Goal: Task Accomplishment & Management: Manage account settings

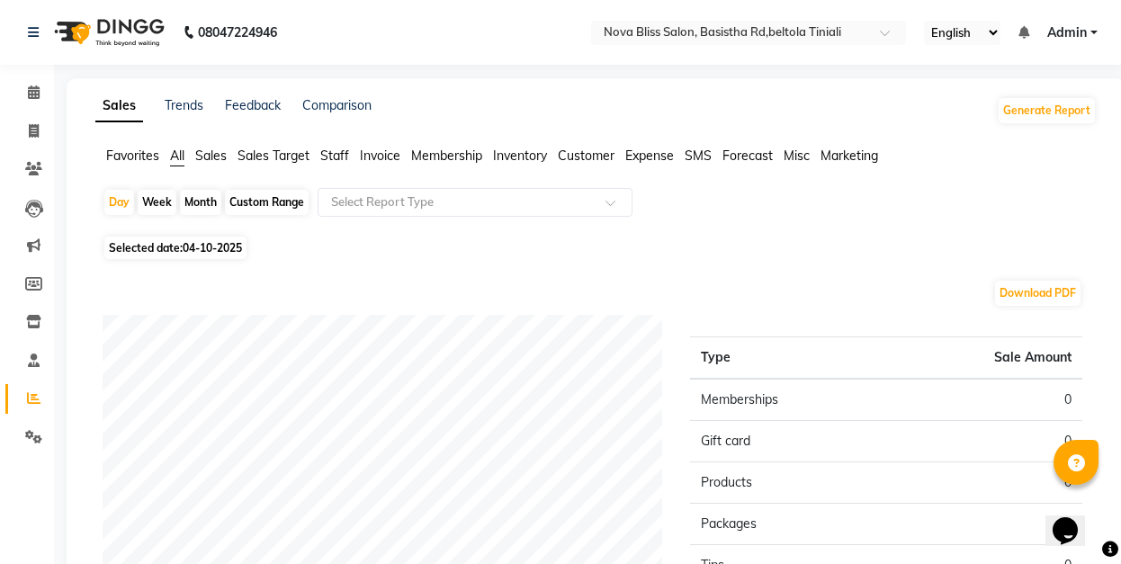
click at [203, 155] on span "Sales" at bounding box center [210, 156] width 31 height 16
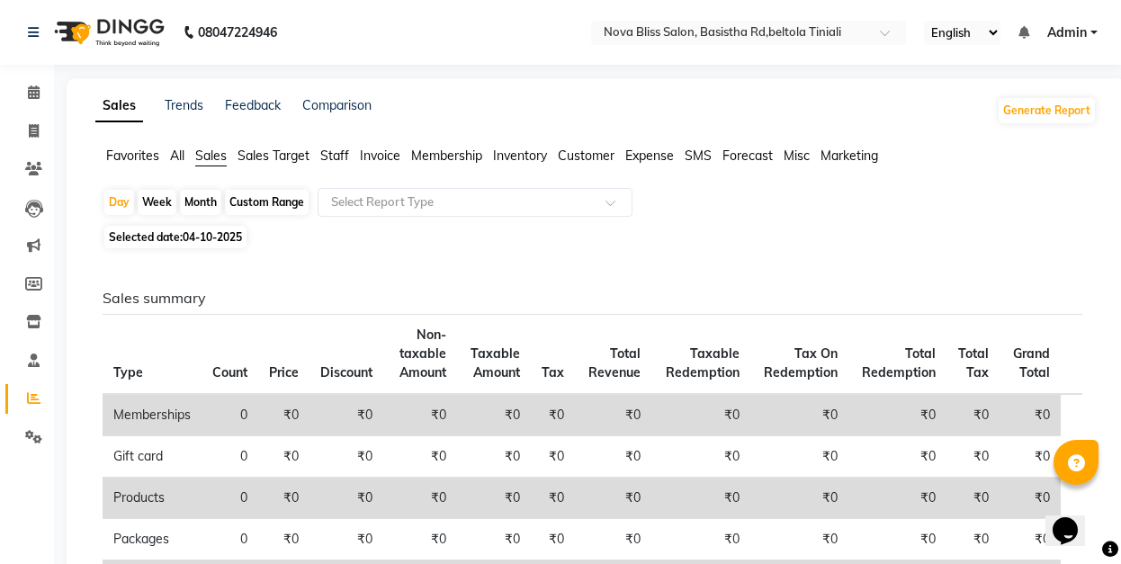
click at [179, 159] on span "All" at bounding box center [177, 156] width 14 height 16
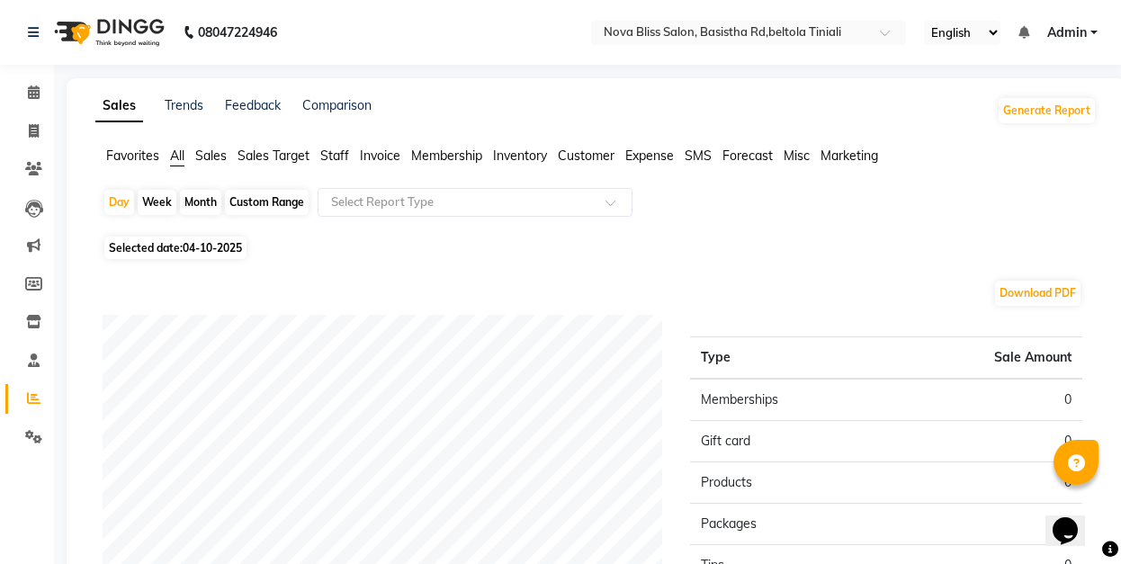
click at [209, 200] on div "Month" at bounding box center [200, 202] width 41 height 25
select select "10"
select select "2025"
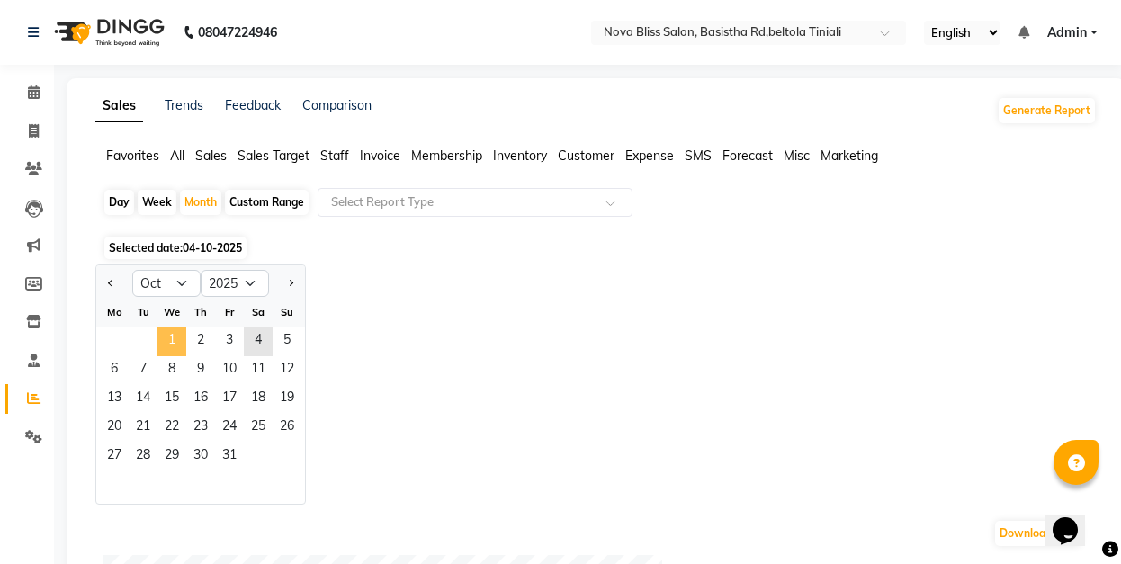
click at [173, 345] on span "1" at bounding box center [171, 341] width 29 height 29
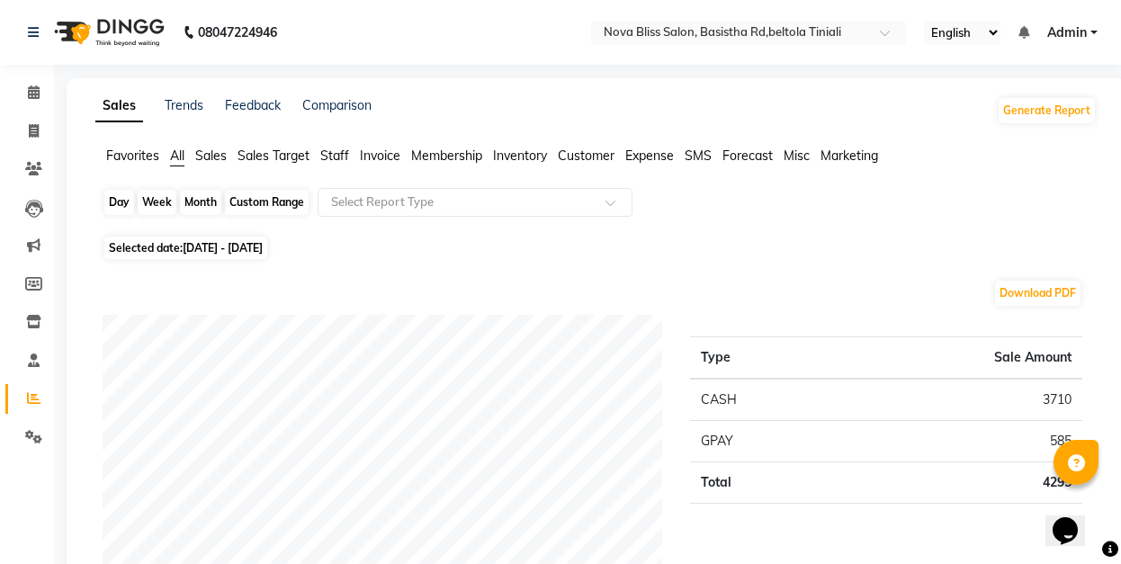
click at [208, 207] on div "Month" at bounding box center [200, 202] width 41 height 25
select select "10"
select select "2025"
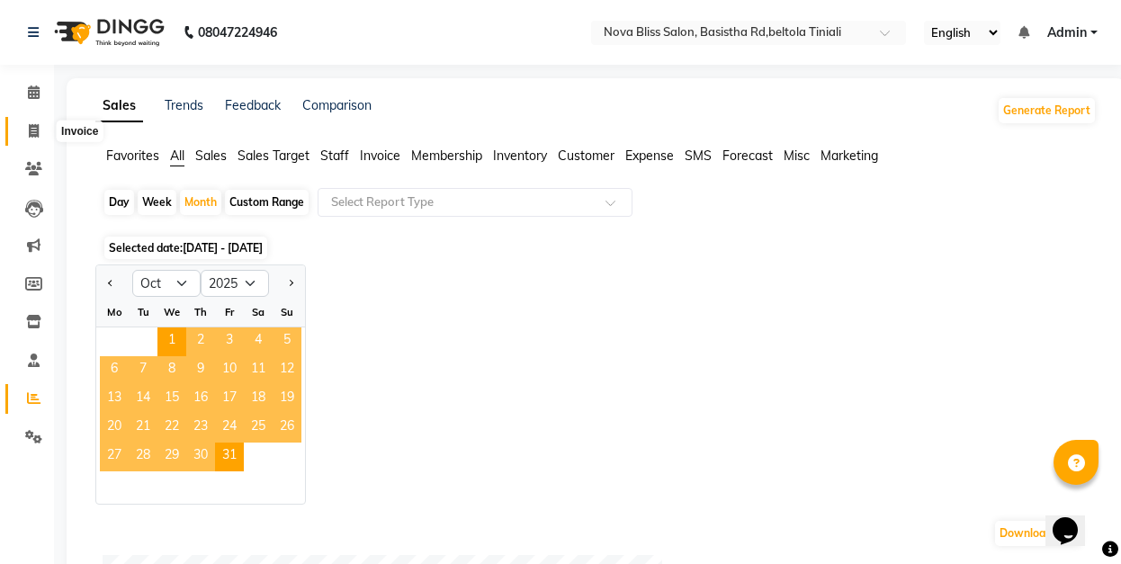
click at [44, 140] on span at bounding box center [33, 131] width 31 height 21
select select "service"
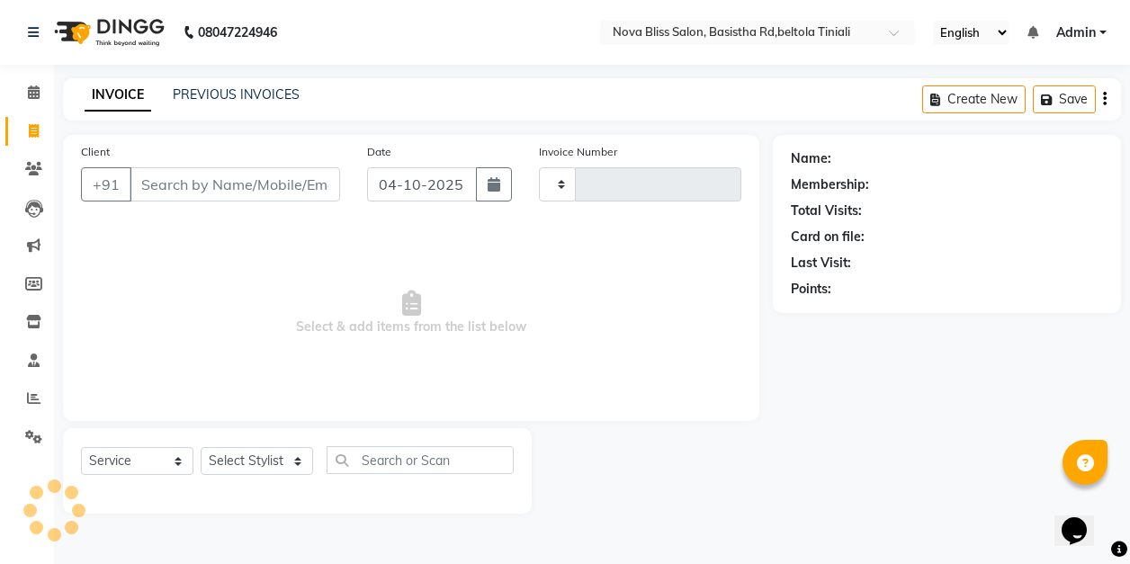
type input "1088"
select select "6211"
click at [39, 101] on span at bounding box center [33, 93] width 31 height 21
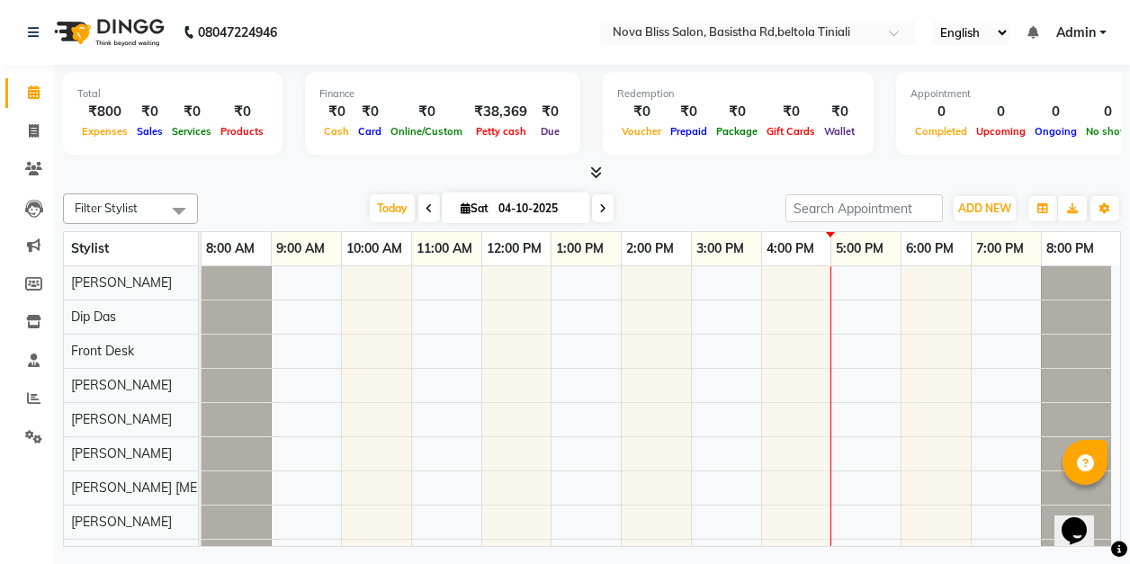
click at [420, 209] on span at bounding box center [429, 208] width 22 height 28
type input "03-10-2025"
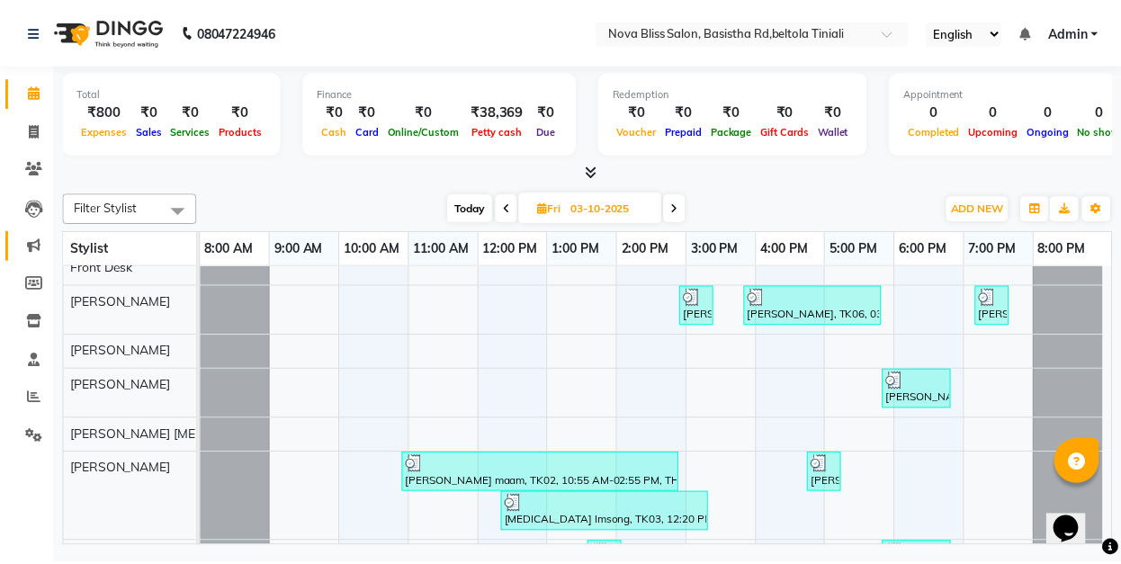
scroll to position [64, 0]
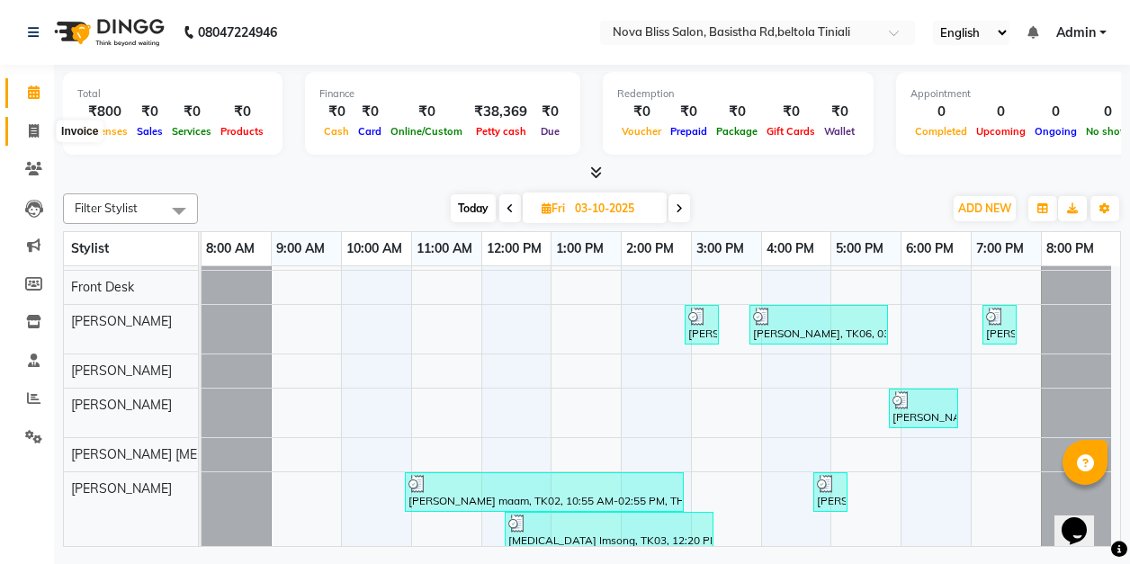
click at [41, 134] on span at bounding box center [33, 131] width 31 height 21
select select "service"
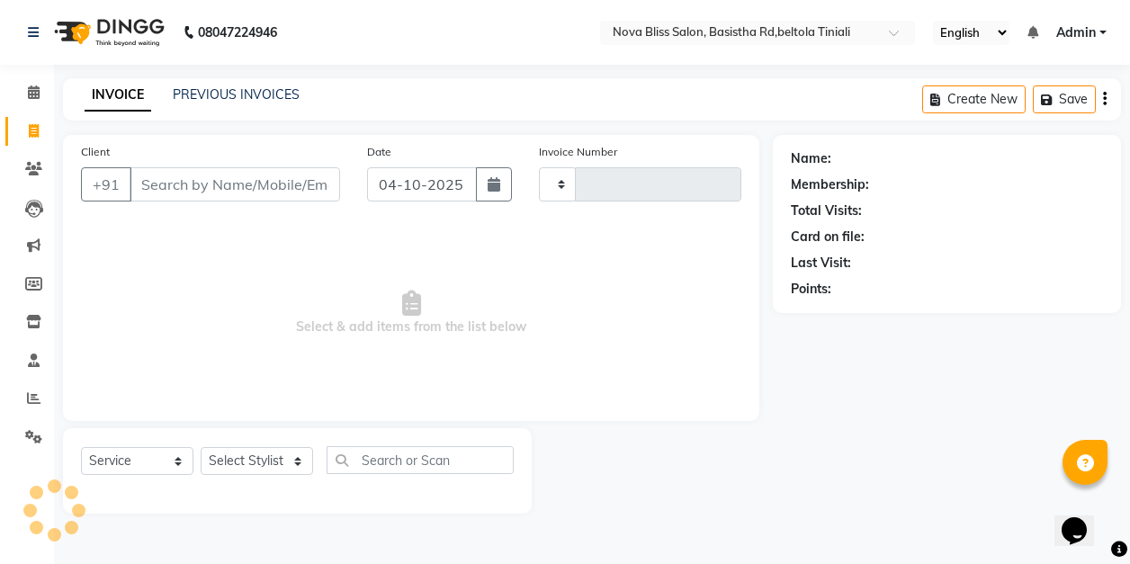
type input "1088"
select select "6211"
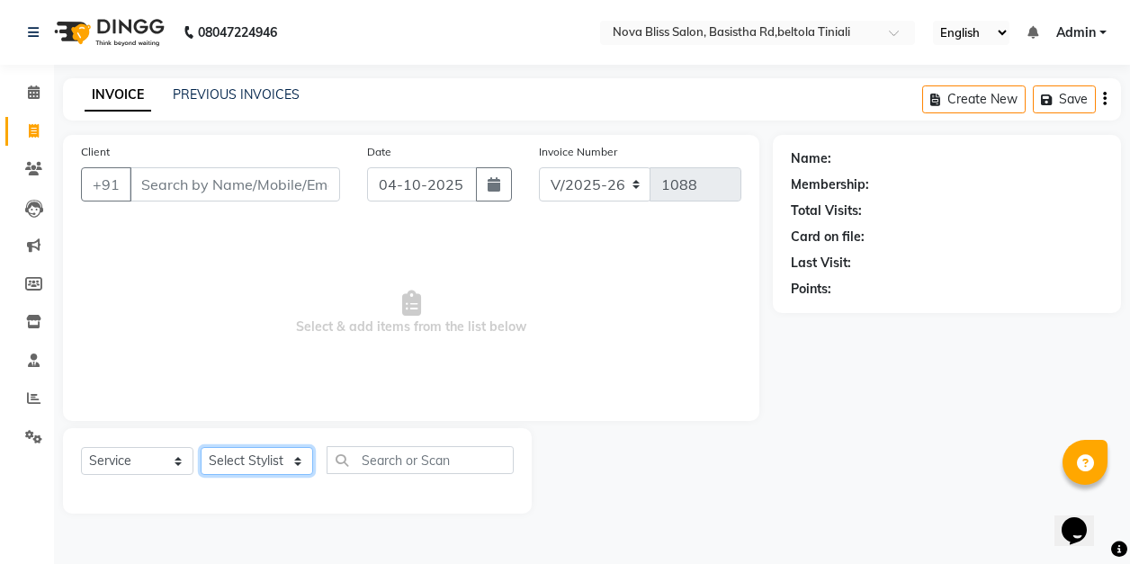
click at [254, 461] on select "Select Stylist [PERSON_NAME] [PERSON_NAME] [PERSON_NAME] Dip [PERSON_NAME] jara…" at bounding box center [257, 461] width 112 height 28
select select "45622"
click at [201, 447] on select "Select Stylist [PERSON_NAME] [PERSON_NAME] [PERSON_NAME] Dip [PERSON_NAME] jara…" at bounding box center [257, 461] width 112 height 28
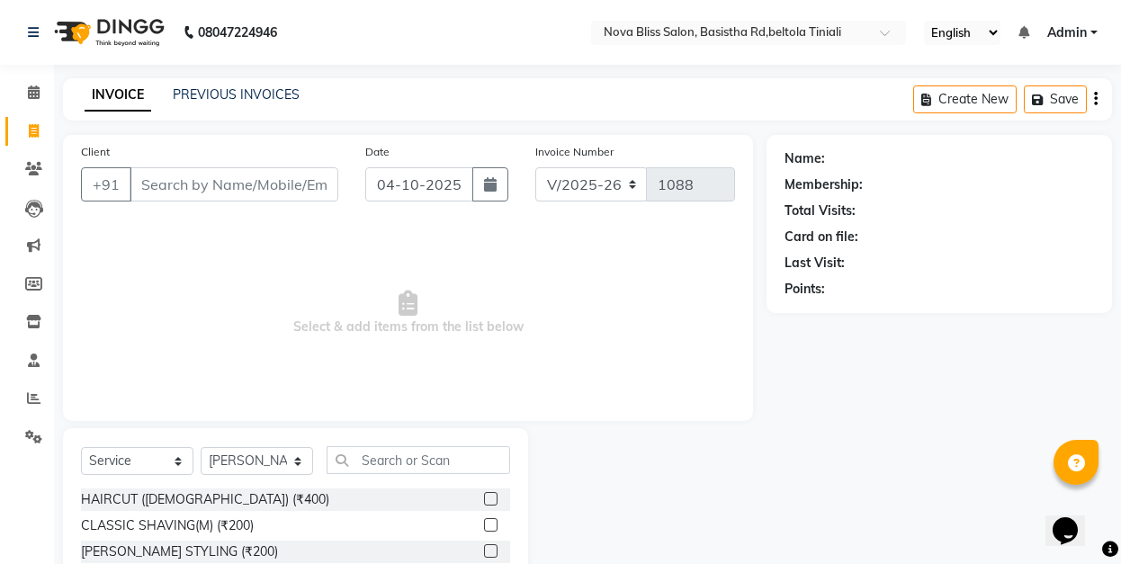
click at [484, 496] on label at bounding box center [490, 498] width 13 height 13
click at [484, 496] on input "checkbox" at bounding box center [490, 500] width 12 height 12
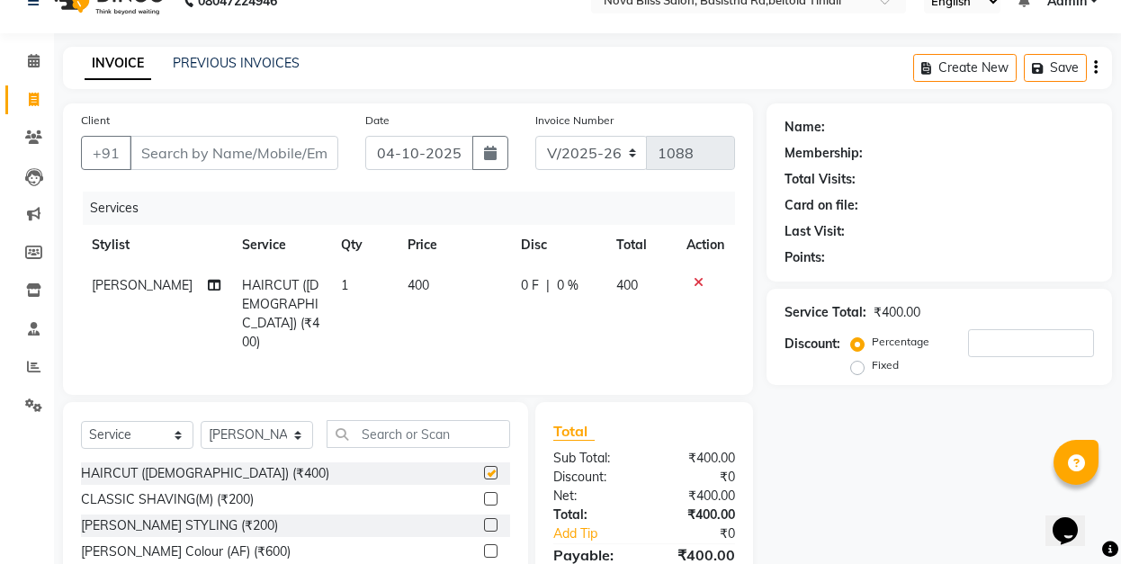
checkbox input "false"
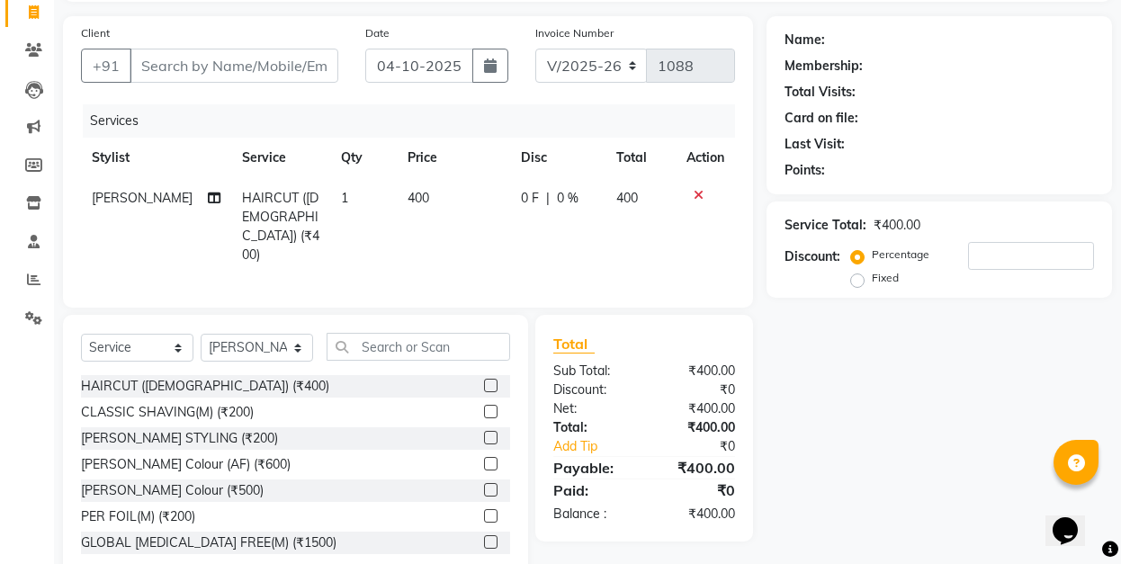
scroll to position [156, 0]
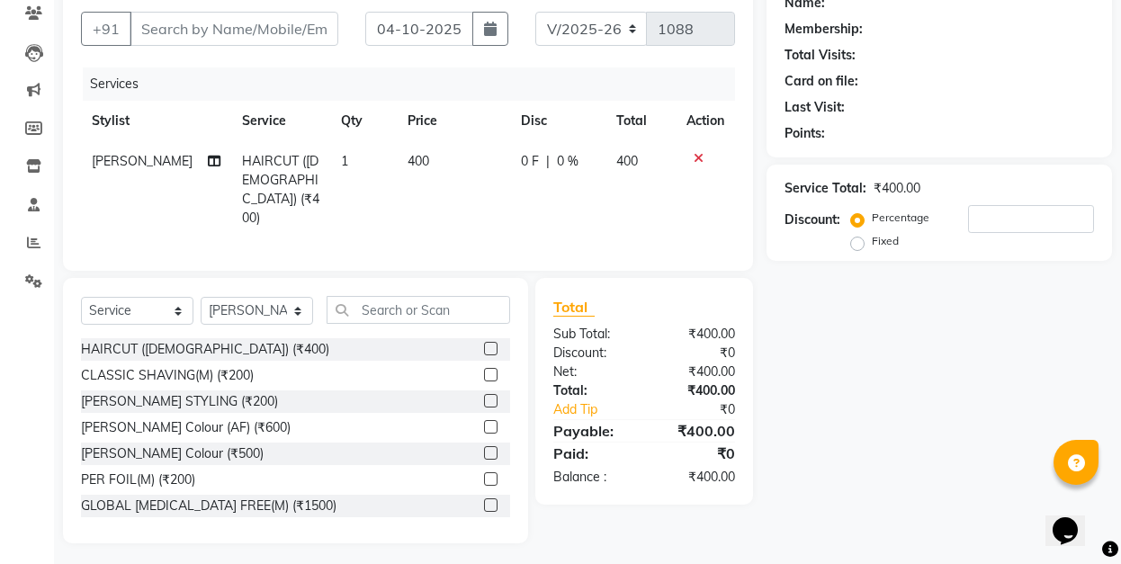
click at [484, 370] on label at bounding box center [490, 374] width 13 height 13
click at [484, 370] on input "checkbox" at bounding box center [490, 376] width 12 height 12
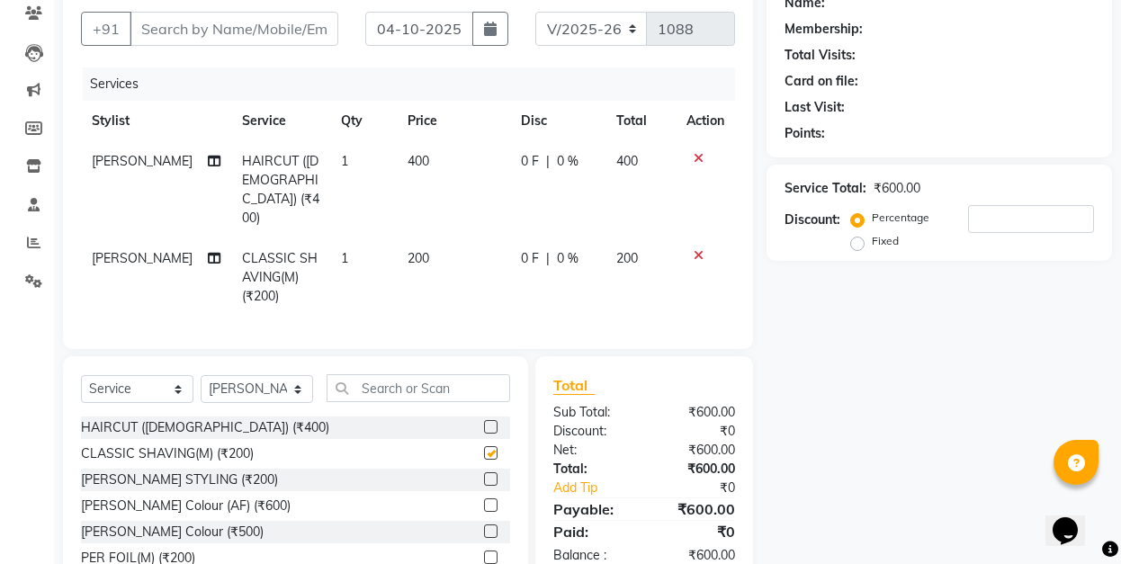
checkbox input "false"
click at [272, 375] on select "Select Stylist [PERSON_NAME] [PERSON_NAME] [PERSON_NAME] Dip [PERSON_NAME] jara…" at bounding box center [257, 389] width 112 height 28
select select "89432"
click at [201, 375] on select "Select Stylist [PERSON_NAME] [PERSON_NAME] [PERSON_NAME] Dip [PERSON_NAME] jara…" at bounding box center [257, 389] width 112 height 28
click at [484, 420] on label at bounding box center [490, 426] width 13 height 13
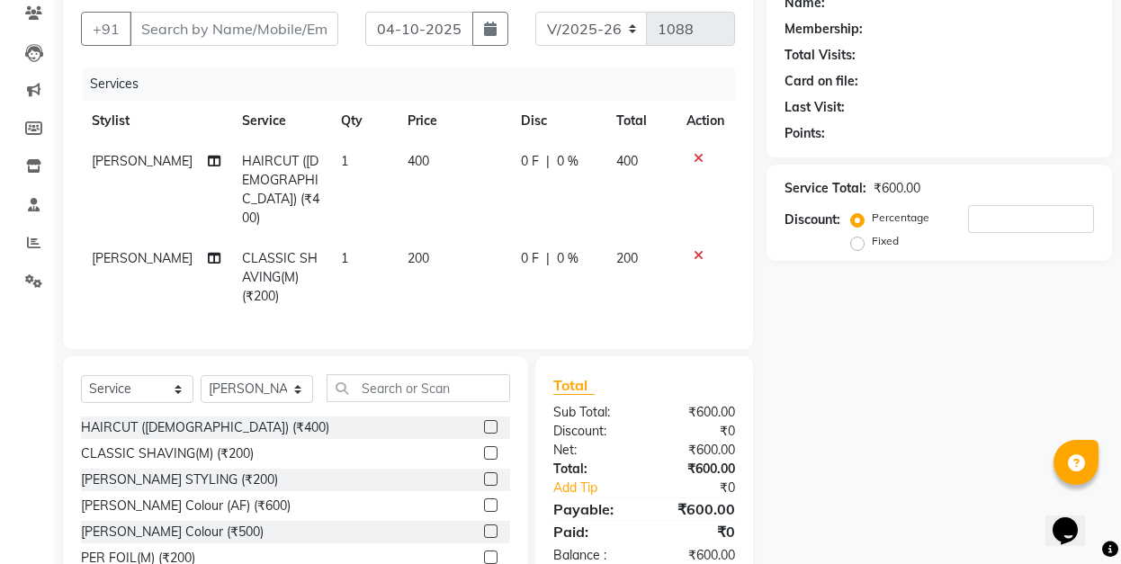
click at [484, 422] on input "checkbox" at bounding box center [490, 428] width 12 height 12
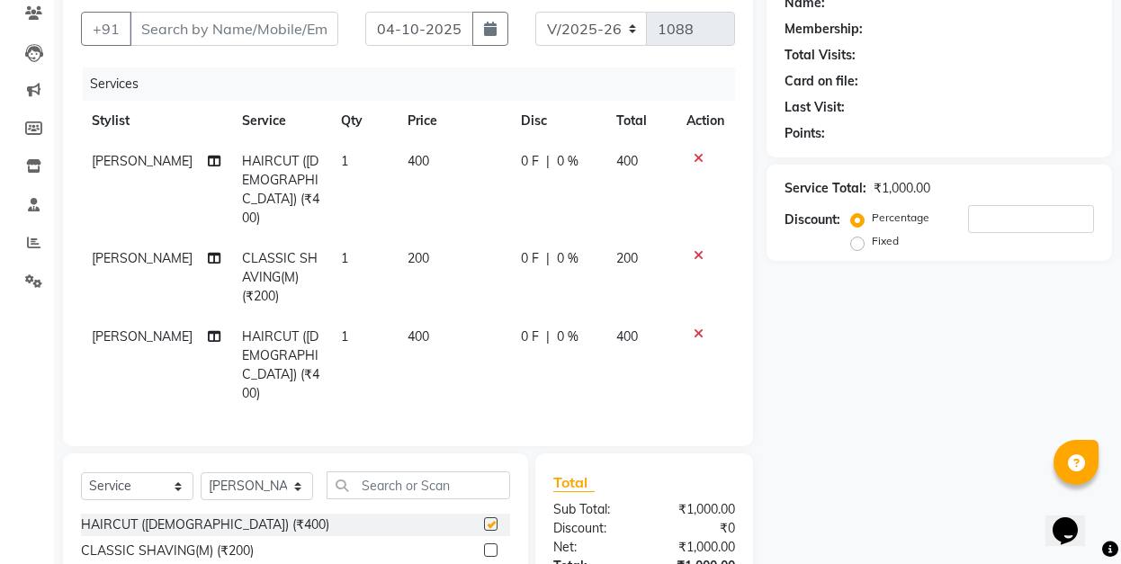
checkbox input "false"
click at [484, 543] on label at bounding box center [490, 549] width 13 height 13
click at [484, 545] on input "checkbox" at bounding box center [490, 551] width 12 height 12
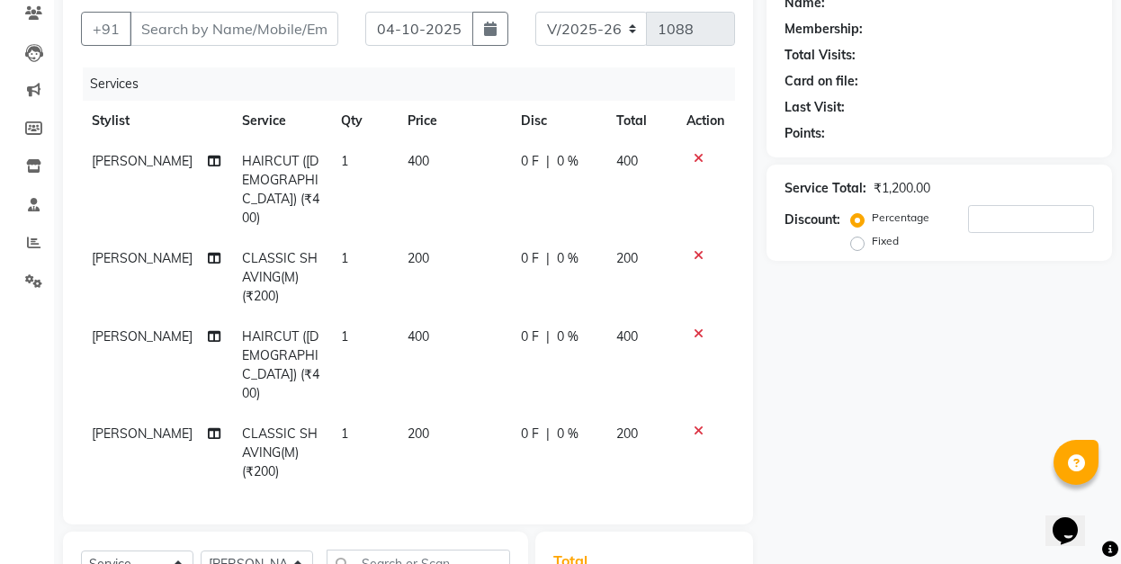
checkbox input "false"
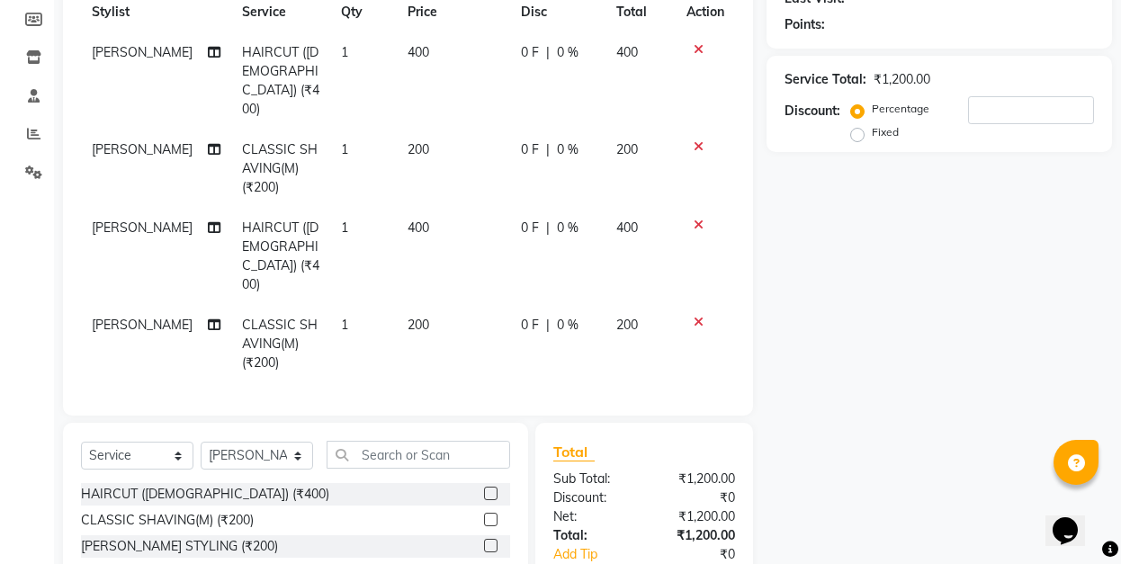
scroll to position [275, 0]
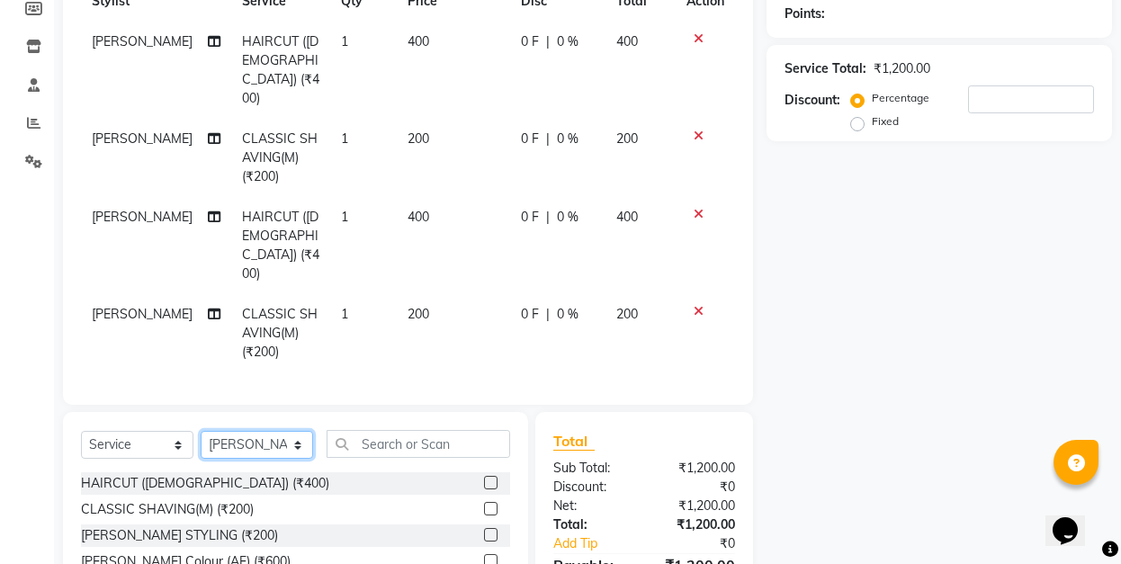
click at [268, 431] on select "Select Stylist [PERSON_NAME] [PERSON_NAME] [PERSON_NAME] Dip [PERSON_NAME] jara…" at bounding box center [257, 445] width 112 height 28
select select "53816"
click at [201, 431] on select "Select Stylist [PERSON_NAME] [PERSON_NAME] [PERSON_NAME] Dip [PERSON_NAME] jara…" at bounding box center [257, 445] width 112 height 28
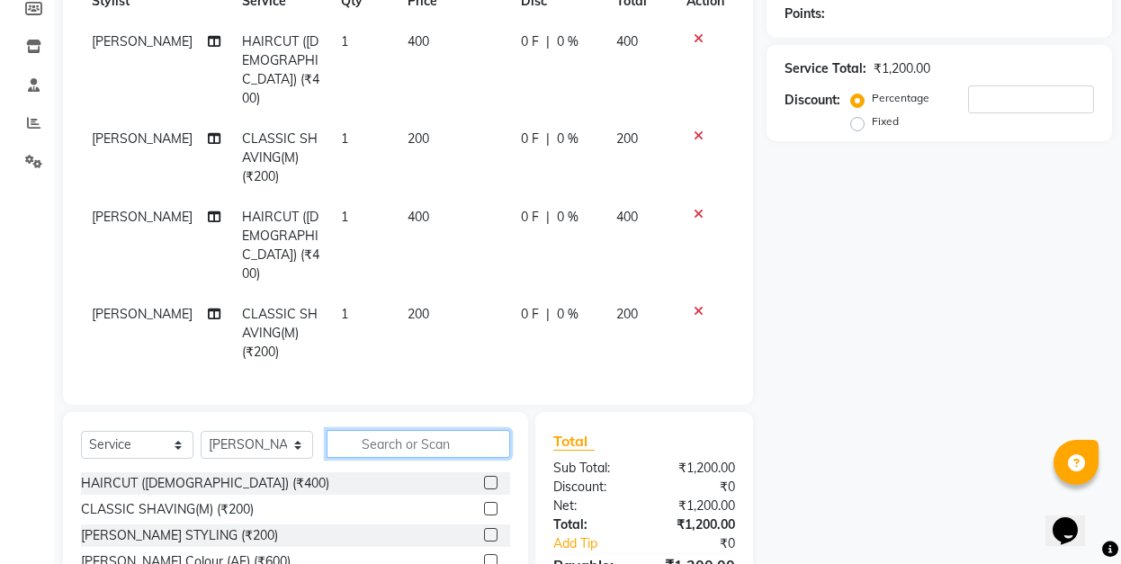
click at [394, 430] on input "text" at bounding box center [417, 444] width 183 height 28
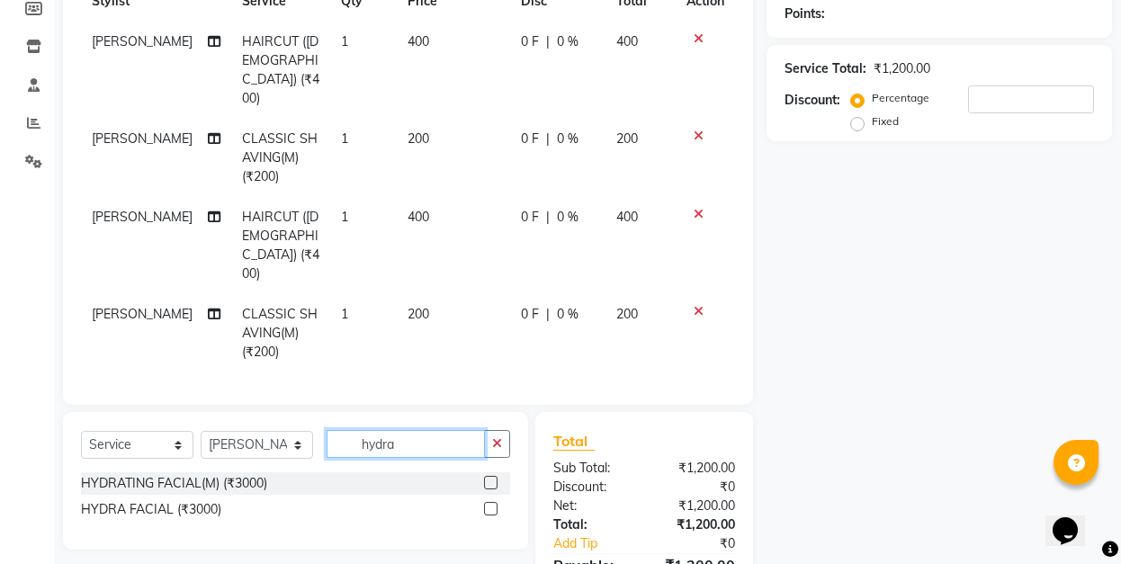
type input "hydra"
click at [490, 476] on label at bounding box center [490, 482] width 13 height 13
click at [490, 478] on input "checkbox" at bounding box center [490, 484] width 12 height 12
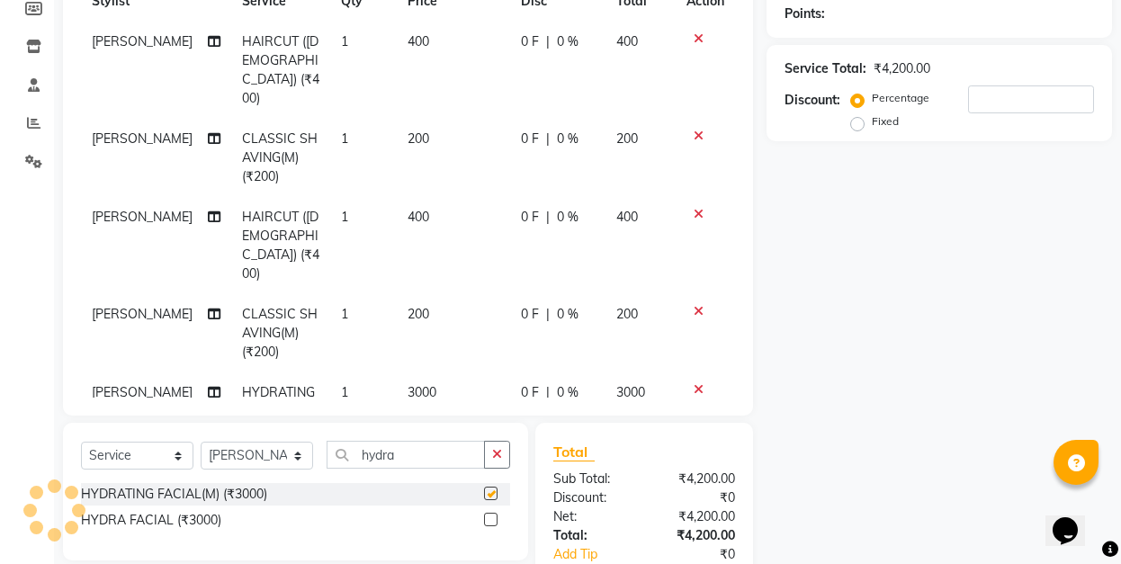
checkbox input "false"
click at [264, 452] on select "Select Stylist [PERSON_NAME] [PERSON_NAME] [PERSON_NAME] Dip [PERSON_NAME] jara…" at bounding box center [257, 456] width 112 height 28
select select "70880"
click at [201, 442] on select "Select Stylist [PERSON_NAME] [PERSON_NAME] [PERSON_NAME] Dip [PERSON_NAME] jara…" at bounding box center [257, 456] width 112 height 28
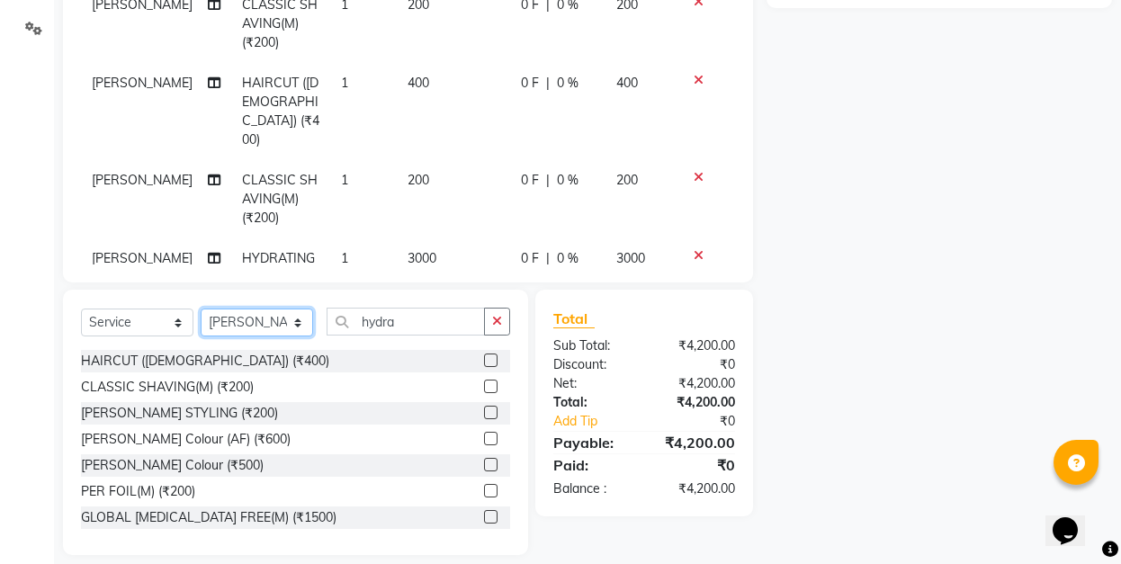
scroll to position [425, 0]
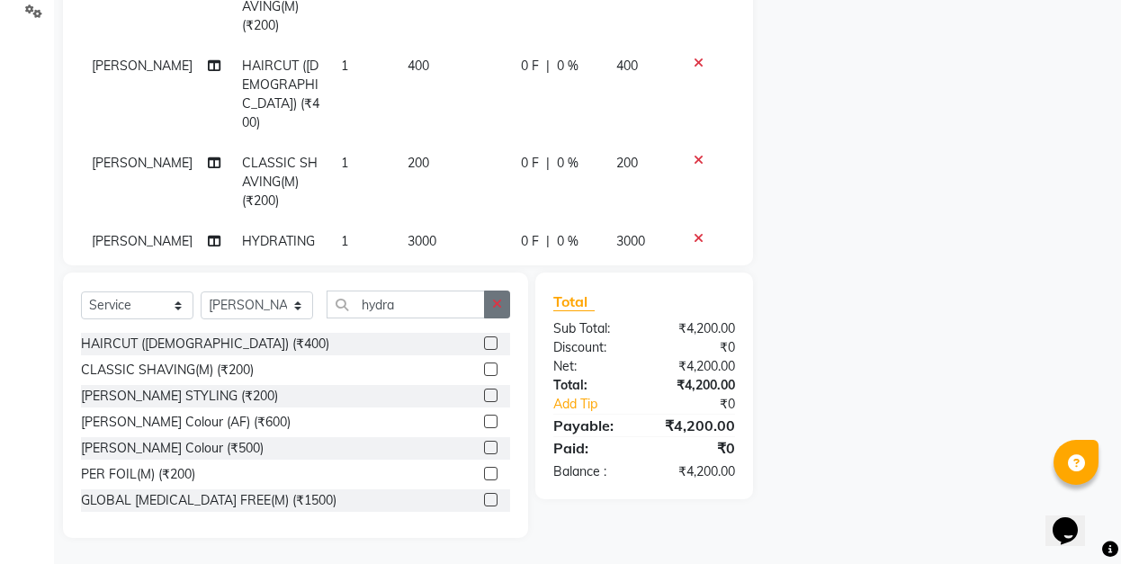
click at [497, 303] on icon "button" at bounding box center [497, 304] width 10 height 13
click at [398, 306] on input "text" at bounding box center [417, 305] width 183 height 28
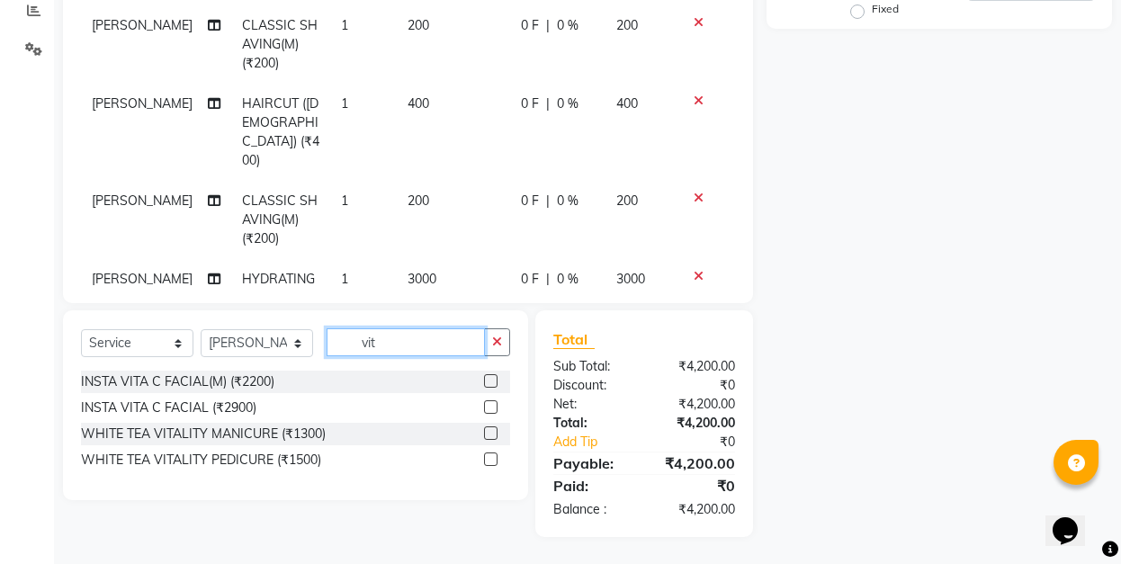
scroll to position [386, 0]
type input "vit"
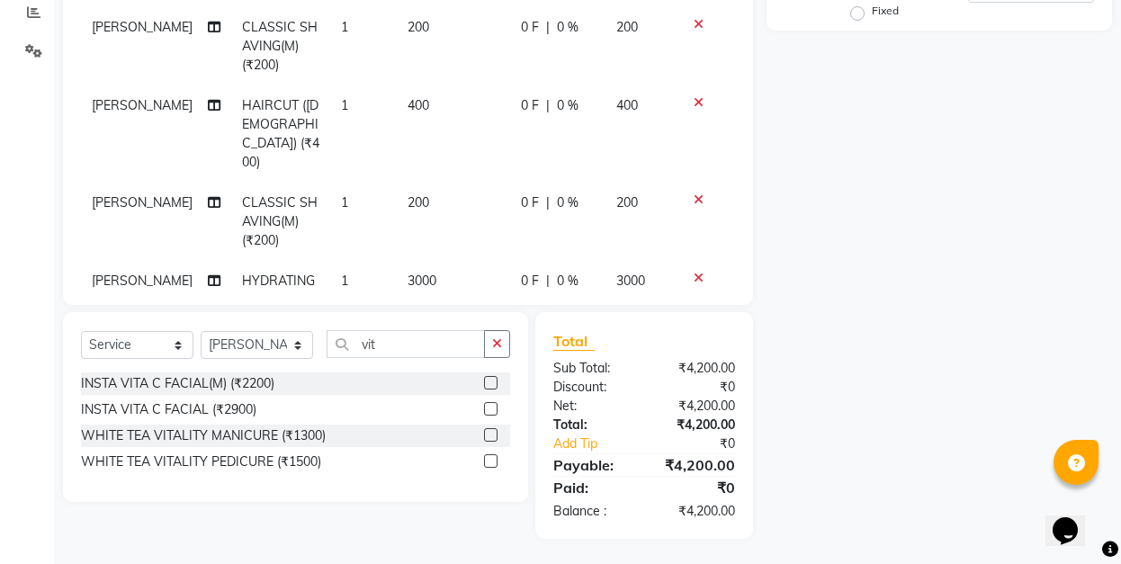
click at [489, 379] on label at bounding box center [490, 382] width 13 height 13
click at [489, 379] on input "checkbox" at bounding box center [490, 384] width 12 height 12
checkbox input "false"
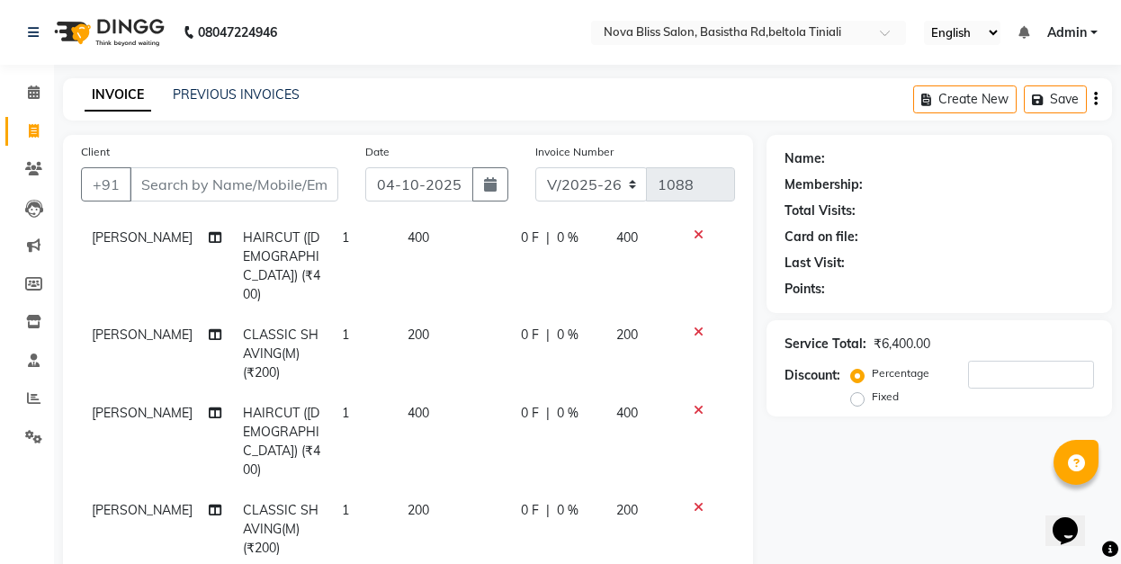
scroll to position [0, 0]
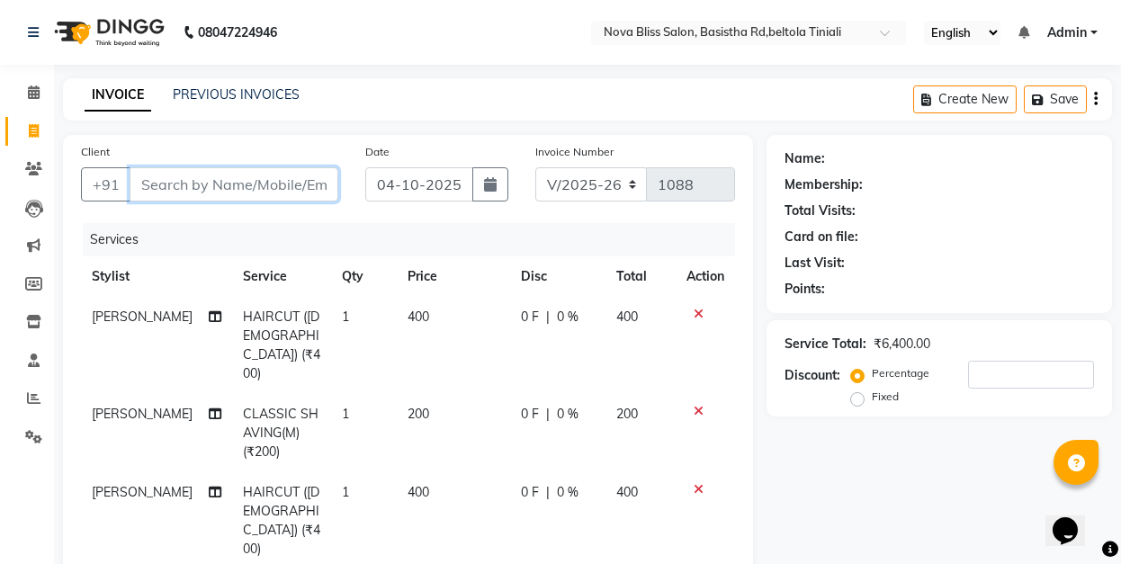
click at [244, 183] on input "Client" at bounding box center [234, 184] width 209 height 34
click at [209, 185] on input "Client" at bounding box center [234, 184] width 209 height 34
type input "9"
type input "0"
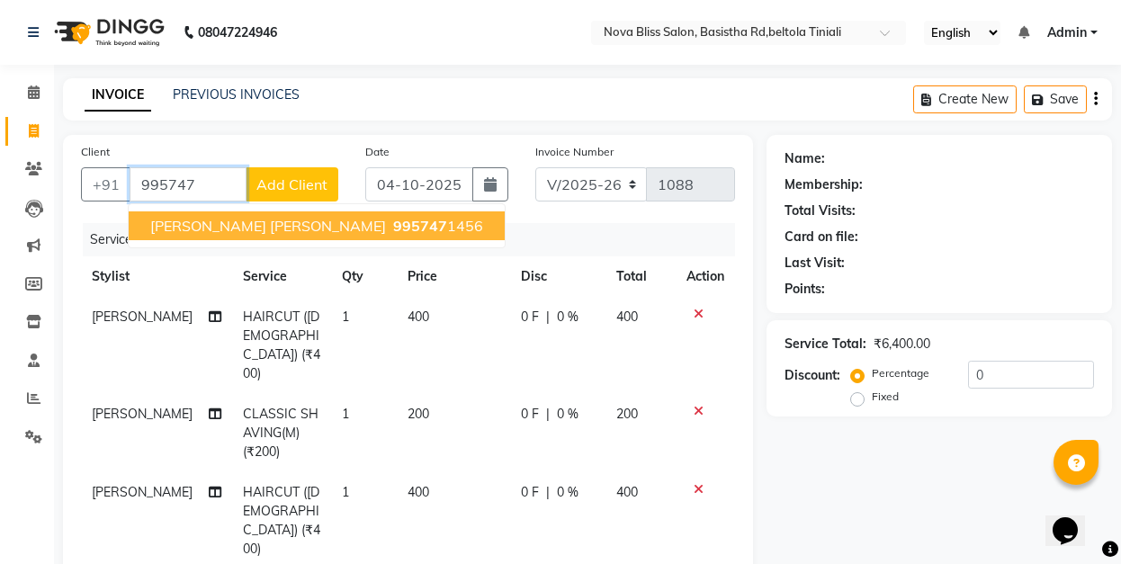
click at [214, 223] on span "Asif Zuber Rahman" at bounding box center [268, 226] width 236 height 18
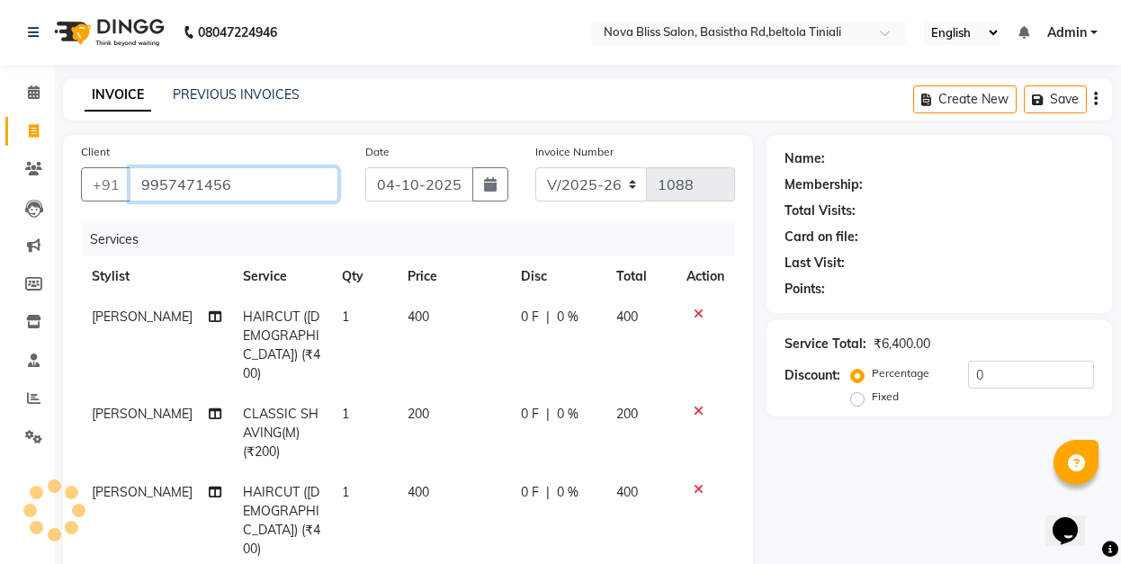
type input "9957471456"
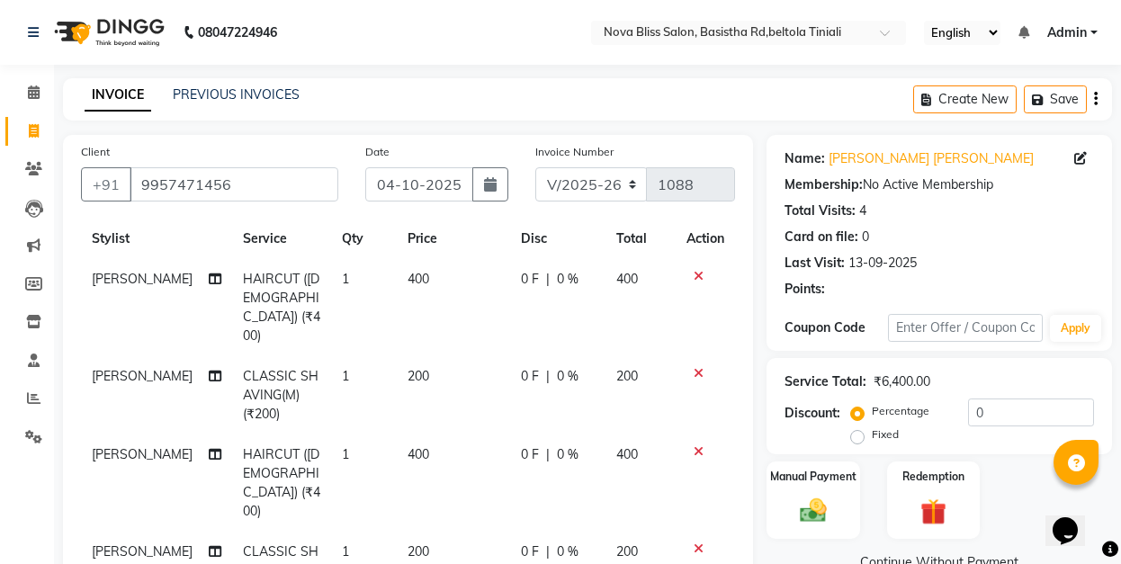
scroll to position [79, 0]
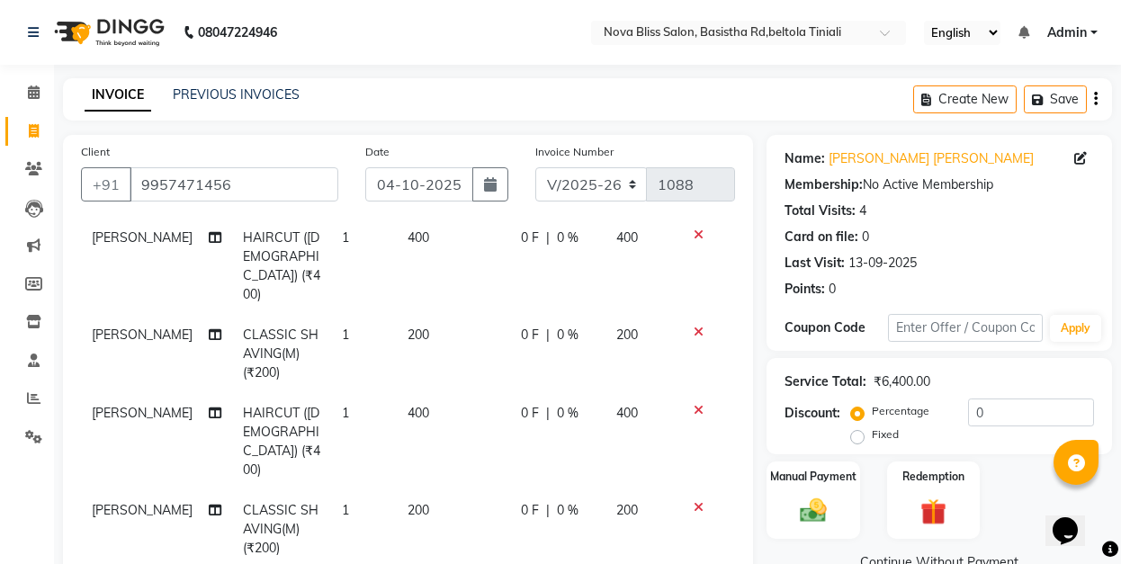
click at [521, 234] on span "0 F" at bounding box center [530, 237] width 18 height 19
select select "45622"
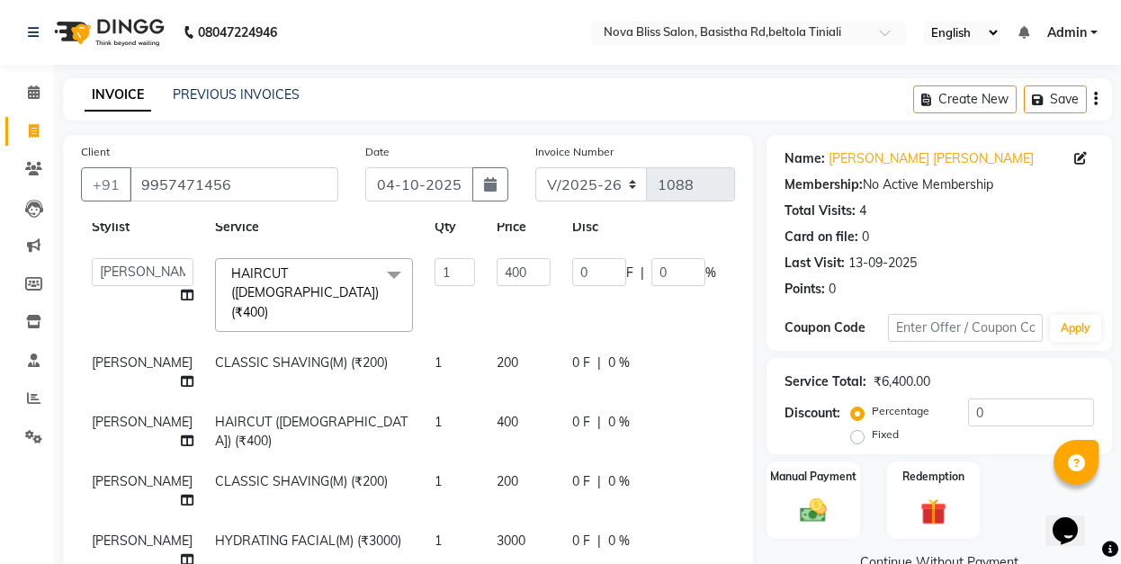
scroll to position [76, 0]
click at [572, 258] on input "0" at bounding box center [599, 272] width 54 height 28
type input "100"
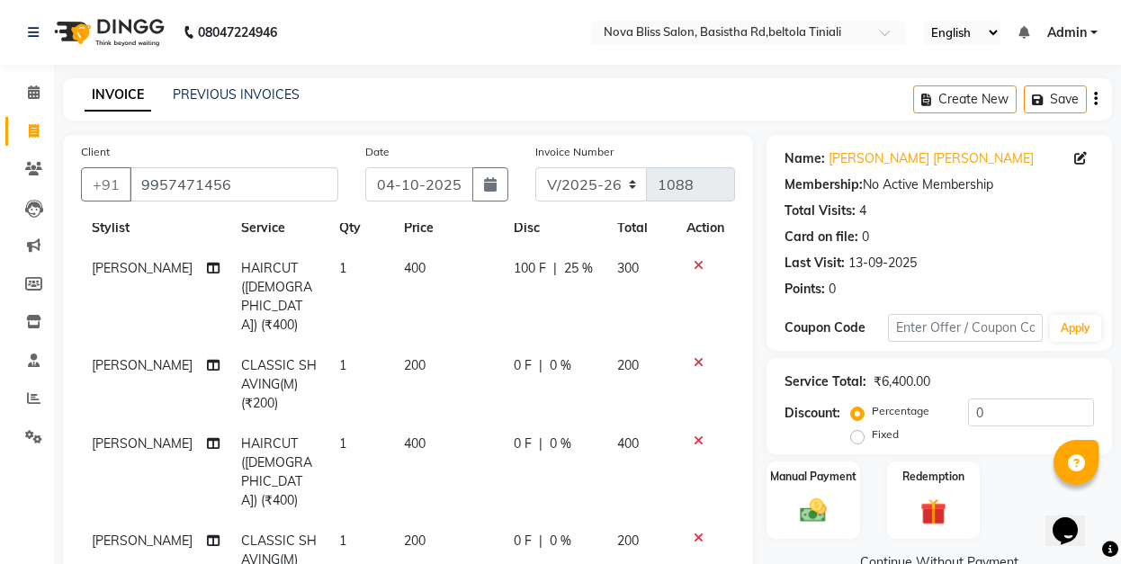
click at [512, 271] on td "100 F | 25 %" at bounding box center [554, 296] width 103 height 97
select select "45622"
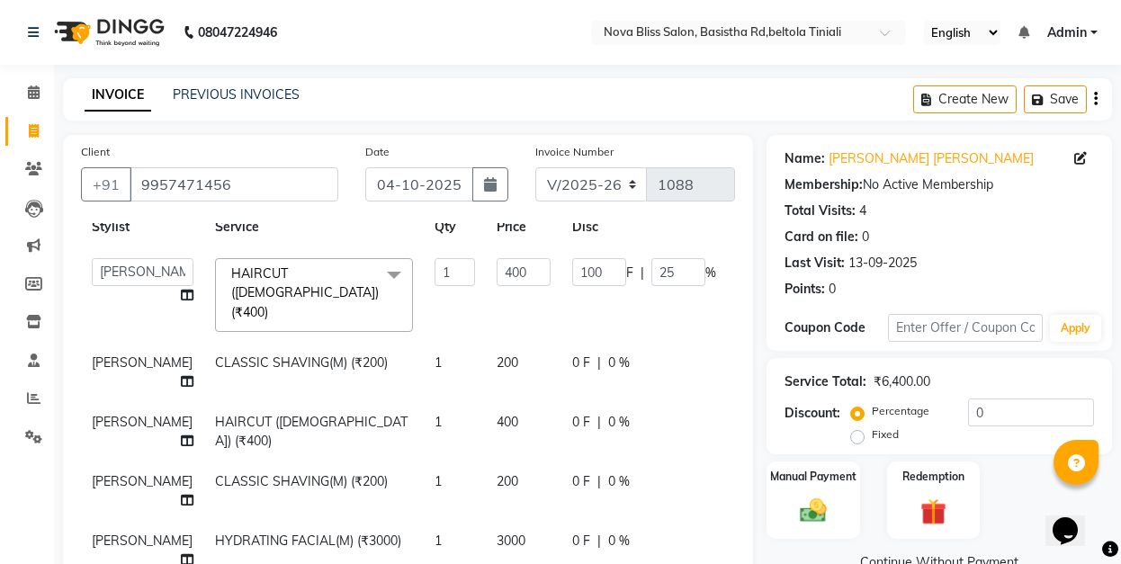
click at [572, 413] on span "0 F" at bounding box center [581, 422] width 18 height 19
select select "89432"
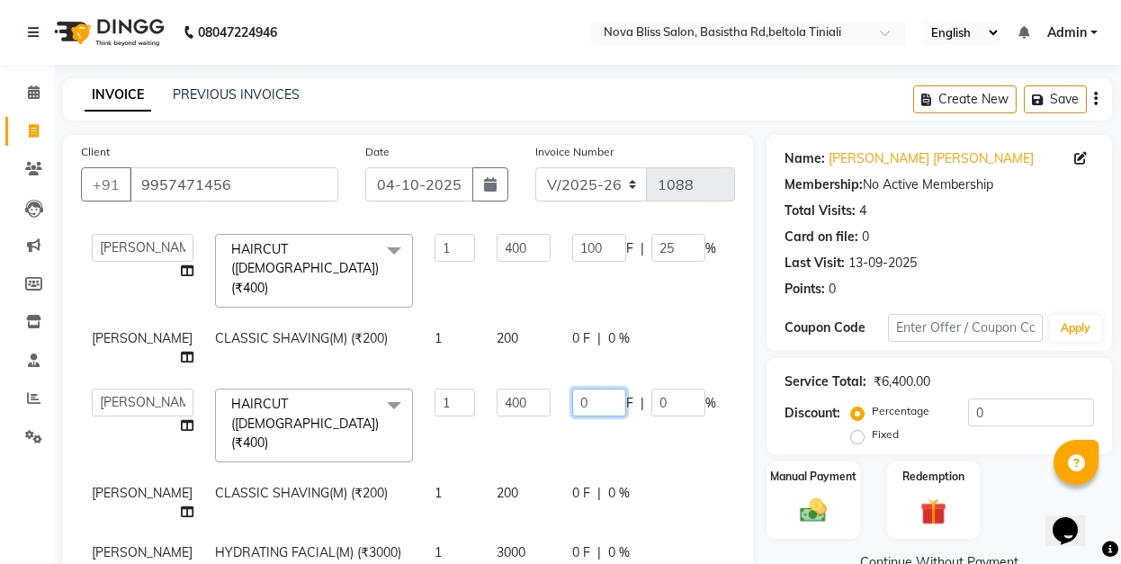
click at [572, 389] on input "0" at bounding box center [599, 403] width 54 height 28
type input "100"
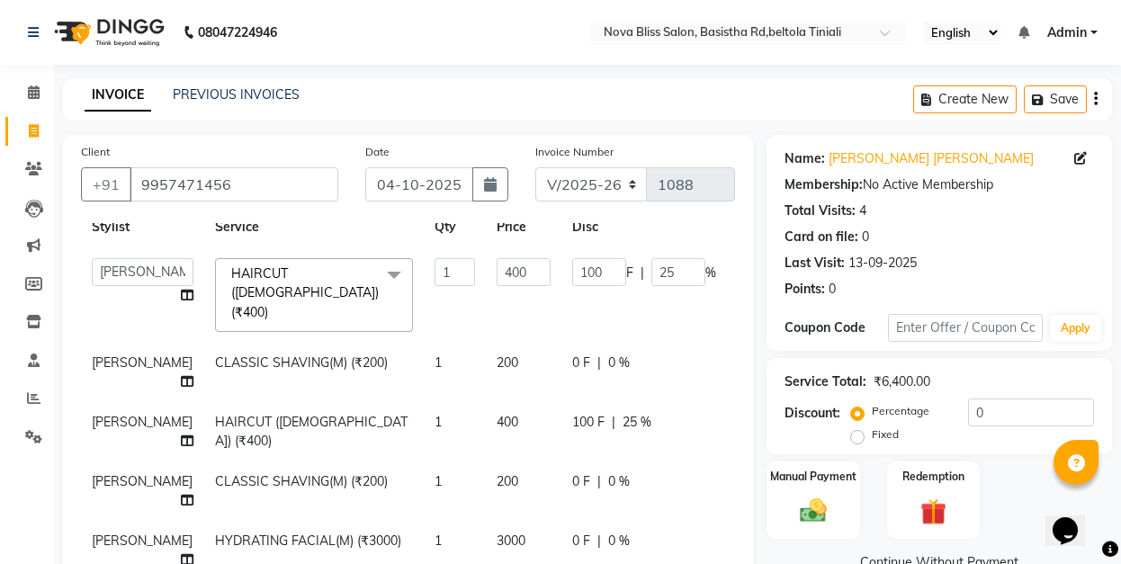
click at [495, 409] on td "400" at bounding box center [524, 431] width 76 height 59
select select "89432"
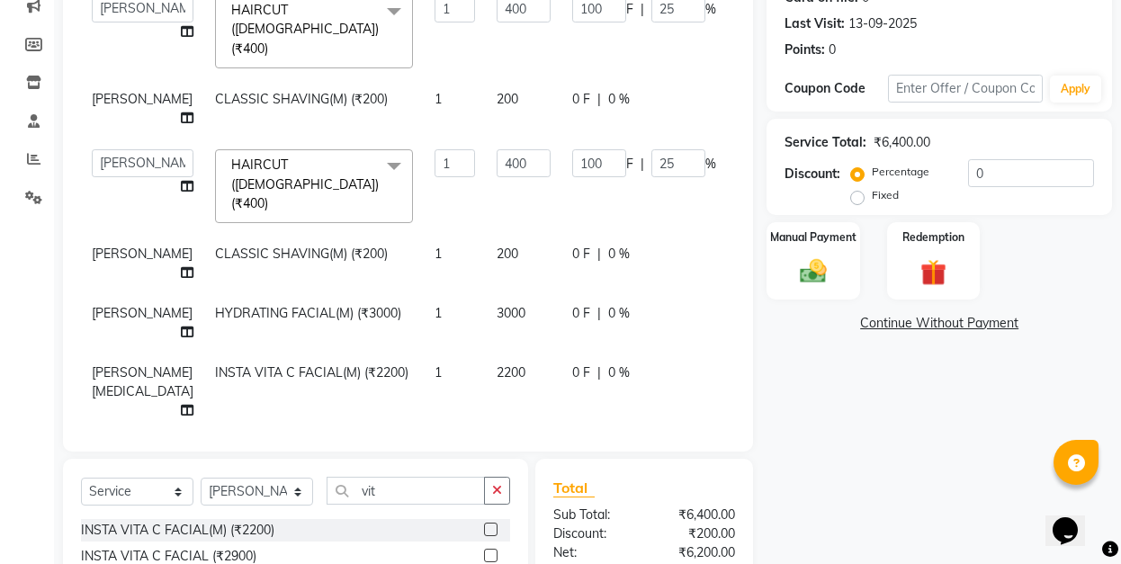
click at [572, 304] on div "0 F | 0 %" at bounding box center [644, 313] width 144 height 19
select select "53816"
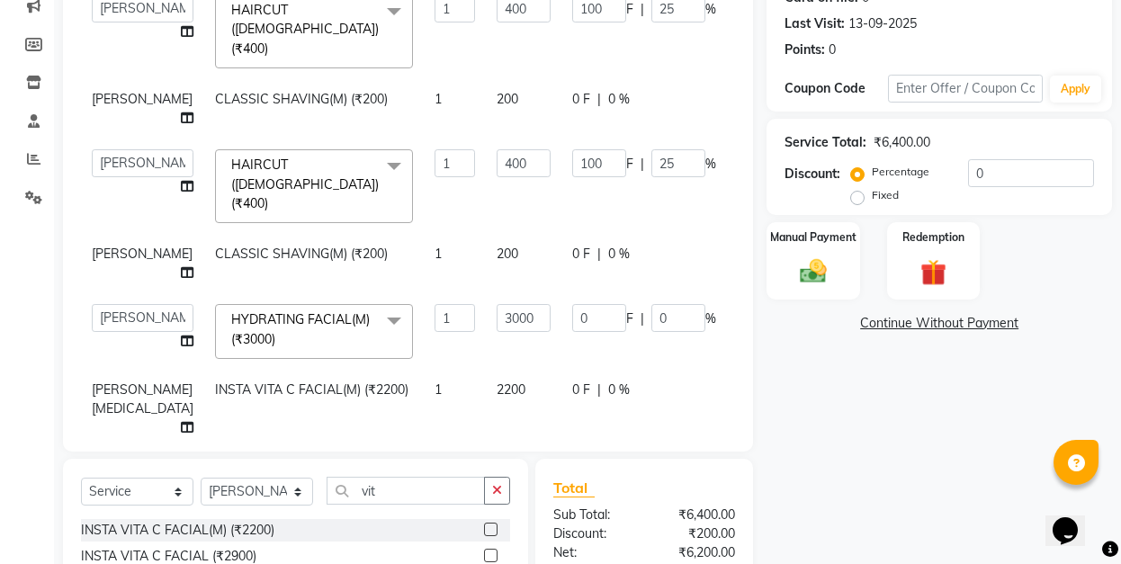
scroll to position [71, 0]
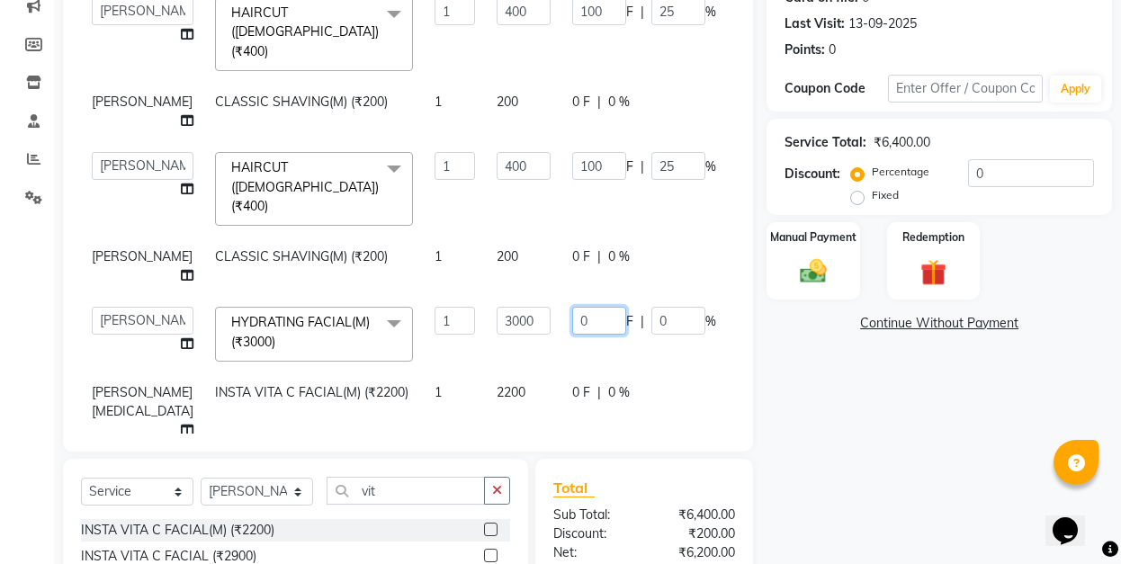
click at [572, 307] on input "0" at bounding box center [599, 321] width 54 height 28
type input "100"
click at [561, 327] on td "100 F | 0 %" at bounding box center [643, 334] width 165 height 76
select select "53816"
click at [572, 383] on span "0 F" at bounding box center [581, 392] width 18 height 19
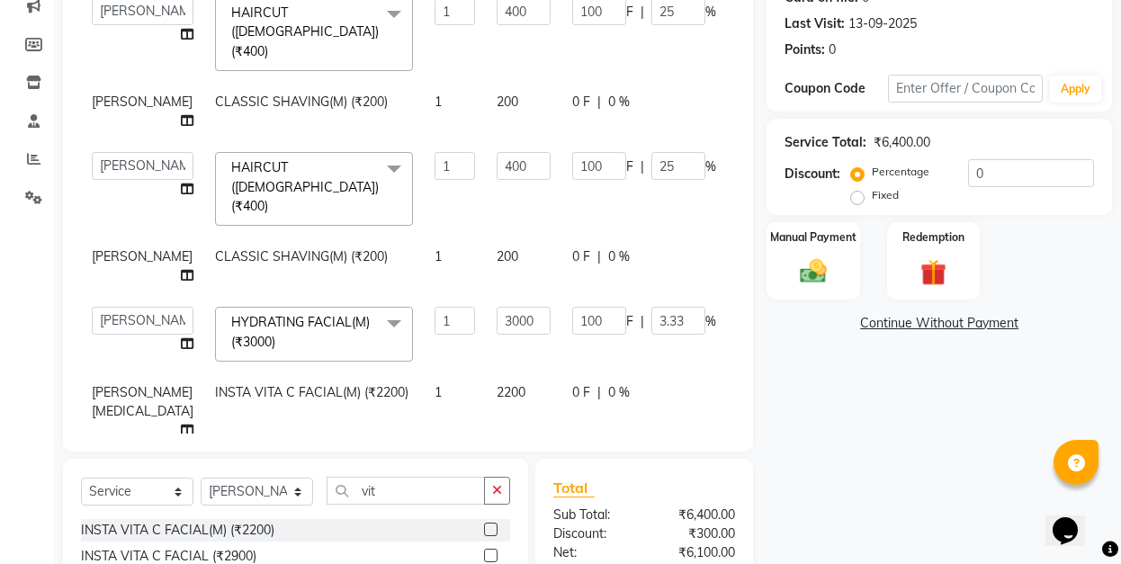
select select "70880"
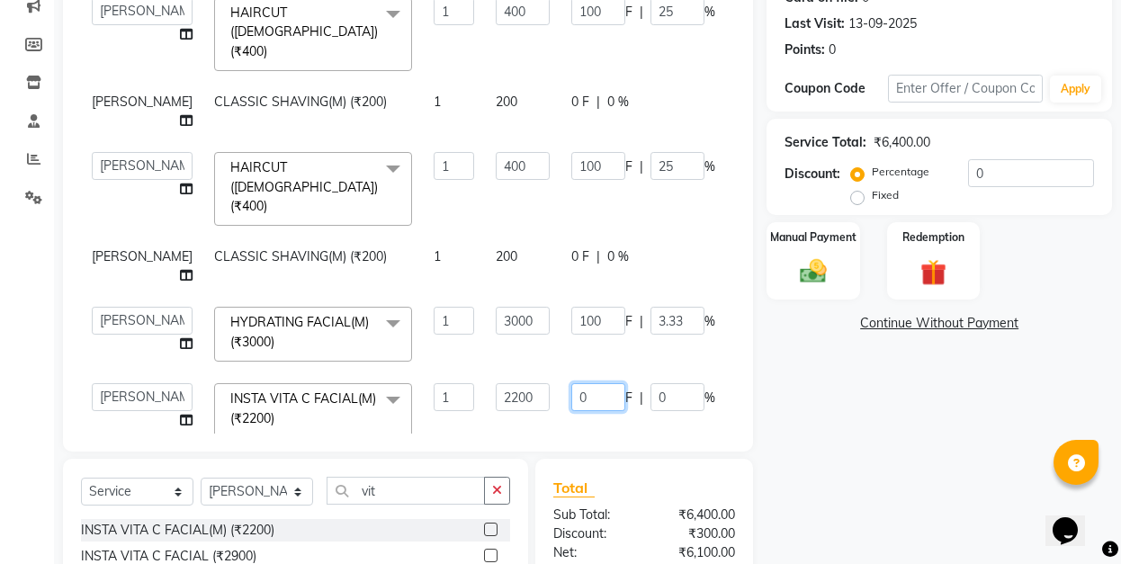
click at [571, 391] on input "0" at bounding box center [598, 397] width 54 height 28
type input "100"
click at [495, 350] on tbody "Anuradha singh Ashok Kumar Bishaya Bhuyan Dip Das Ester jarain Front Desk Luna …" at bounding box center [459, 218] width 756 height 462
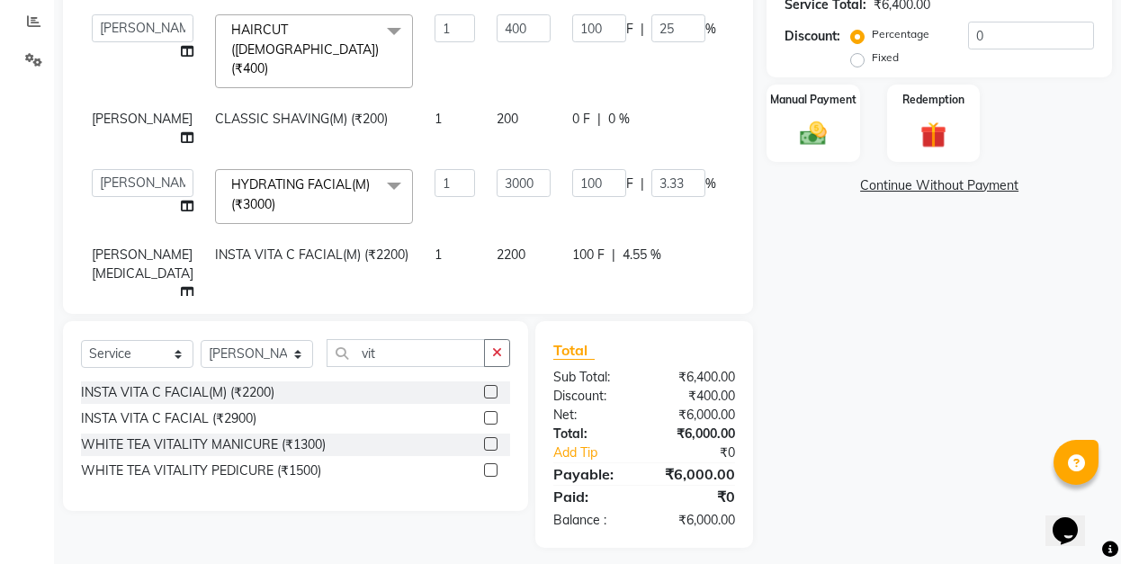
scroll to position [386, 0]
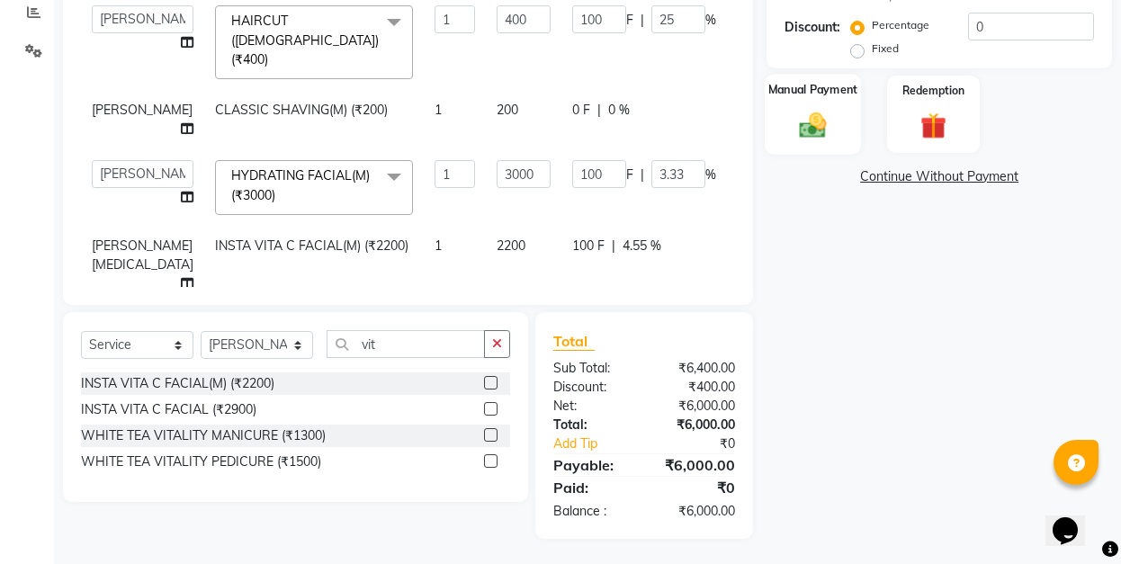
click at [778, 122] on div "Manual Payment" at bounding box center [813, 114] width 97 height 81
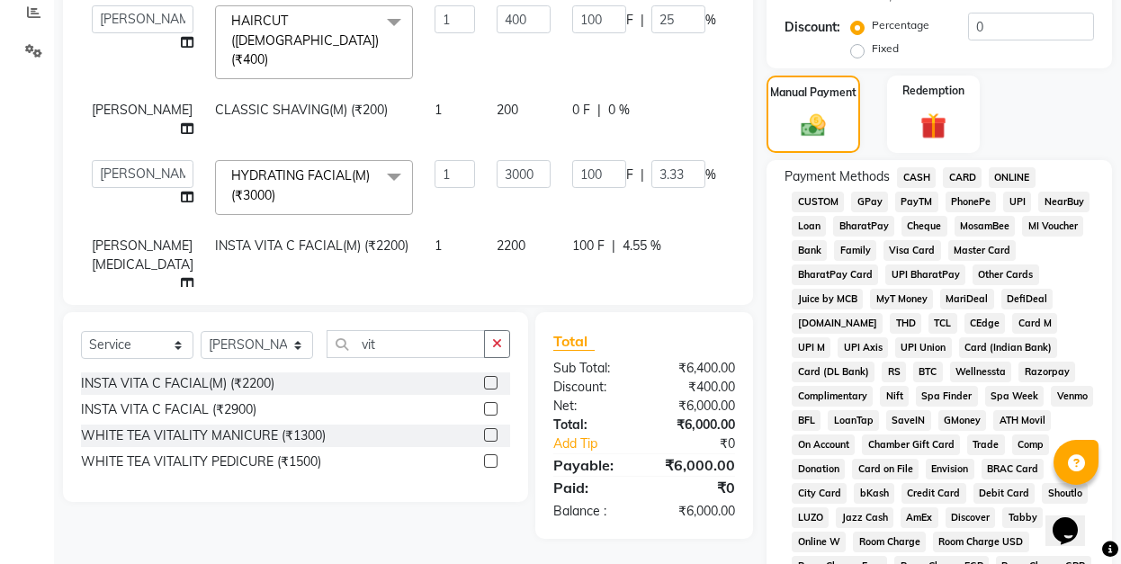
click at [967, 175] on span "CARD" at bounding box center [962, 177] width 39 height 21
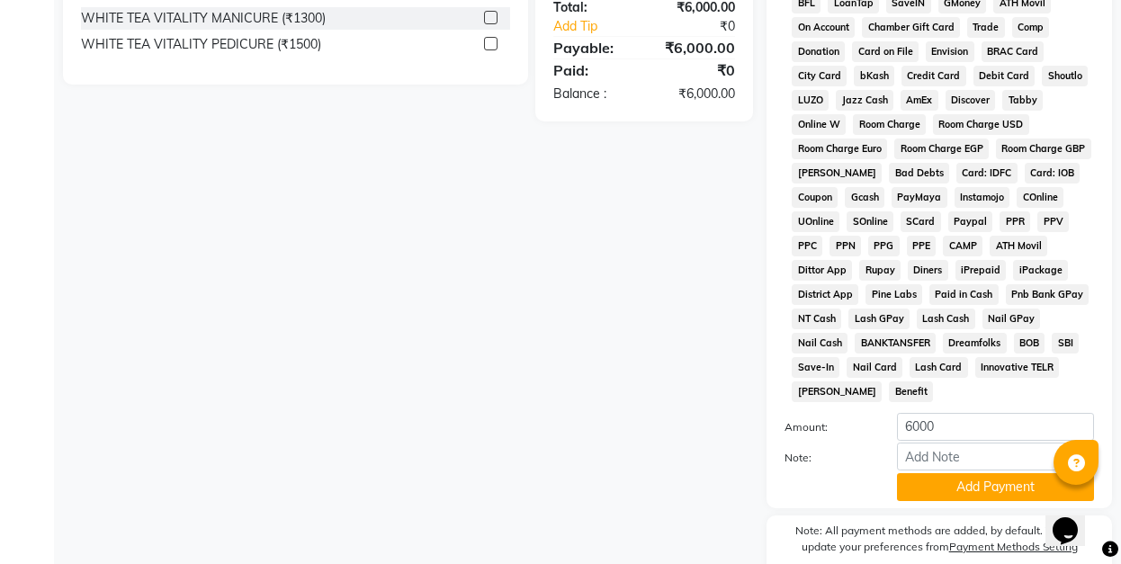
scroll to position [885, 0]
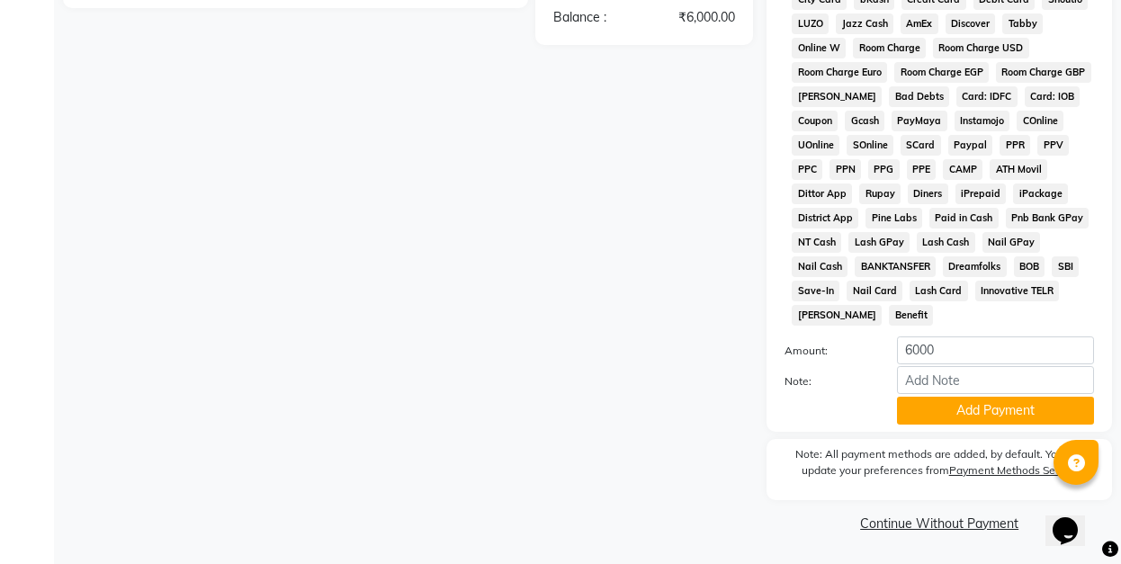
click at [1012, 408] on button "Add Payment" at bounding box center [995, 411] width 197 height 28
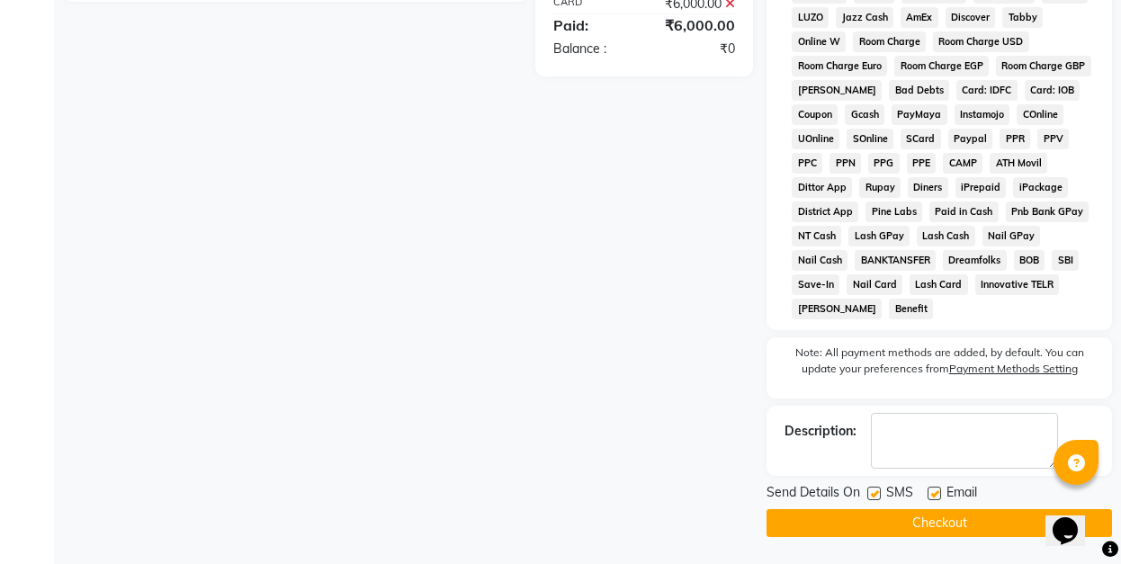
scroll to position [890, 0]
click at [966, 520] on button "Checkout" at bounding box center [938, 523] width 345 height 28
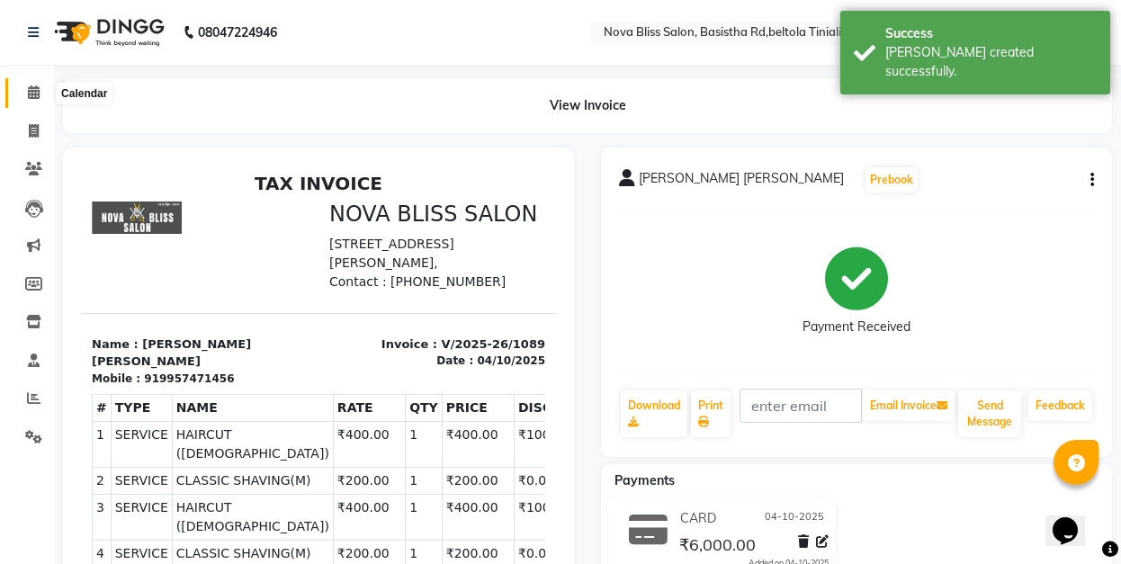
click at [33, 89] on icon at bounding box center [34, 91] width 12 height 13
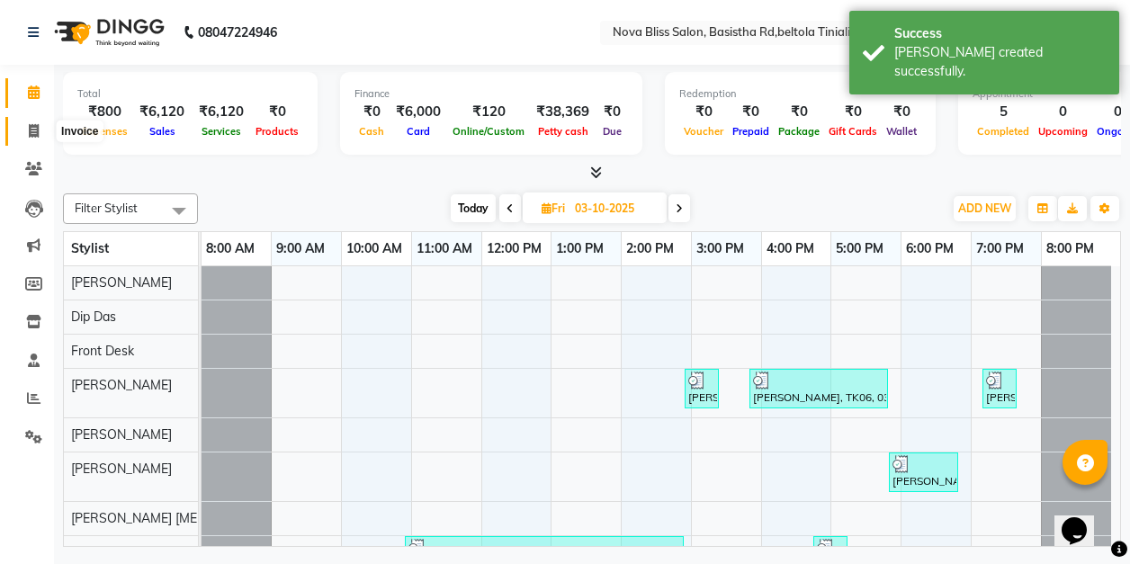
click at [33, 131] on icon at bounding box center [34, 130] width 10 height 13
select select "service"
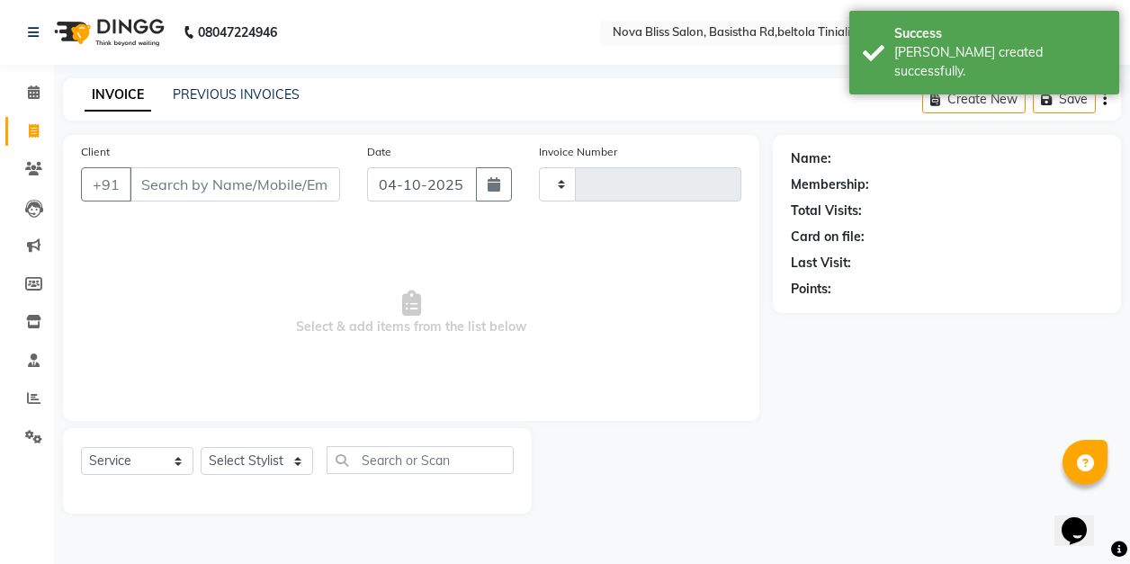
type input "1090"
select select "6211"
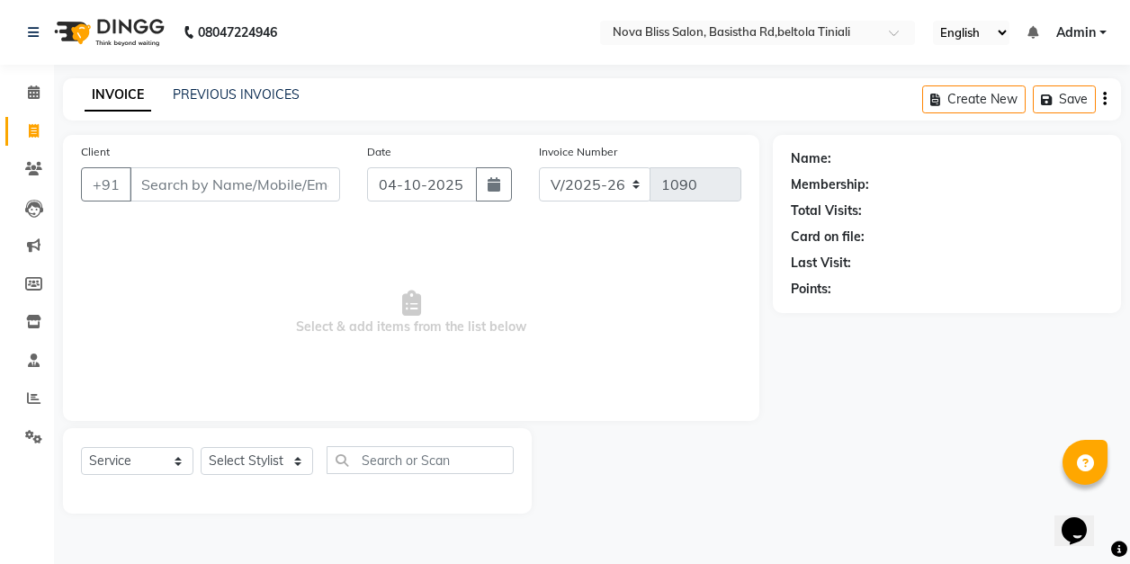
click at [358, 29] on nav "08047224946 Select Location × Nova Bliss Salon, Basistha Rd,beltola Tiniali Eng…" at bounding box center [565, 32] width 1130 height 65
click at [31, 95] on icon at bounding box center [34, 91] width 12 height 13
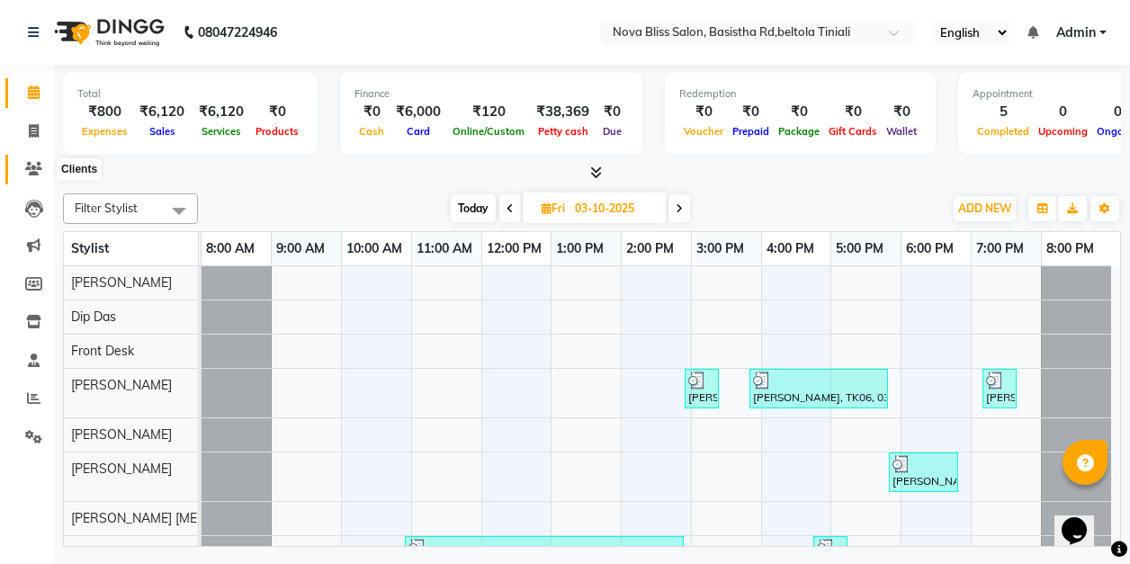
click at [31, 165] on icon at bounding box center [33, 168] width 17 height 13
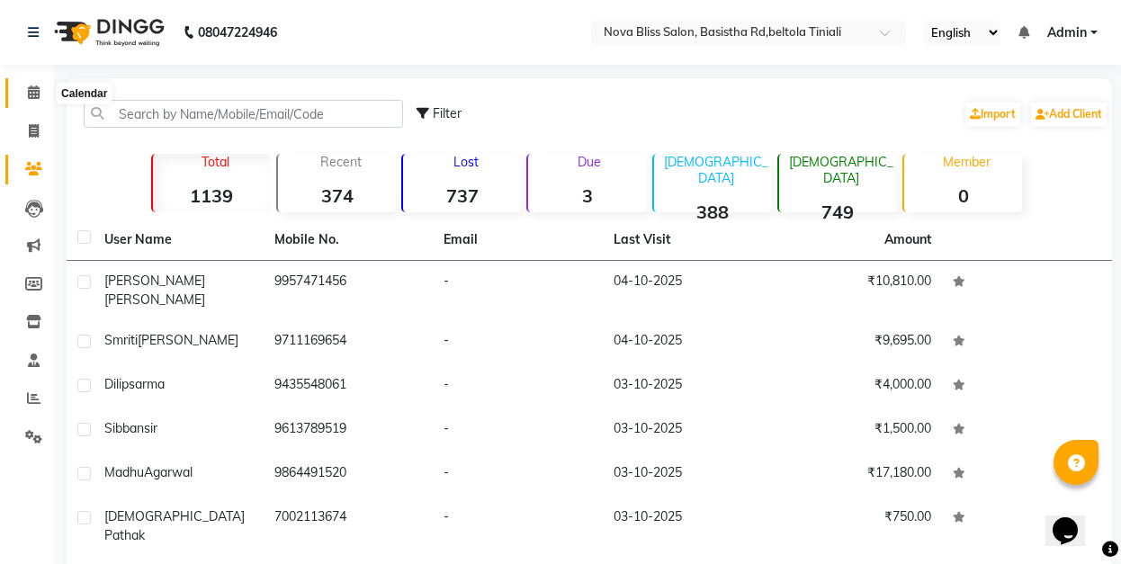
click at [32, 92] on icon at bounding box center [34, 91] width 12 height 13
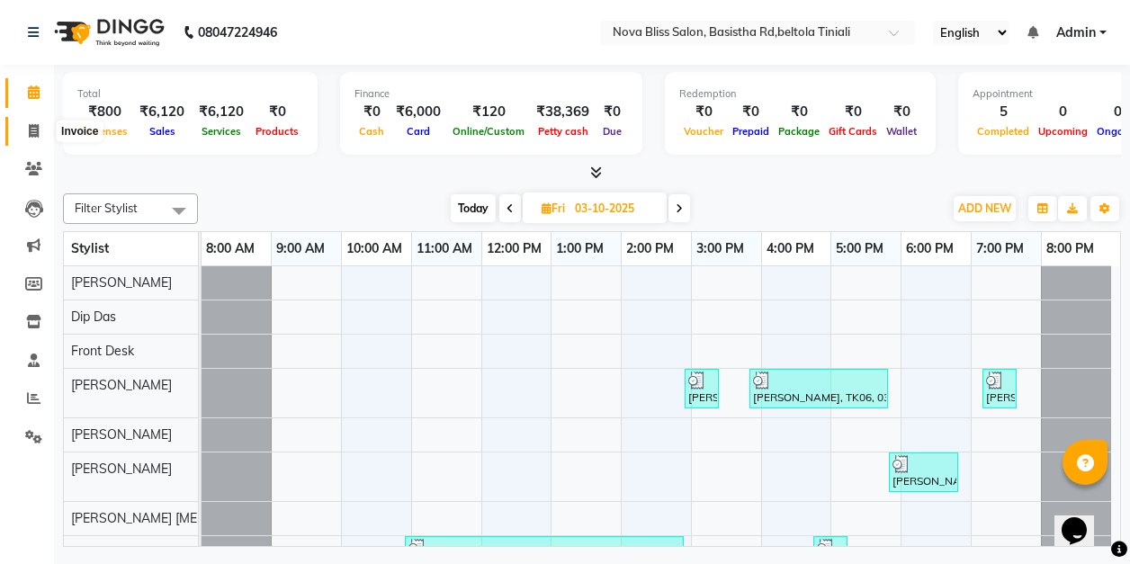
click at [34, 128] on icon at bounding box center [34, 130] width 10 height 13
select select "service"
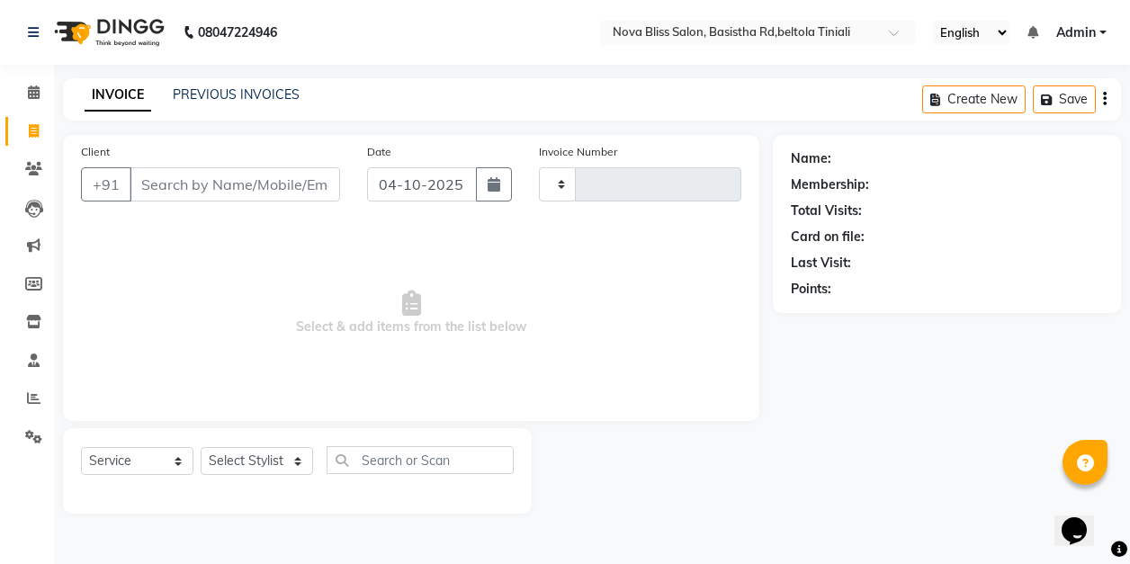
type input "1090"
select select "6211"
click at [31, 434] on icon at bounding box center [33, 436] width 17 height 13
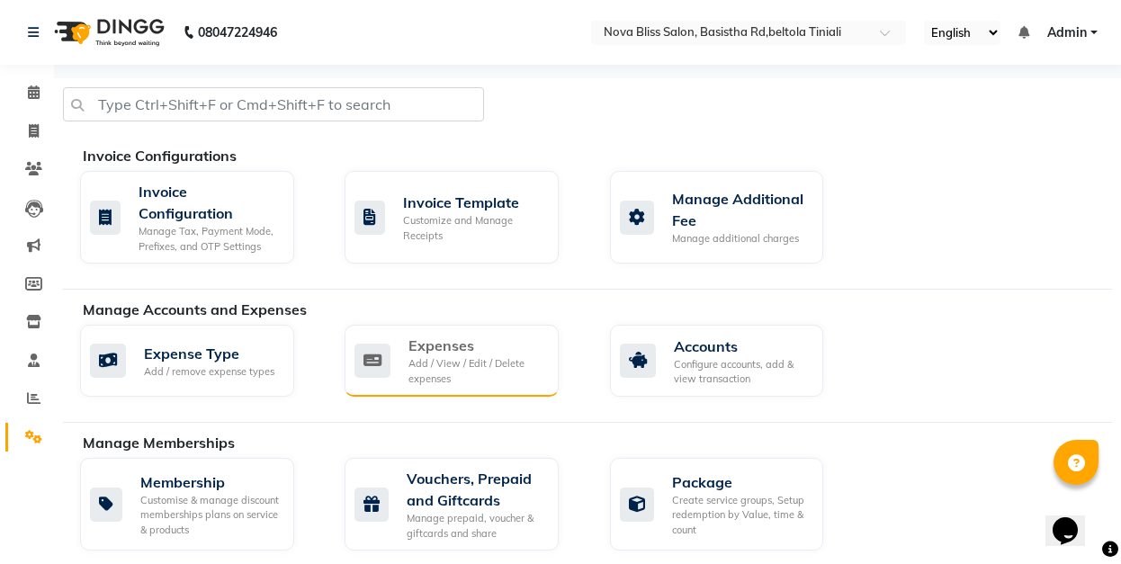
click at [493, 357] on div "Add / View / Edit / Delete expenses" at bounding box center [476, 371] width 136 height 30
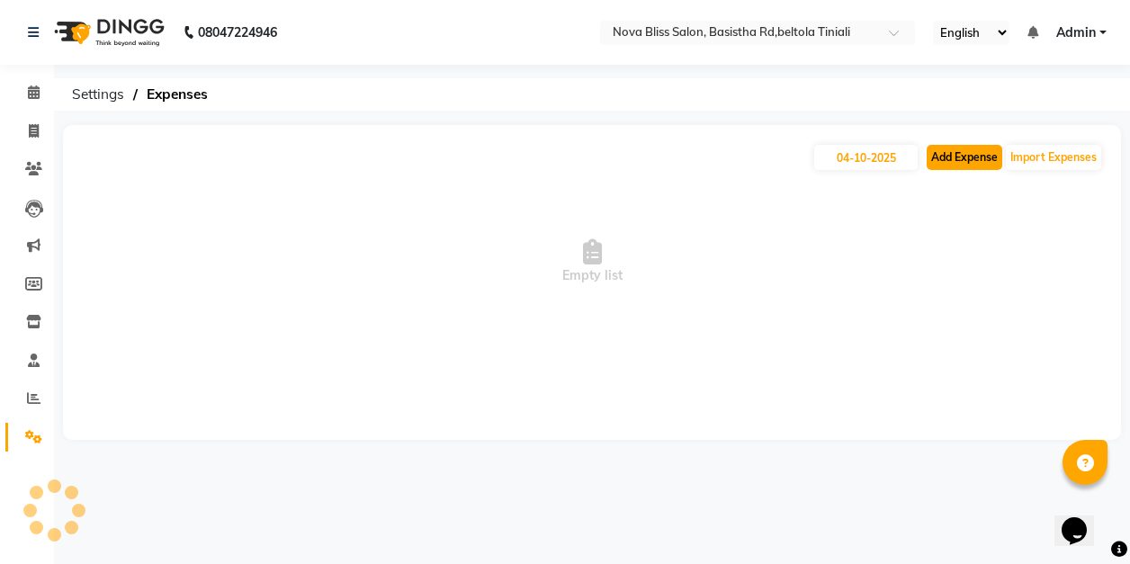
click at [970, 157] on button "Add Expense" at bounding box center [964, 157] width 76 height 25
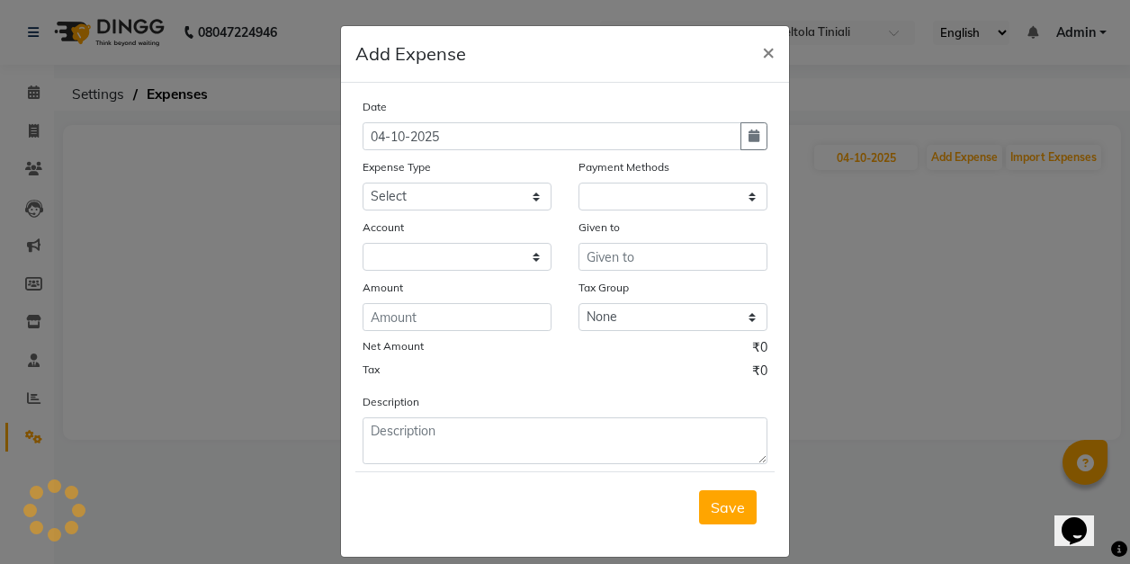
select select "1"
select select "5200"
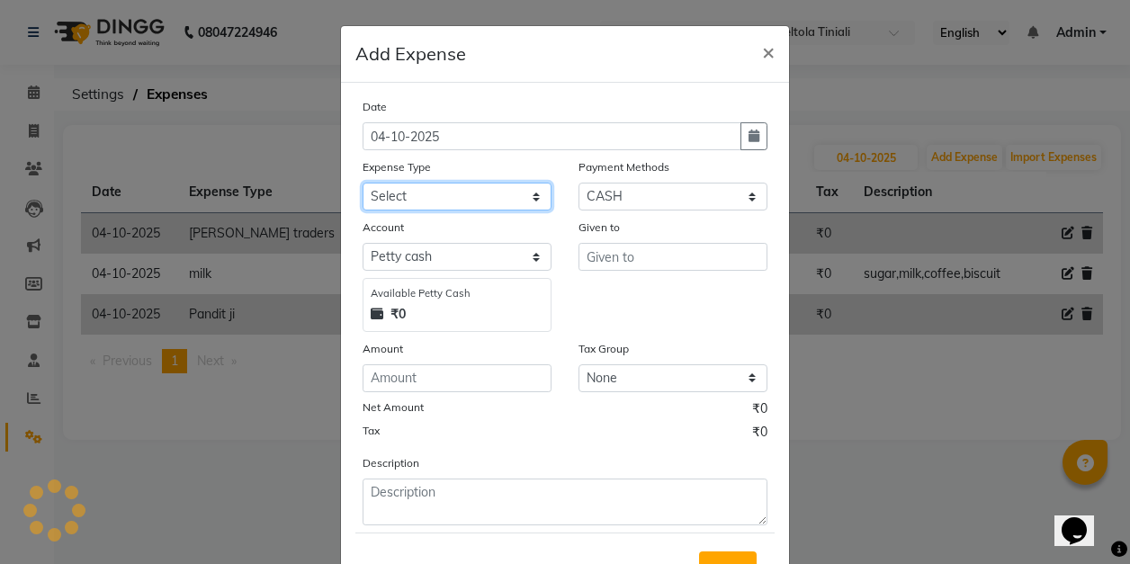
click at [395, 194] on select "Select AC repeair Advance Salary BEAUY ZONE biolume product cash return to clie…" at bounding box center [456, 197] width 189 height 28
select select "14385"
click at [362, 183] on select "Select AC repeair Advance Salary BEAUY ZONE biolume product cash return to clie…" at bounding box center [456, 197] width 189 height 28
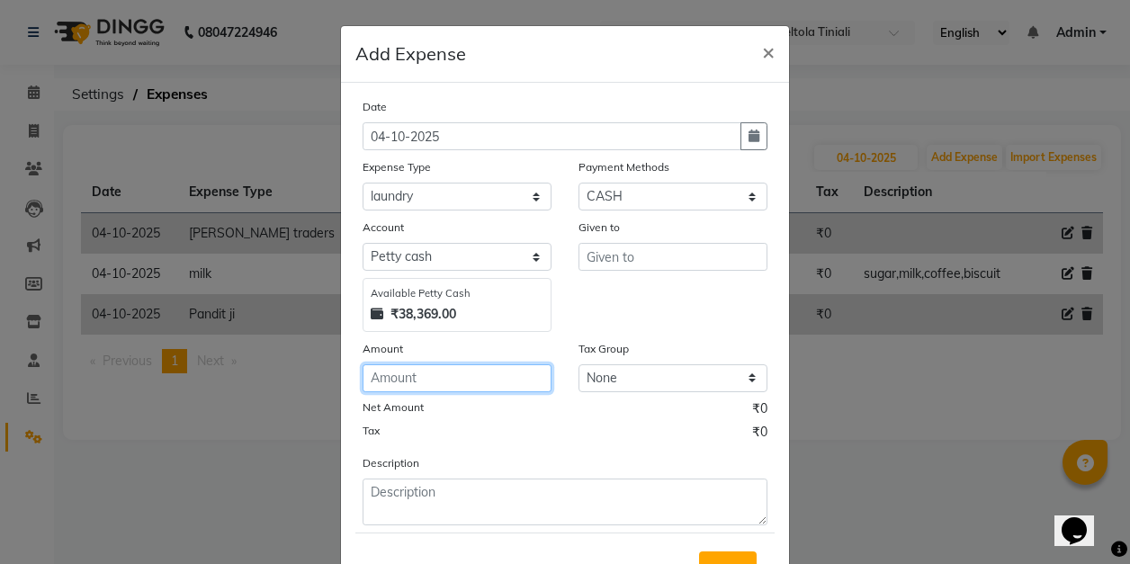
click at [415, 379] on input "number" at bounding box center [456, 378] width 189 height 28
type input "600"
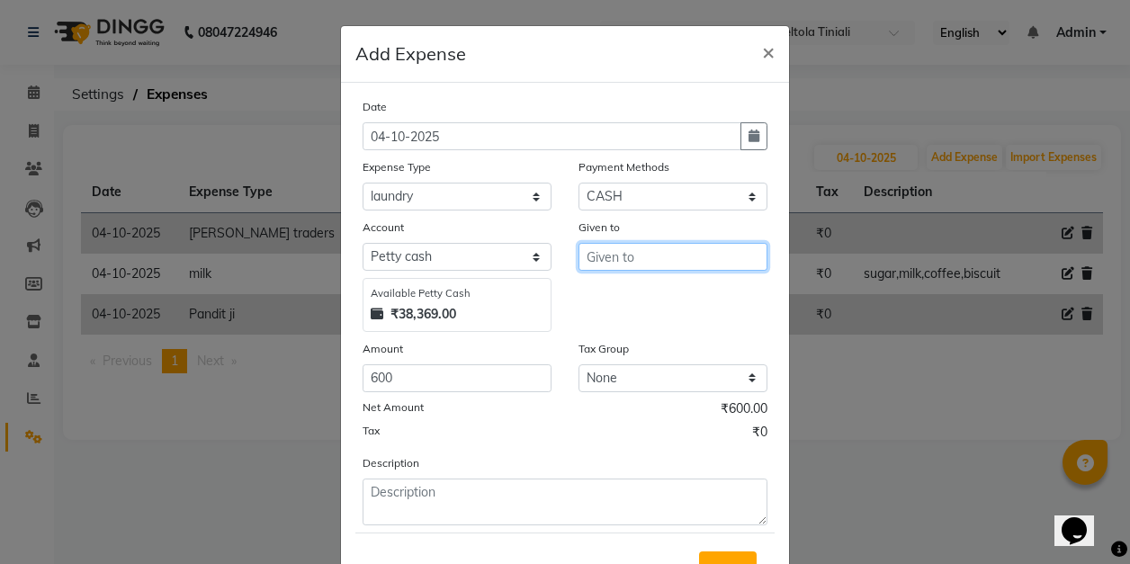
click at [626, 256] on input "text" at bounding box center [672, 257] width 189 height 28
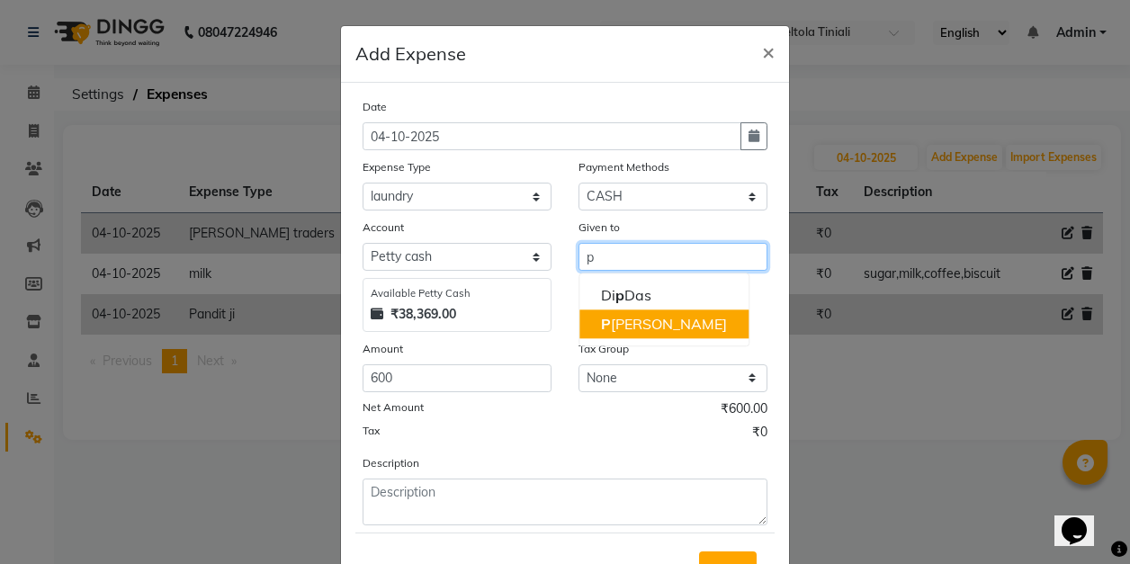
click at [639, 326] on ngb-highlight "P intu Rajak" at bounding box center [664, 324] width 126 height 18
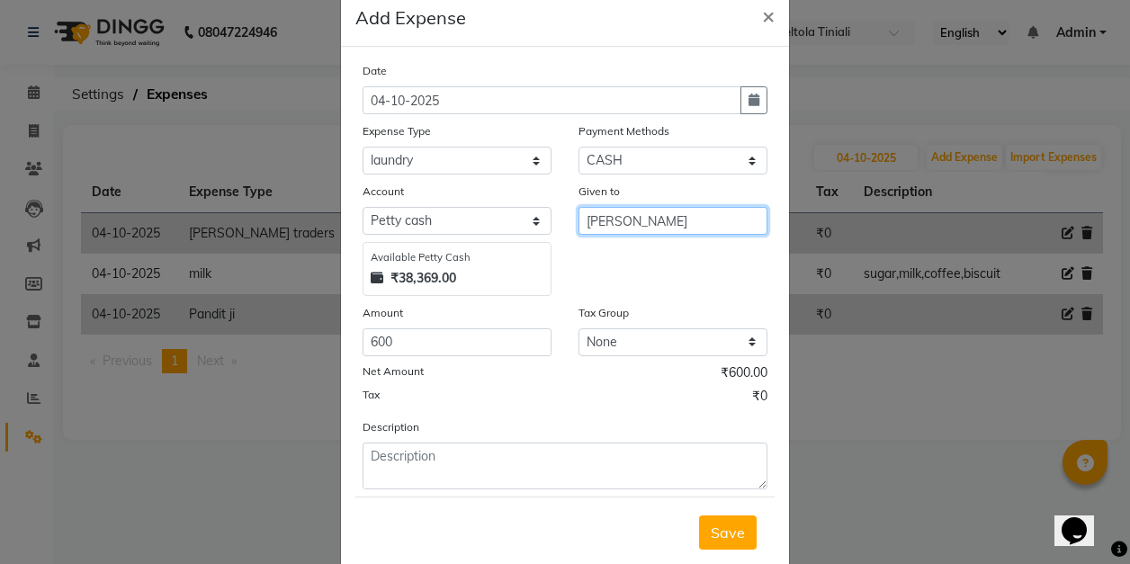
scroll to position [76, 0]
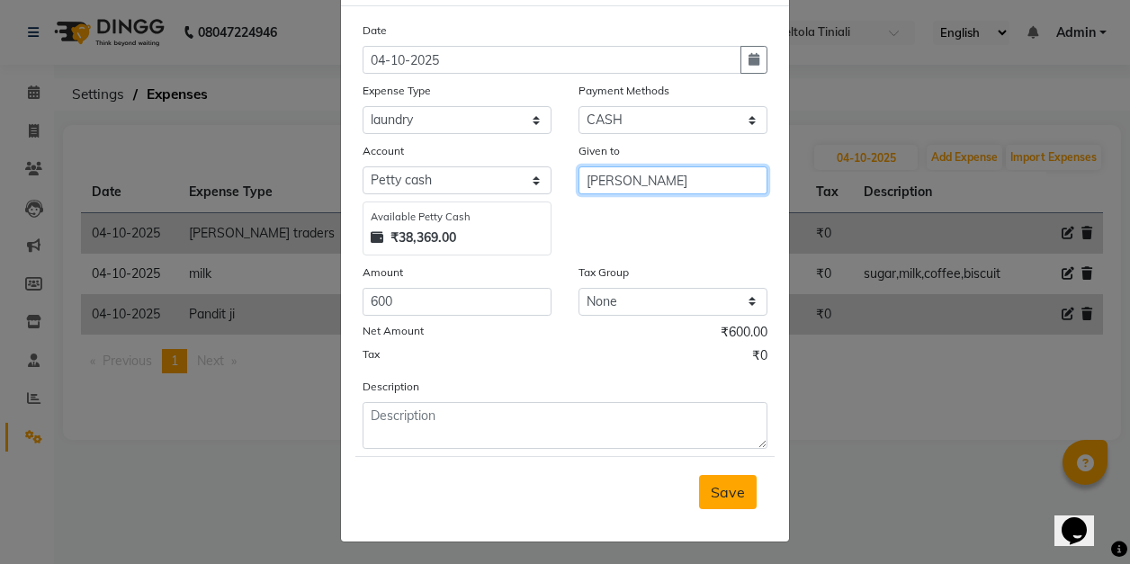
type input "[PERSON_NAME]"
click at [723, 489] on span "Save" at bounding box center [728, 492] width 34 height 18
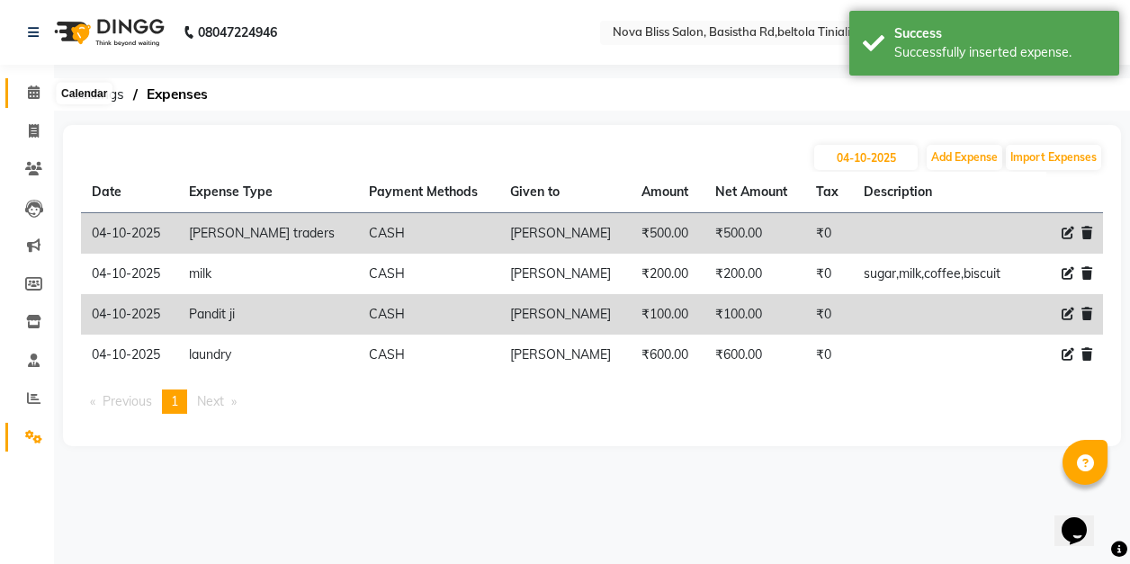
click at [31, 91] on icon at bounding box center [34, 91] width 12 height 13
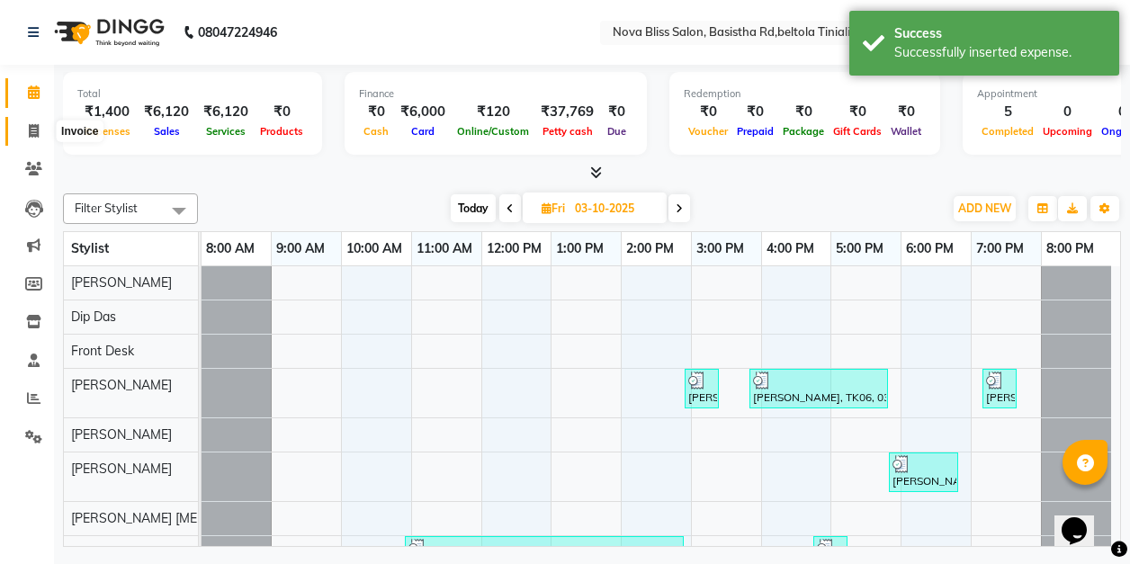
click at [32, 130] on icon at bounding box center [34, 130] width 10 height 13
select select "service"
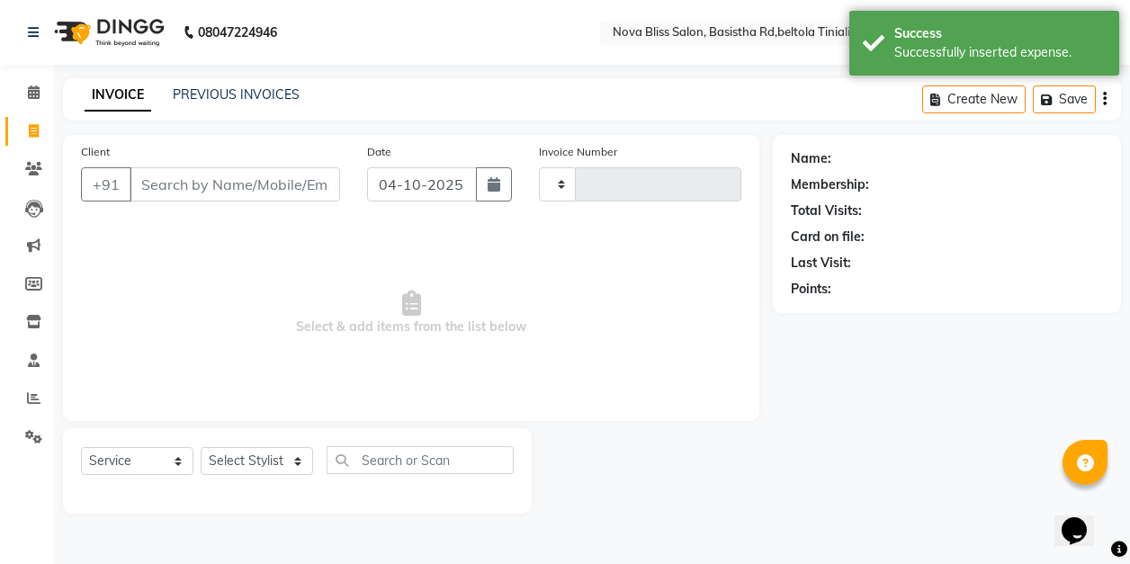
type input "1090"
select select "6211"
click at [30, 91] on icon at bounding box center [34, 91] width 12 height 13
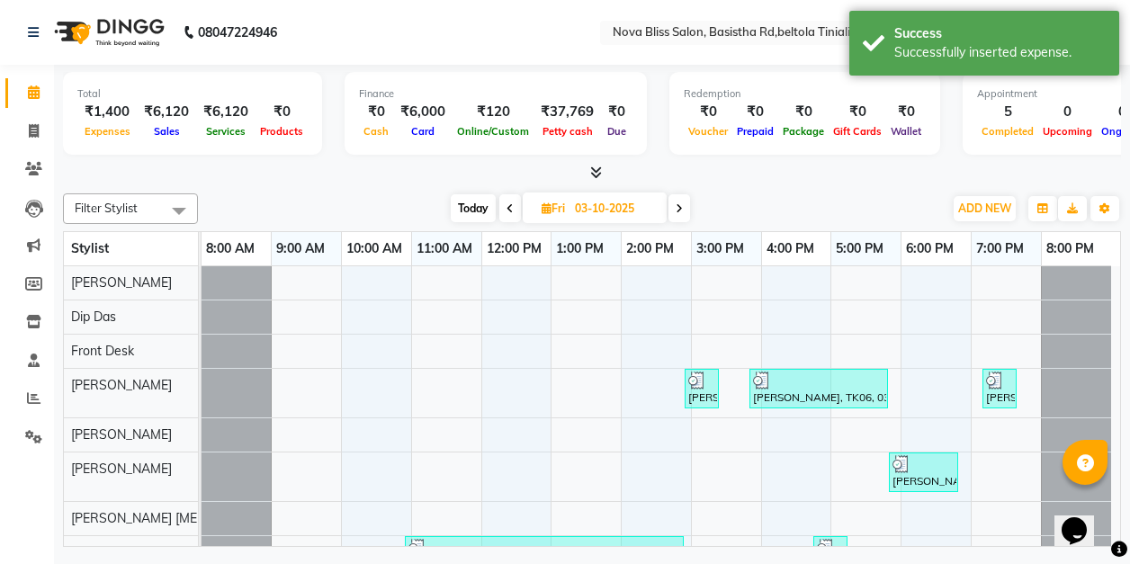
click at [678, 207] on icon at bounding box center [678, 208] width 7 height 11
type input "04-10-2025"
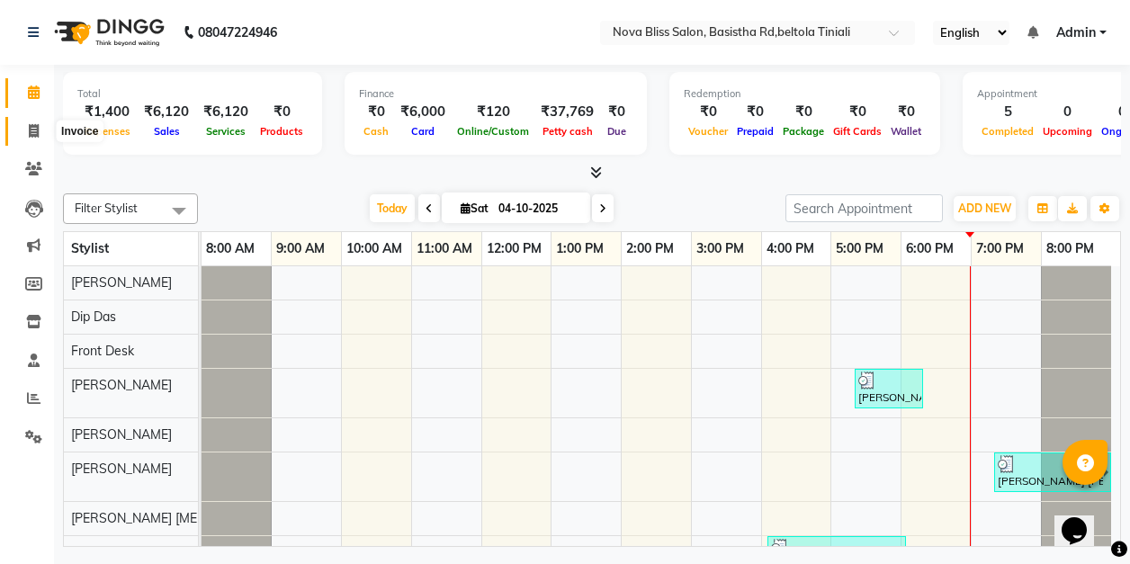
click at [31, 130] on icon at bounding box center [34, 130] width 10 height 13
select select "service"
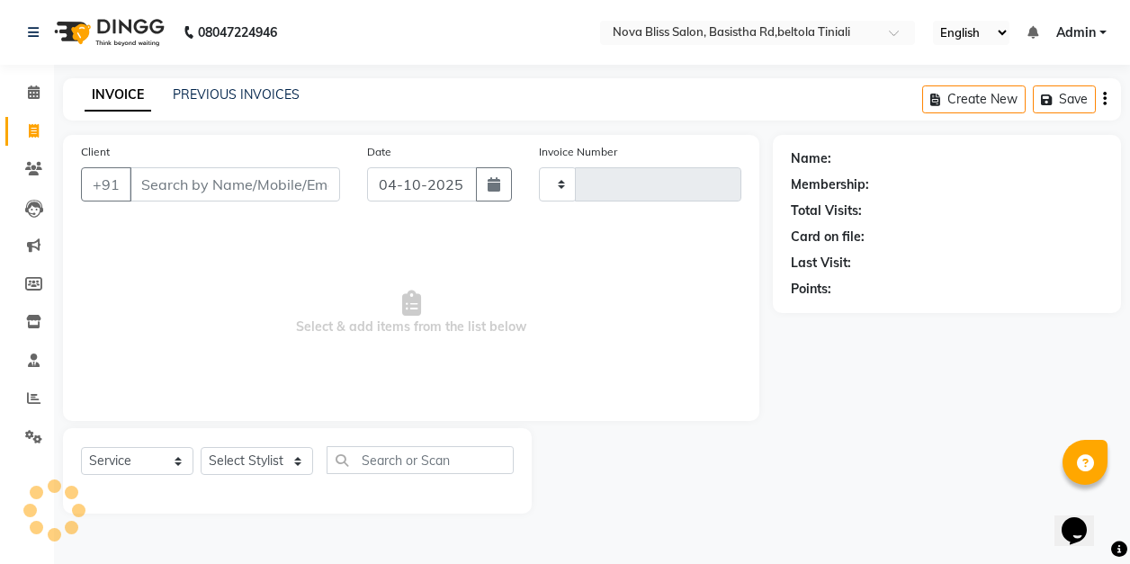
type input "1090"
select select "6211"
click at [81, 67] on div "08047224946 Select Location × Nova Bliss Salon, Basistha Rd,beltola Tiniali Eng…" at bounding box center [565, 282] width 1130 height 564
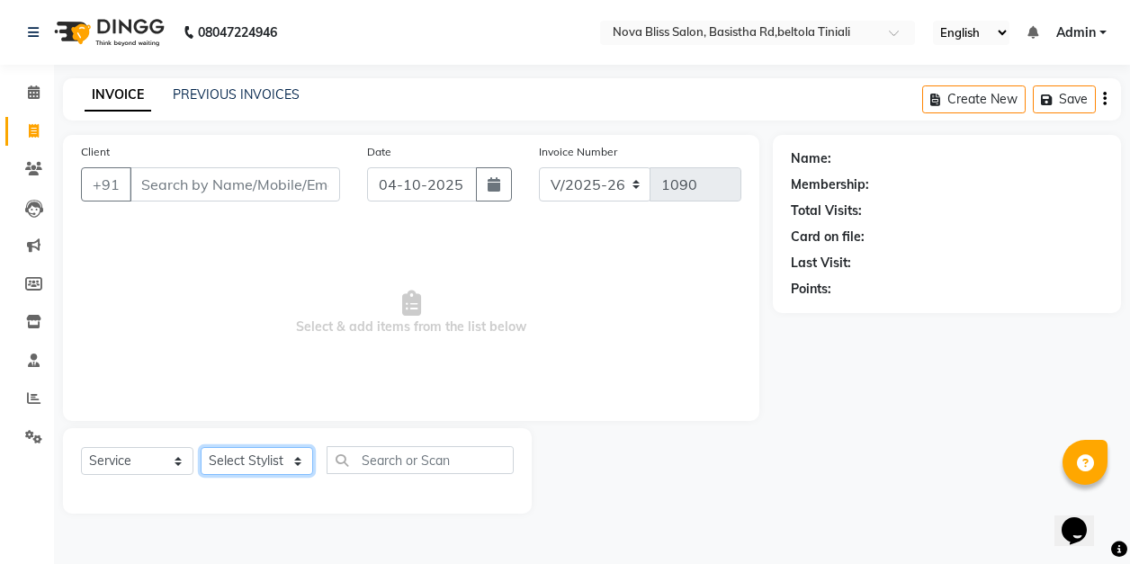
click at [246, 464] on select "Select Stylist [PERSON_NAME] [PERSON_NAME] [PERSON_NAME] Dip [PERSON_NAME] jara…" at bounding box center [257, 461] width 112 height 28
select select "70880"
click at [201, 447] on select "Select Stylist [PERSON_NAME] [PERSON_NAME] [PERSON_NAME] Dip [PERSON_NAME] jara…" at bounding box center [257, 461] width 112 height 28
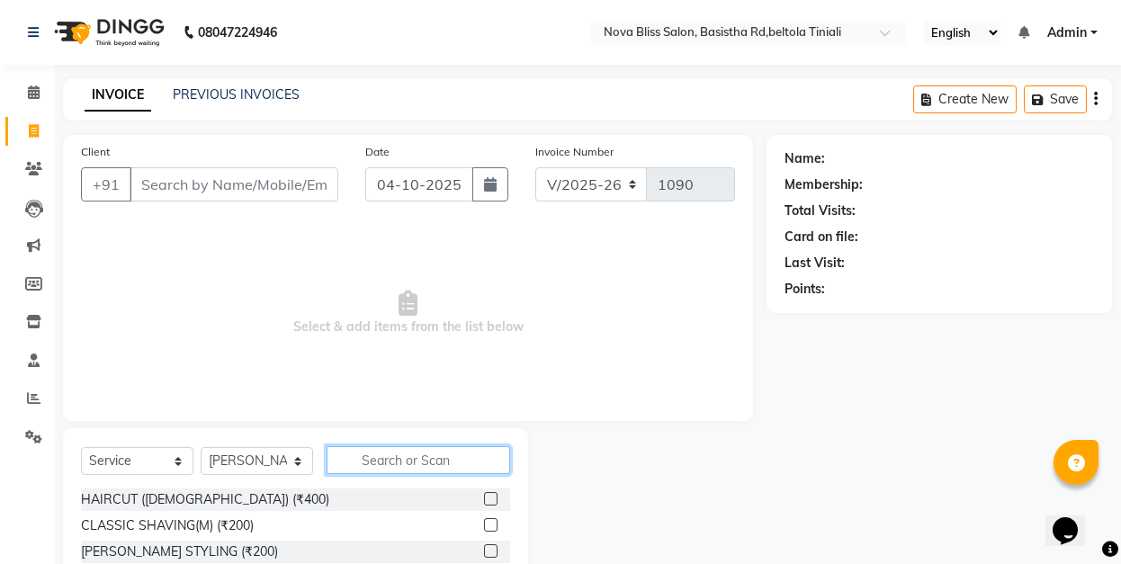
click at [371, 459] on input "text" at bounding box center [417, 460] width 183 height 28
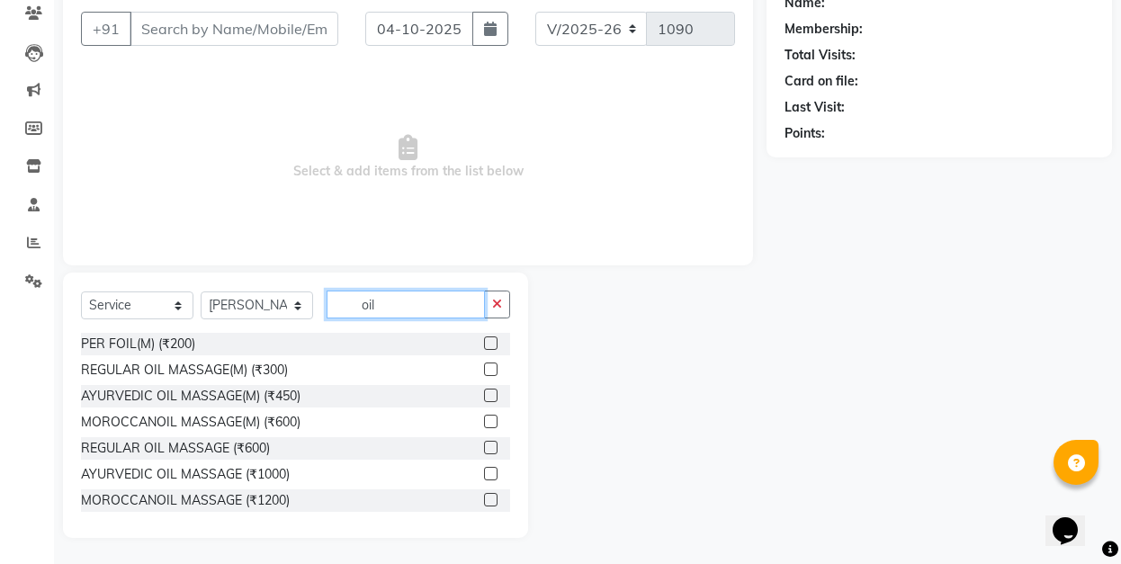
type input "oil"
click at [484, 392] on label at bounding box center [490, 395] width 13 height 13
click at [484, 392] on input "checkbox" at bounding box center [490, 396] width 12 height 12
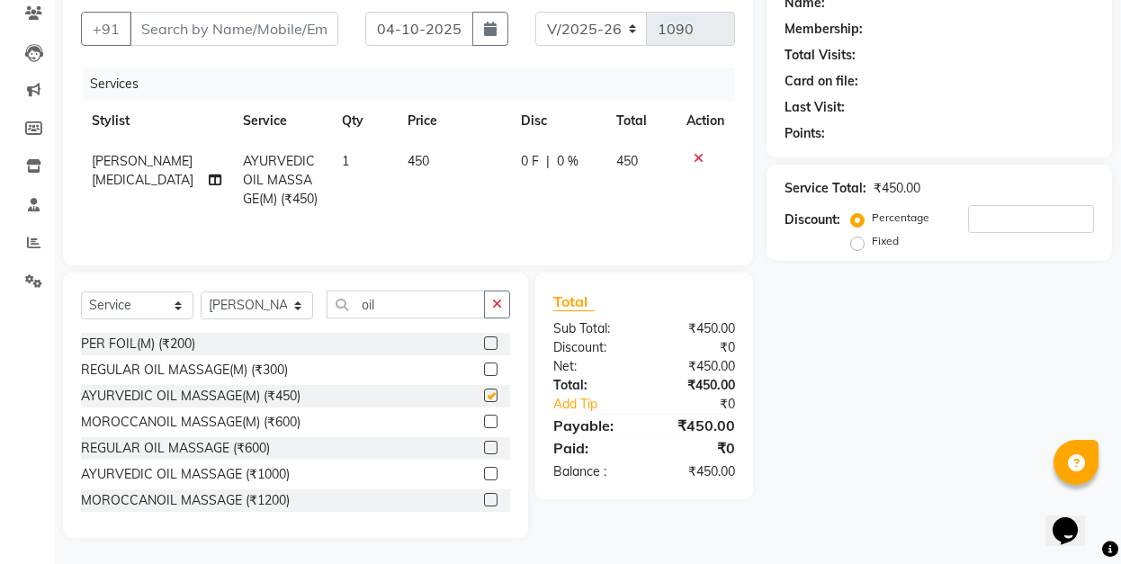
checkbox input "false"
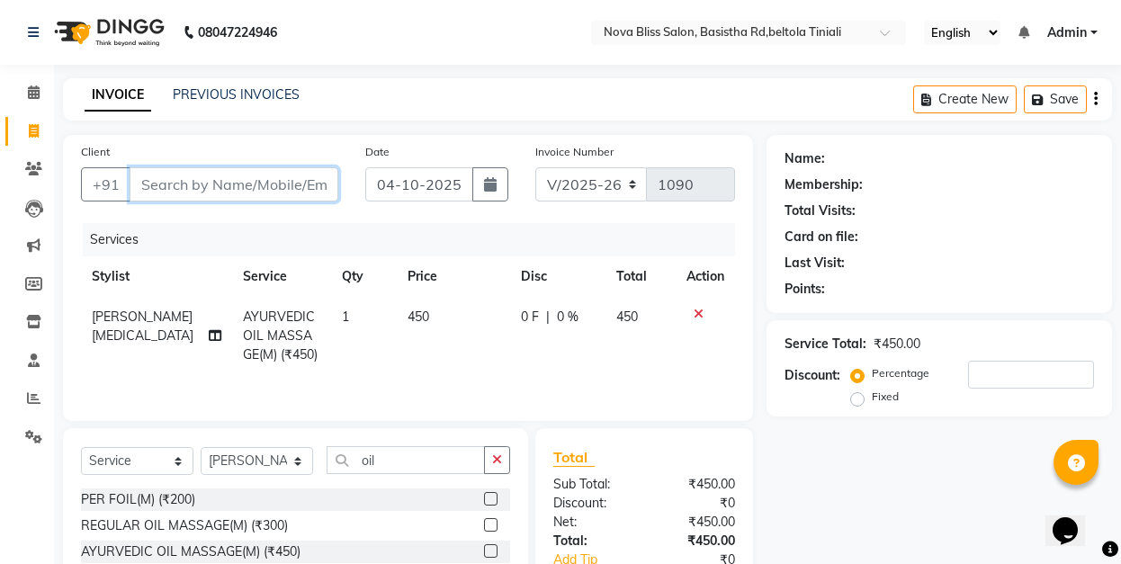
click at [225, 179] on input "Client" at bounding box center [234, 184] width 209 height 34
type input "n"
type input "0"
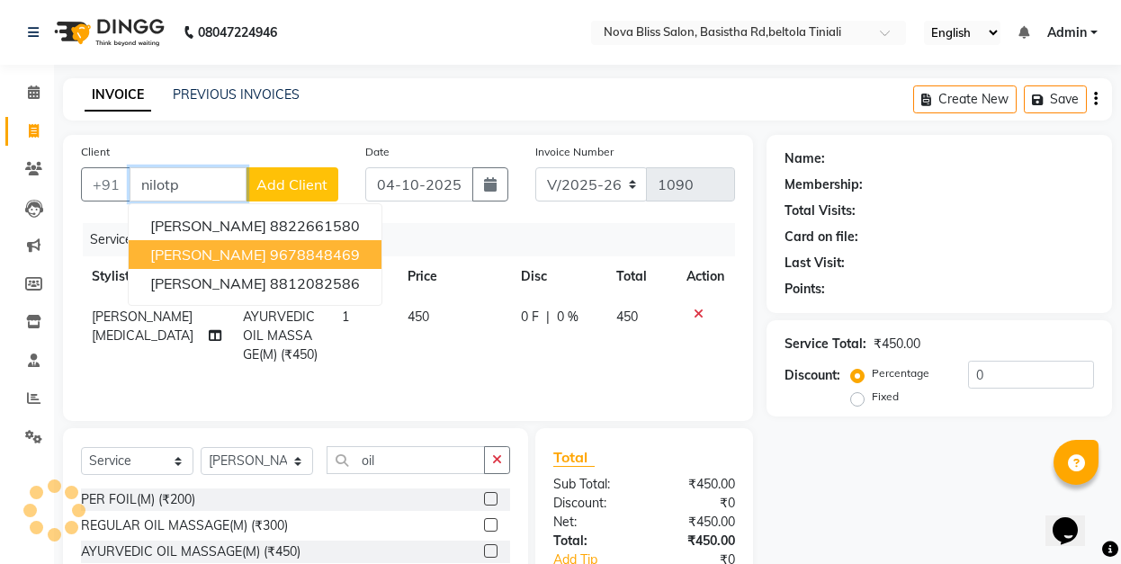
click at [270, 250] on ngb-highlight "9678848469" at bounding box center [315, 255] width 90 height 18
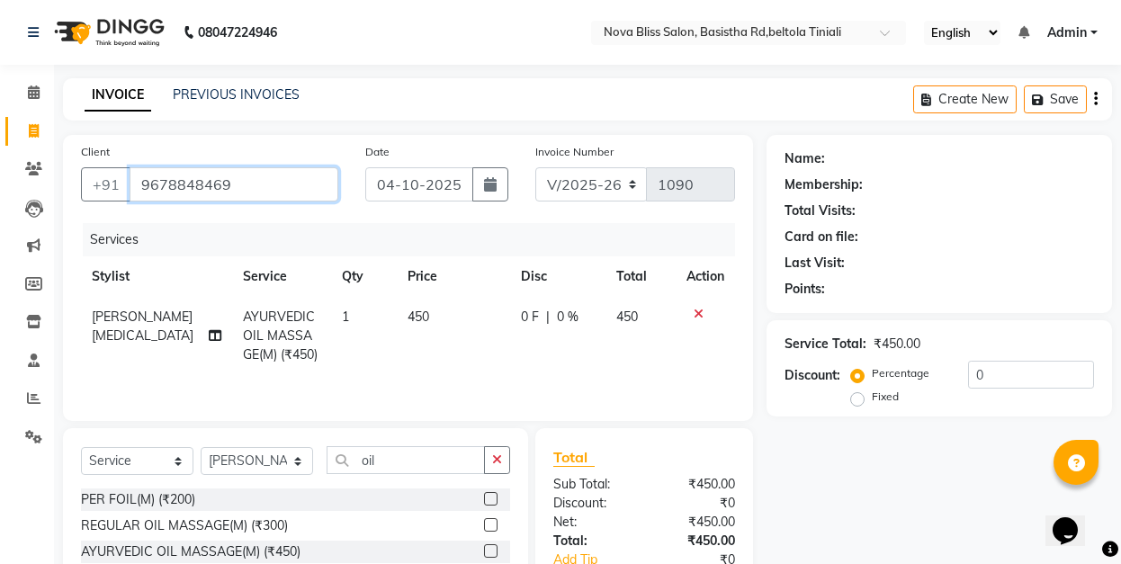
type input "9678848469"
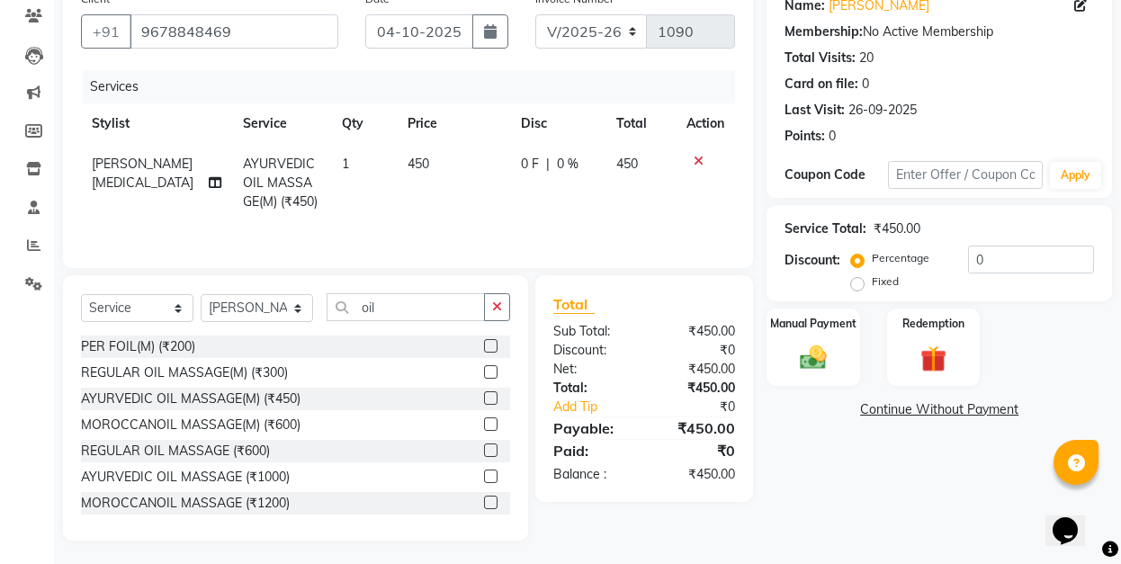
scroll to position [156, 0]
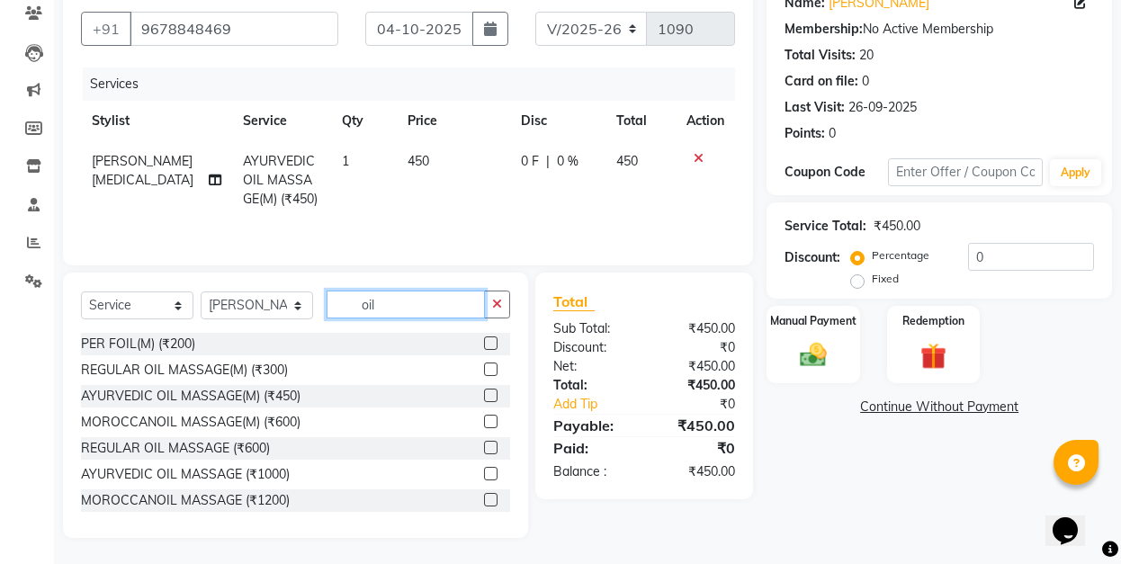
click at [390, 302] on input "oil" at bounding box center [405, 305] width 158 height 28
type input "o"
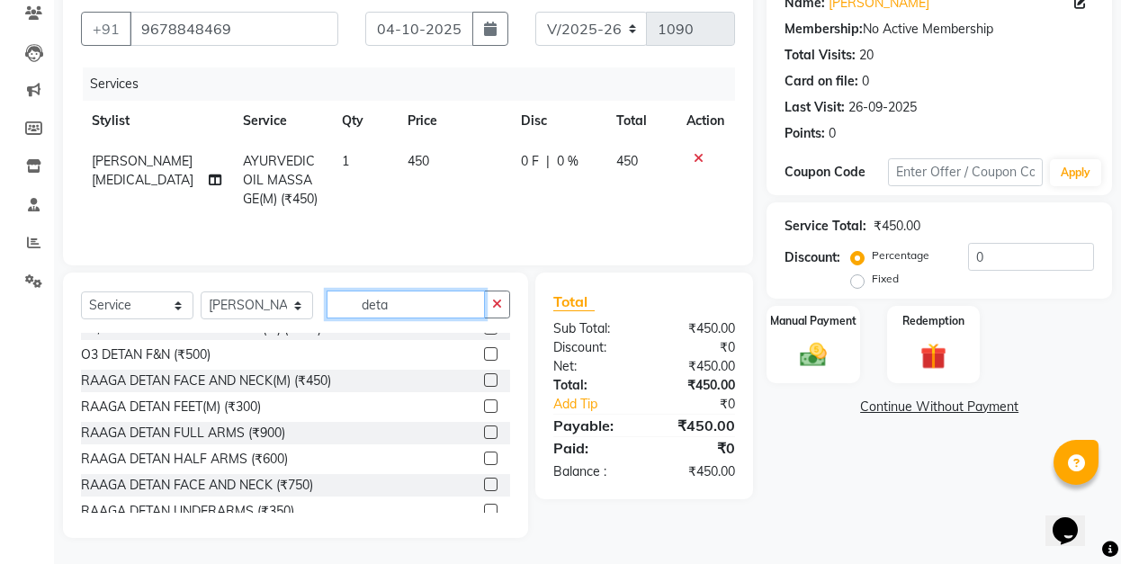
scroll to position [180, 0]
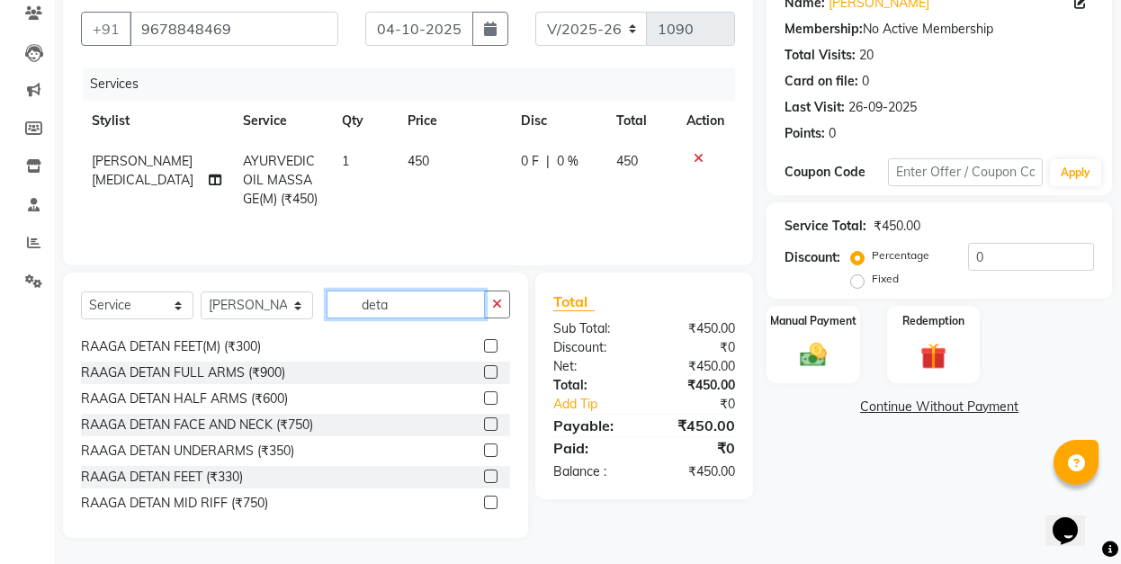
type input "deta"
click at [484, 369] on label at bounding box center [490, 371] width 13 height 13
click at [484, 369] on input "checkbox" at bounding box center [490, 373] width 12 height 12
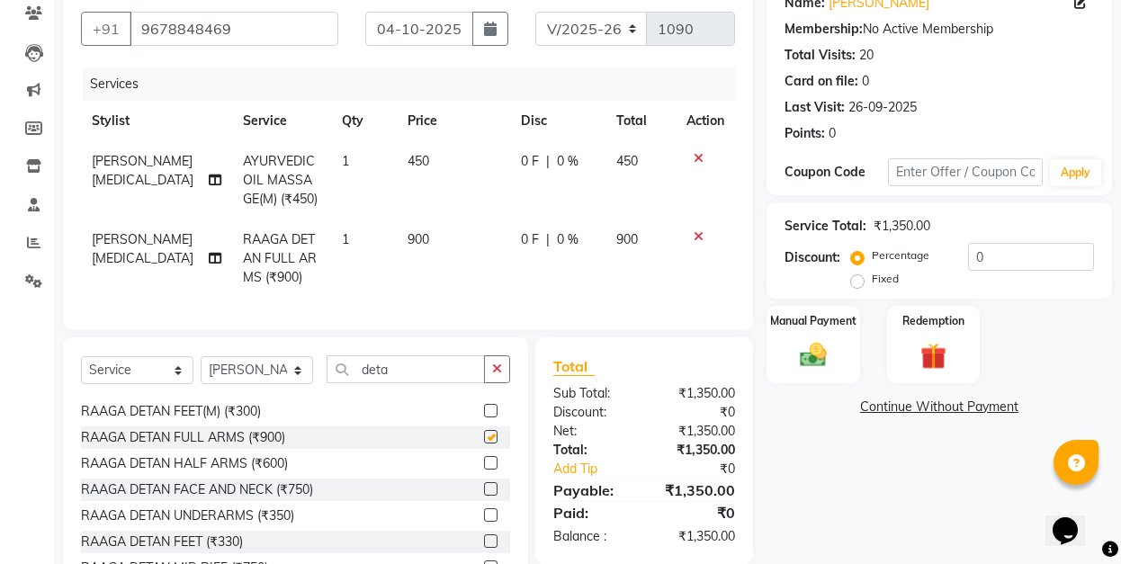
checkbox input "false"
click at [523, 162] on span "0 F" at bounding box center [530, 161] width 18 height 19
select select "70880"
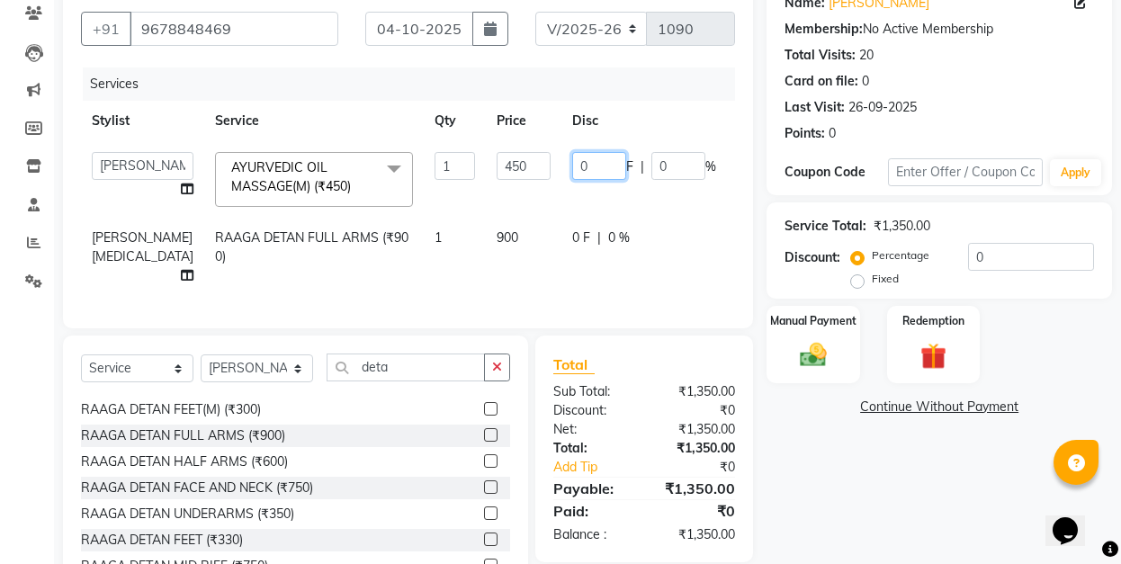
click at [572, 165] on input "0" at bounding box center [599, 166] width 54 height 28
type input "100"
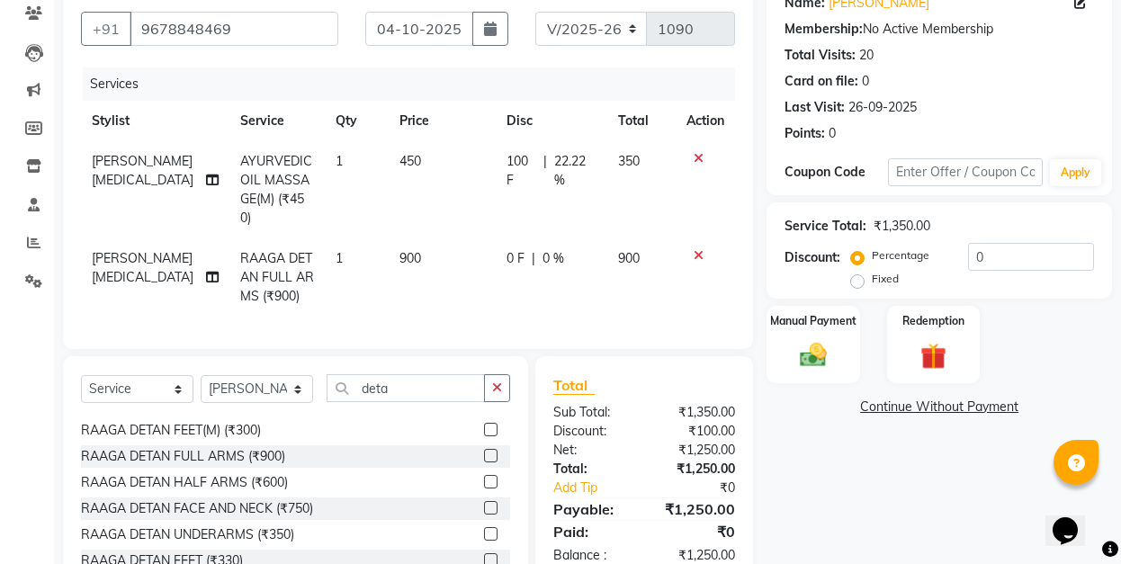
click at [529, 197] on td "100 F | 22.22 %" at bounding box center [552, 189] width 112 height 97
select select "70880"
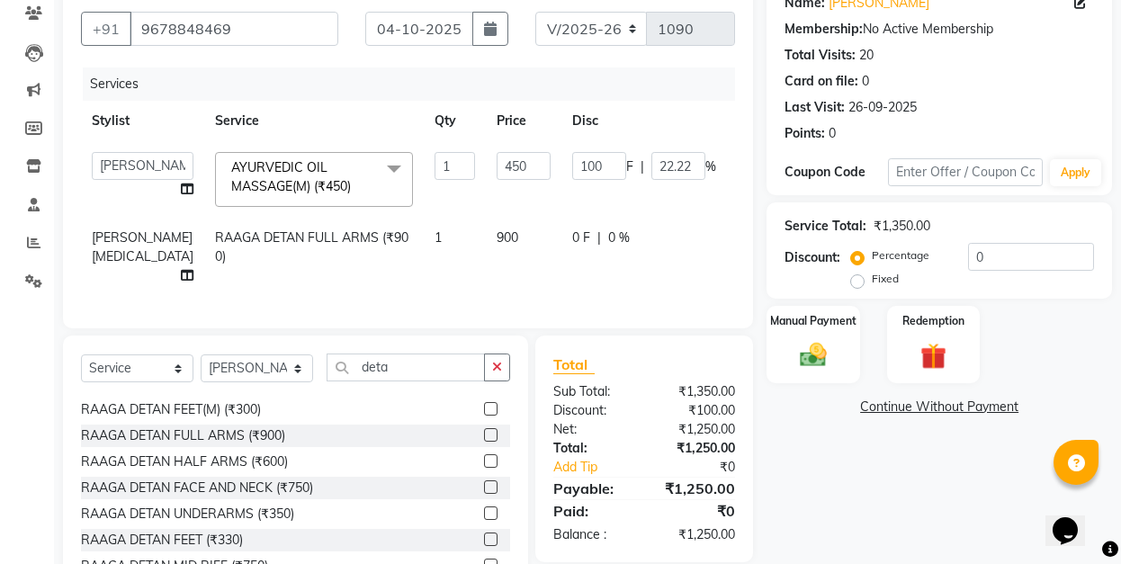
click at [572, 236] on span "0 F" at bounding box center [581, 237] width 18 height 19
select select "70880"
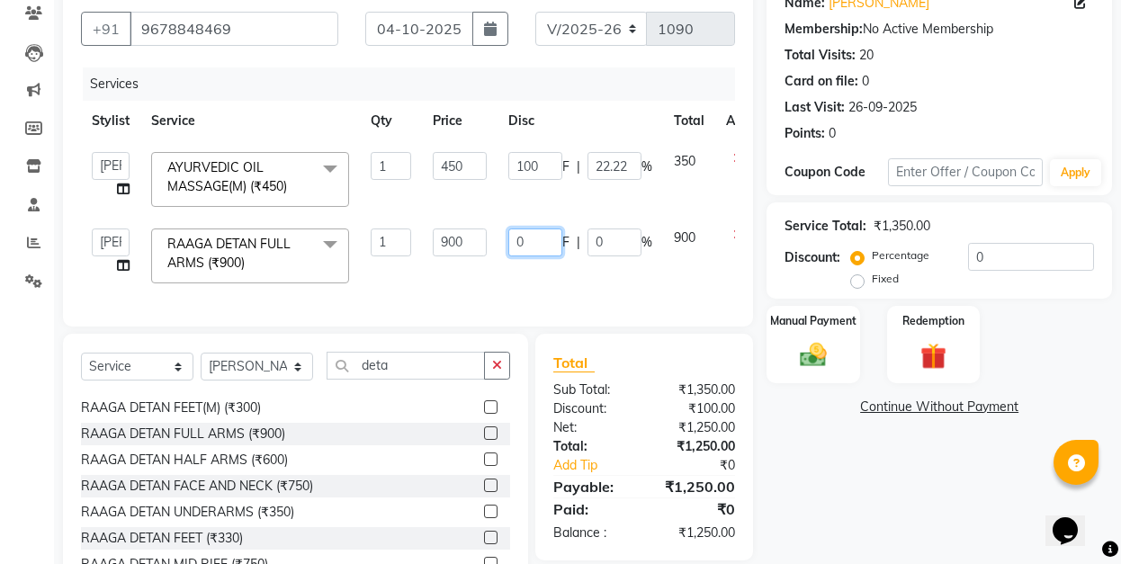
click at [514, 239] on input "0" at bounding box center [535, 242] width 54 height 28
type input "150"
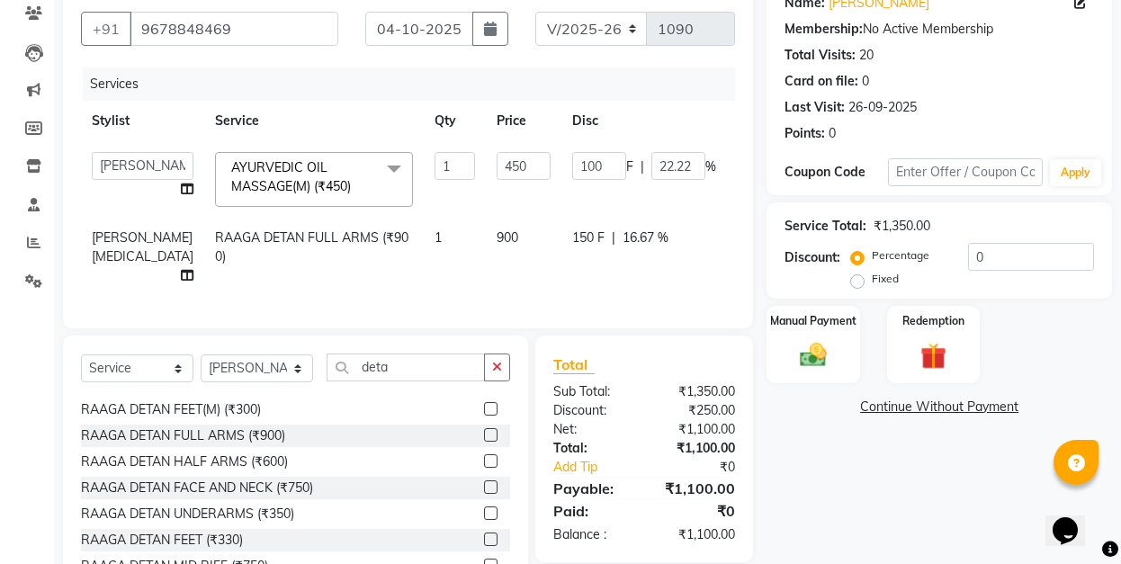
click at [514, 277] on div "Services Stylist Service Qty Price Disc Total Action Anuradha singh Ashok Kumar…" at bounding box center [408, 188] width 654 height 243
click at [777, 330] on div "Manual Payment" at bounding box center [813, 344] width 97 height 81
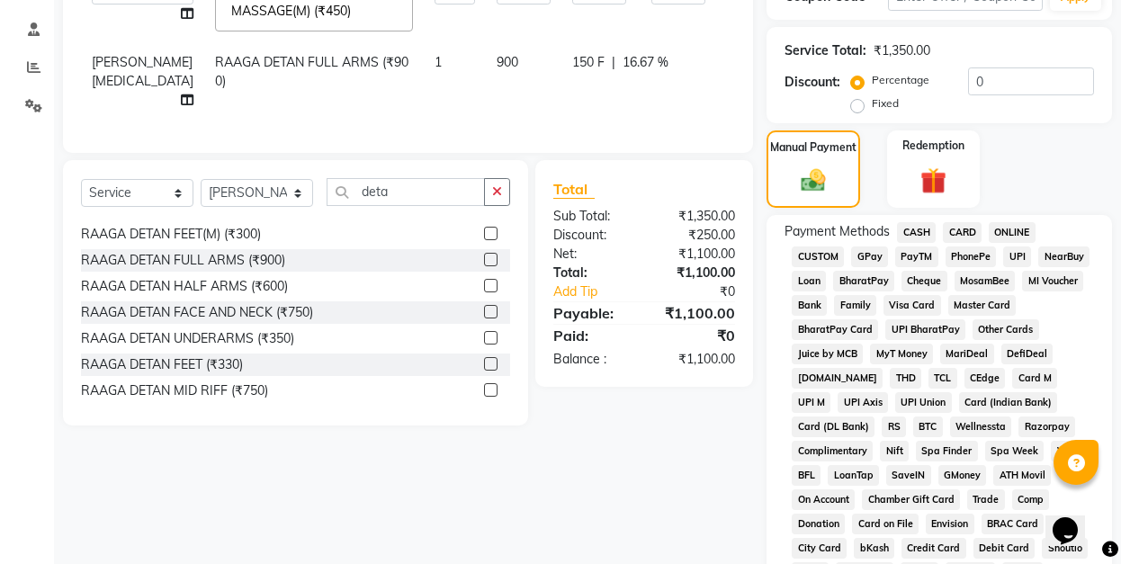
scroll to position [335, 0]
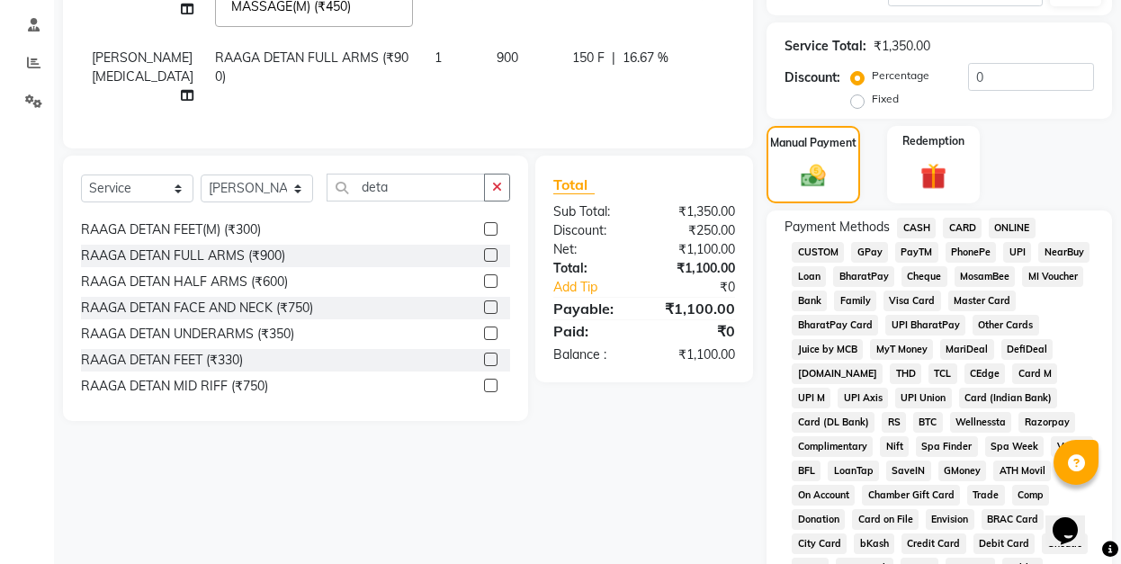
click at [917, 227] on span "CASH" at bounding box center [916, 228] width 39 height 21
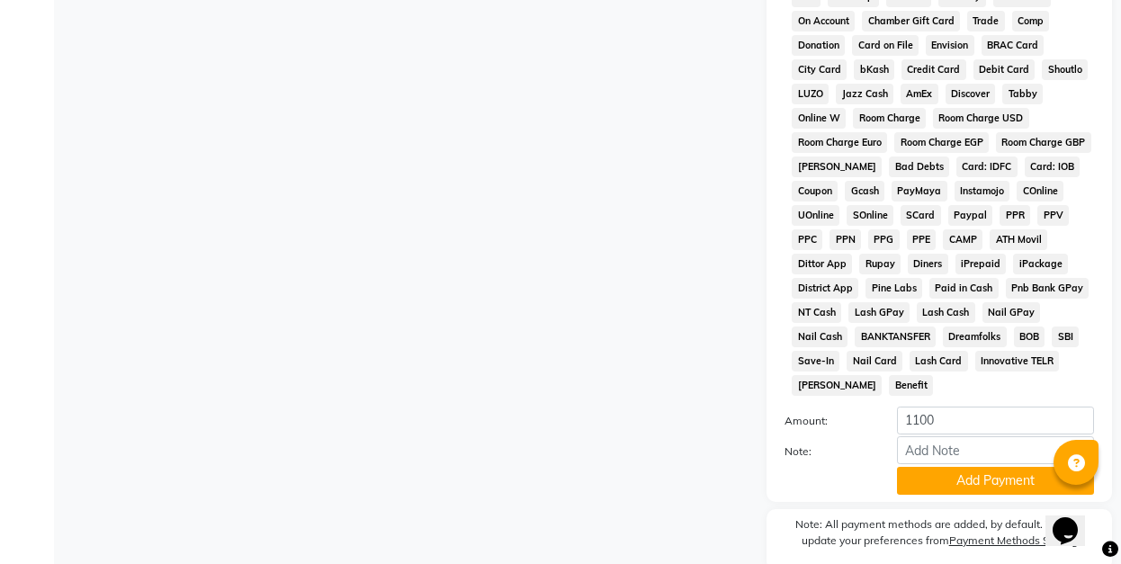
scroll to position [885, 0]
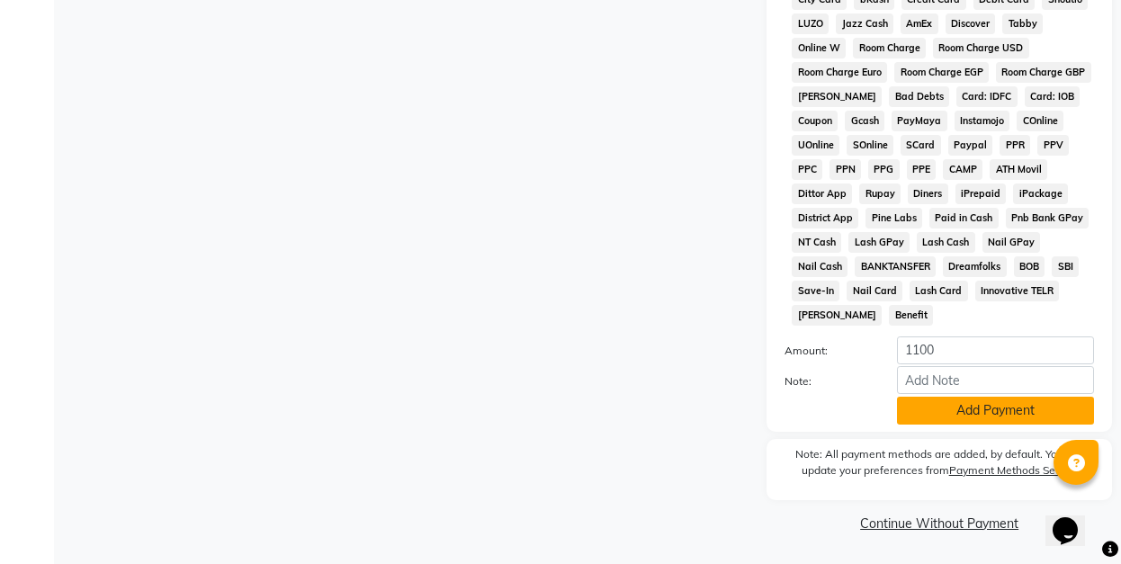
click at [977, 405] on button "Add Payment" at bounding box center [995, 411] width 197 height 28
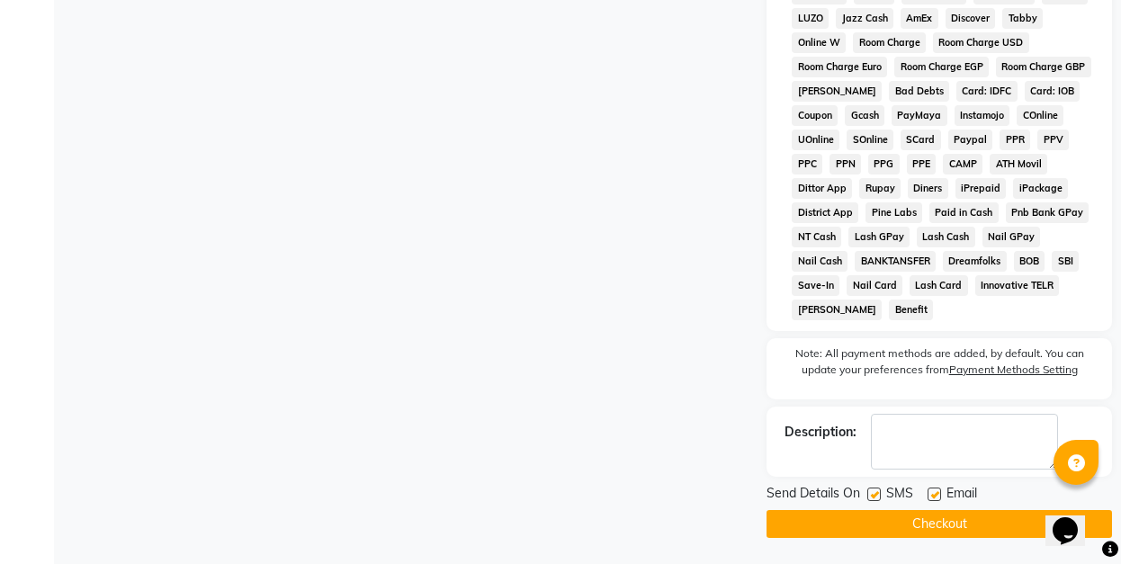
click at [943, 526] on button "Checkout" at bounding box center [938, 524] width 345 height 28
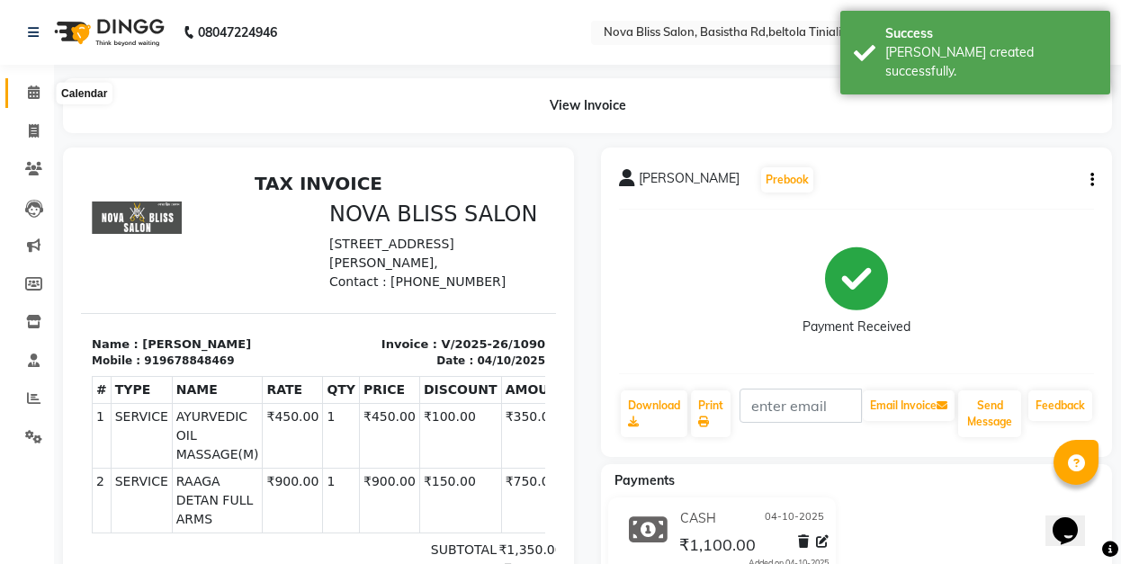
click at [31, 94] on icon at bounding box center [34, 91] width 12 height 13
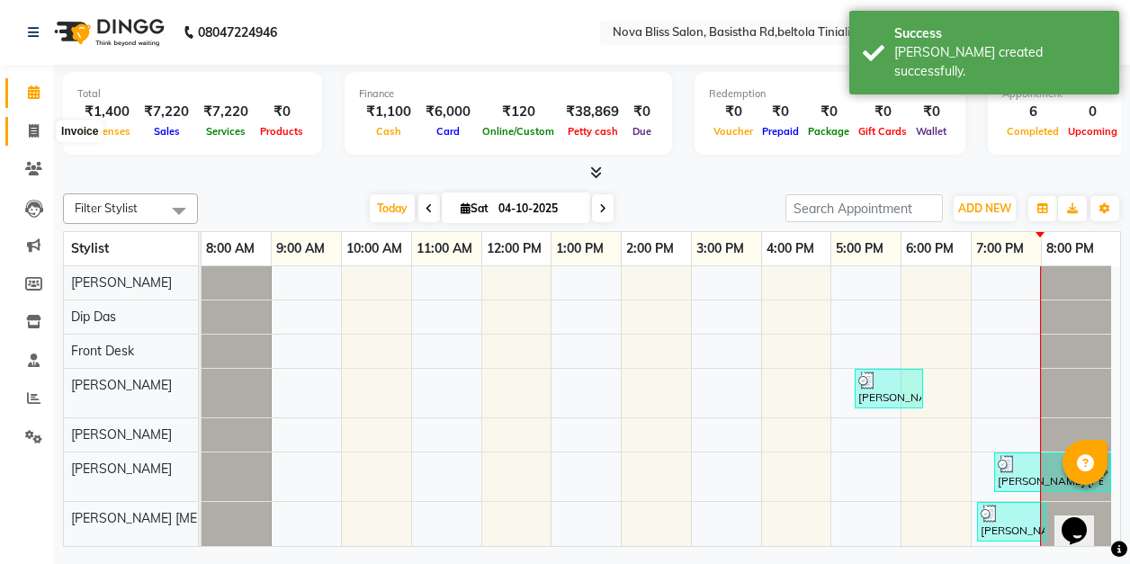
click at [31, 132] on icon at bounding box center [34, 130] width 10 height 13
select select "service"
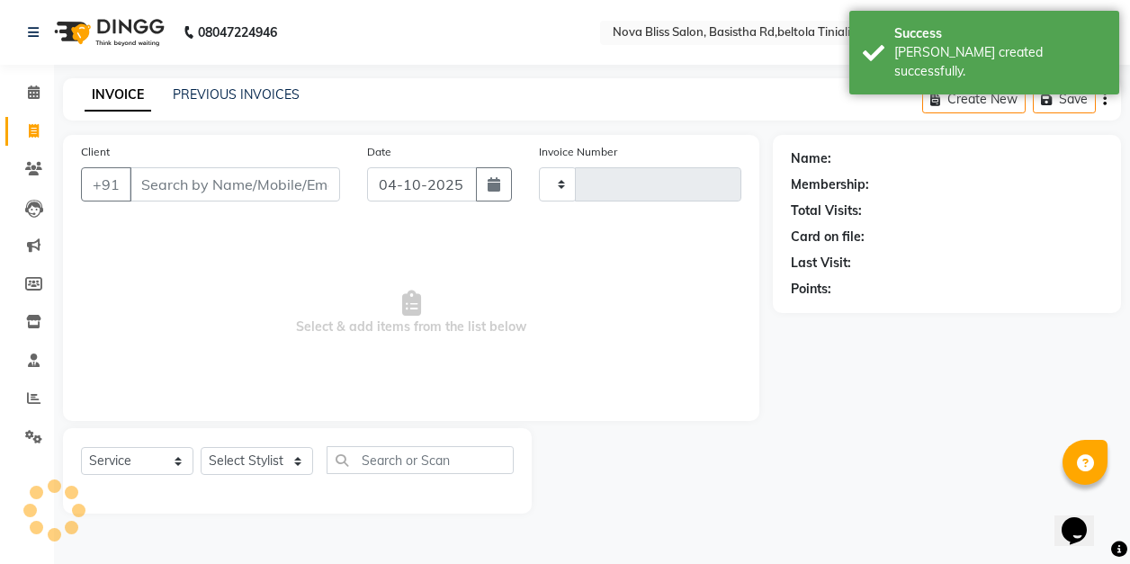
type input "1091"
select select "6211"
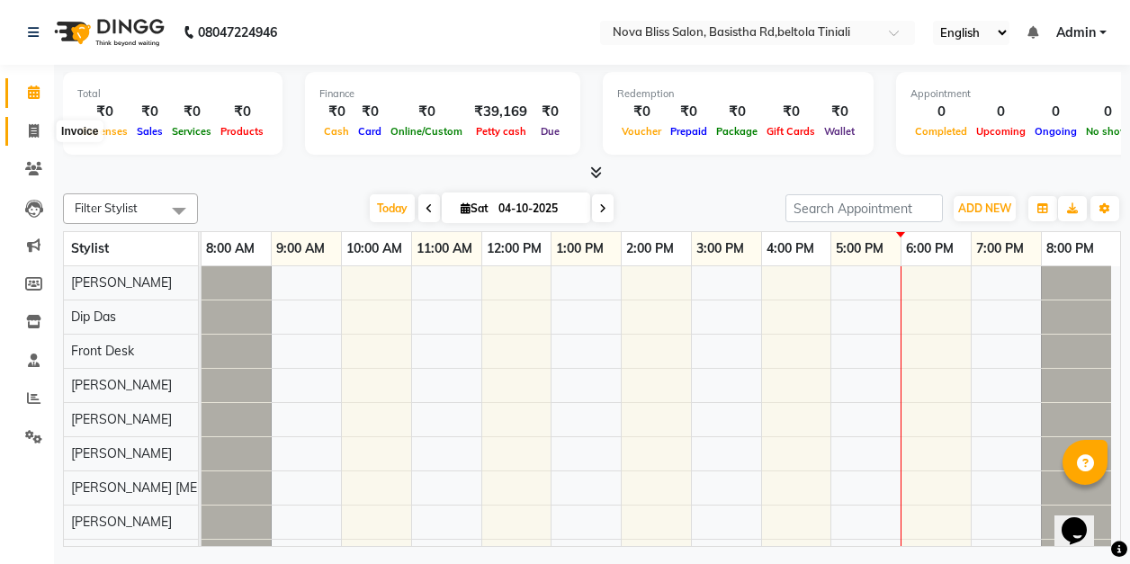
click at [33, 128] on icon at bounding box center [34, 130] width 10 height 13
select select "6211"
select select "service"
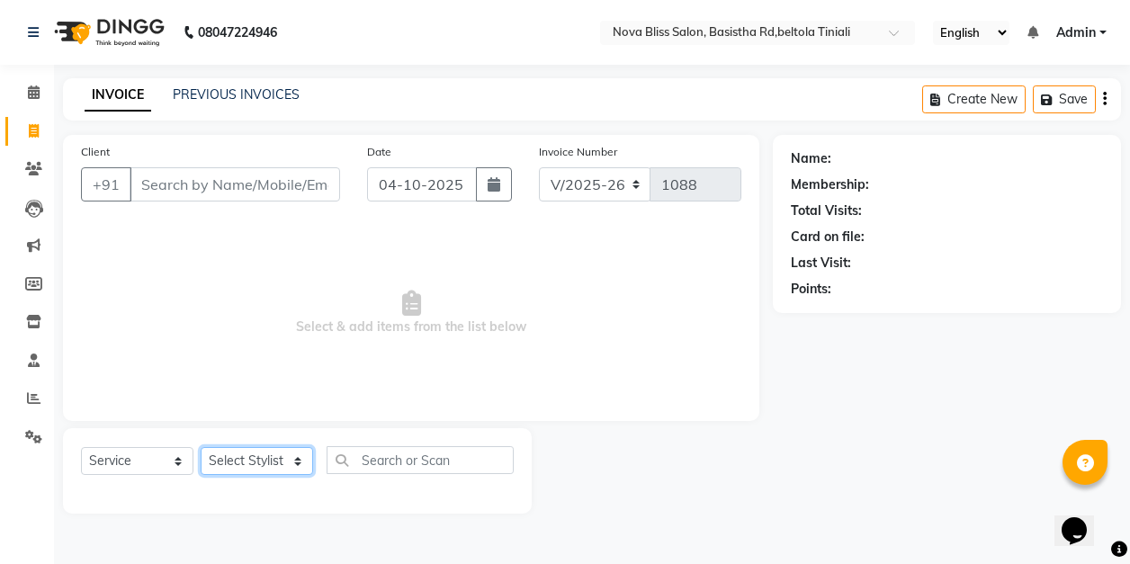
click at [236, 457] on select "Select Stylist [PERSON_NAME] [PERSON_NAME] [PERSON_NAME] Dip [PERSON_NAME] jara…" at bounding box center [257, 461] width 112 height 28
select select "85231"
click at [201, 447] on select "Select Stylist [PERSON_NAME] [PERSON_NAME] [PERSON_NAME] Dip [PERSON_NAME] jara…" at bounding box center [257, 461] width 112 height 28
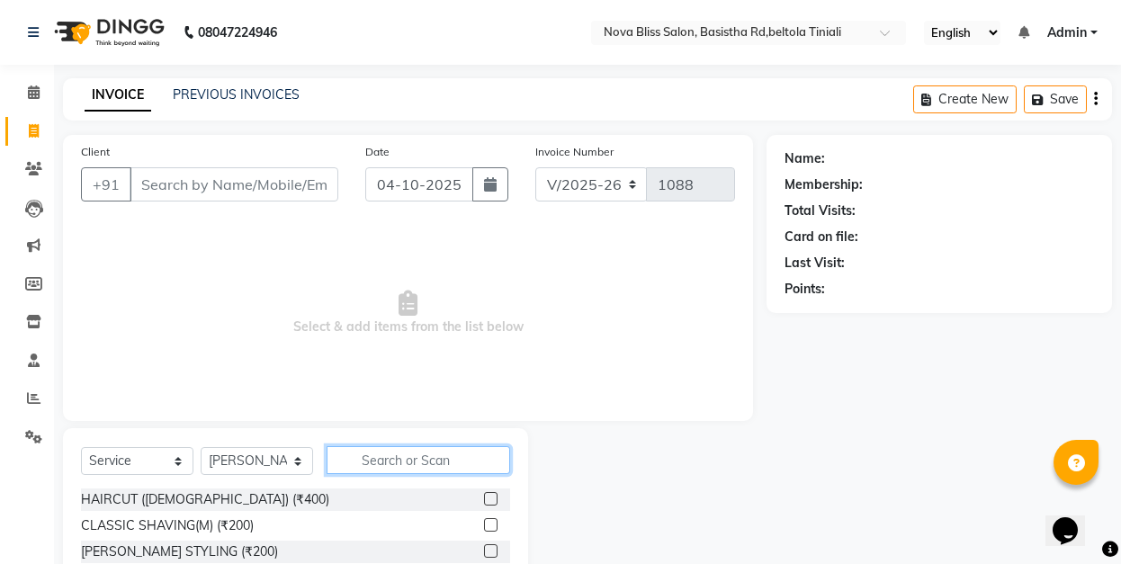
click at [386, 453] on input "text" at bounding box center [417, 460] width 183 height 28
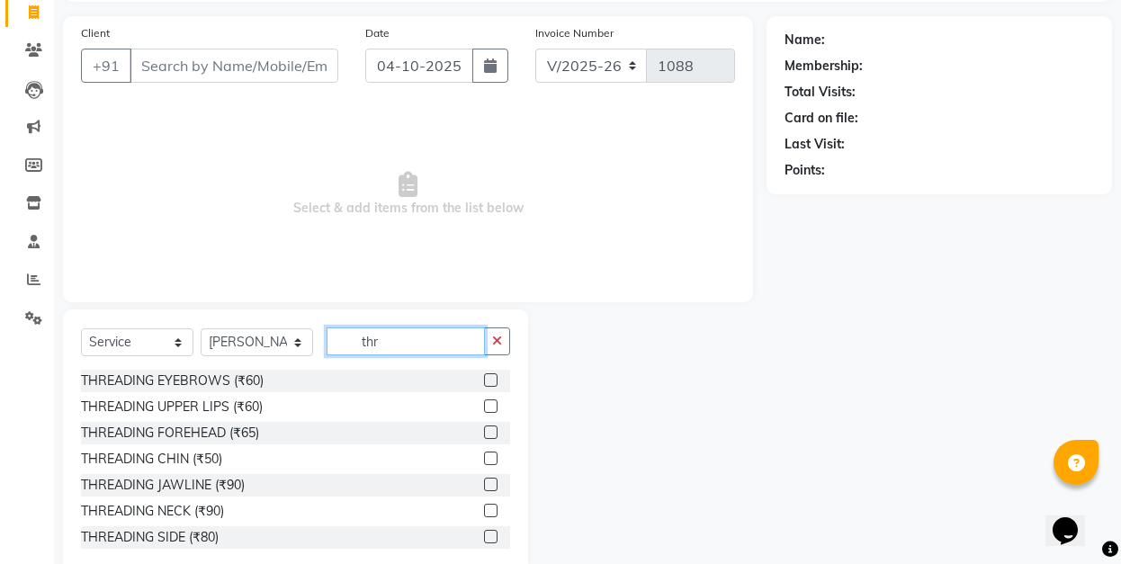
scroll to position [156, 0]
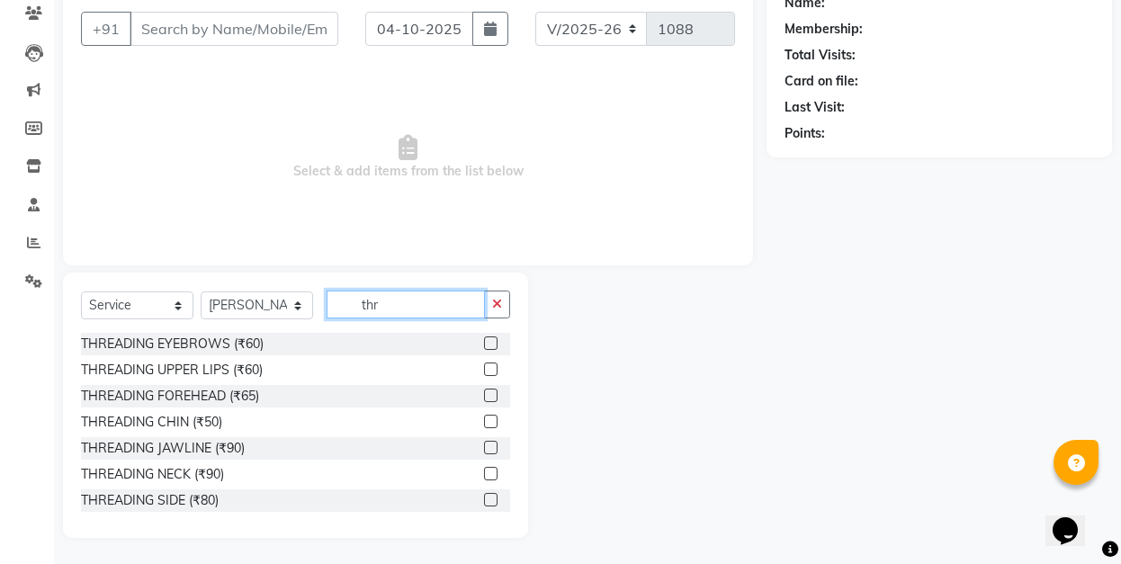
type input "thr"
click at [484, 344] on label at bounding box center [490, 342] width 13 height 13
click at [484, 344] on input "checkbox" at bounding box center [490, 344] width 12 height 12
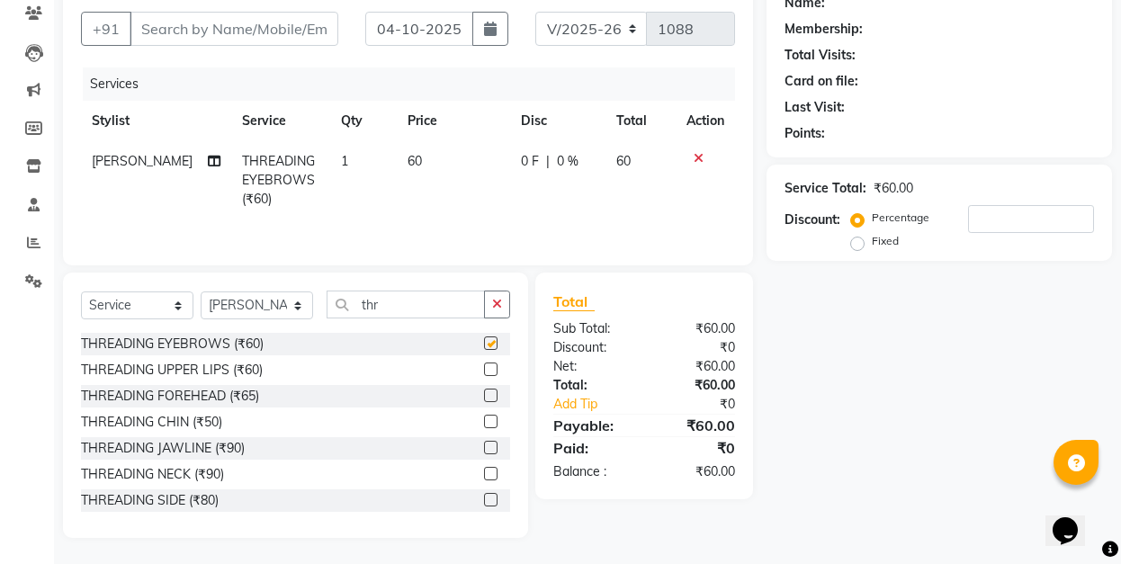
checkbox input "false"
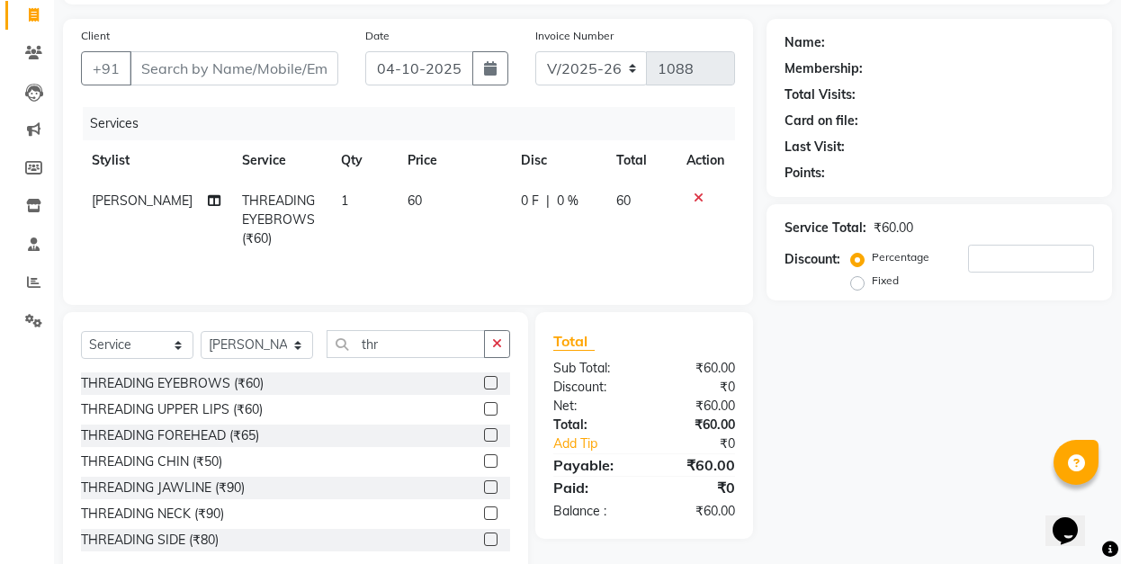
scroll to position [36, 0]
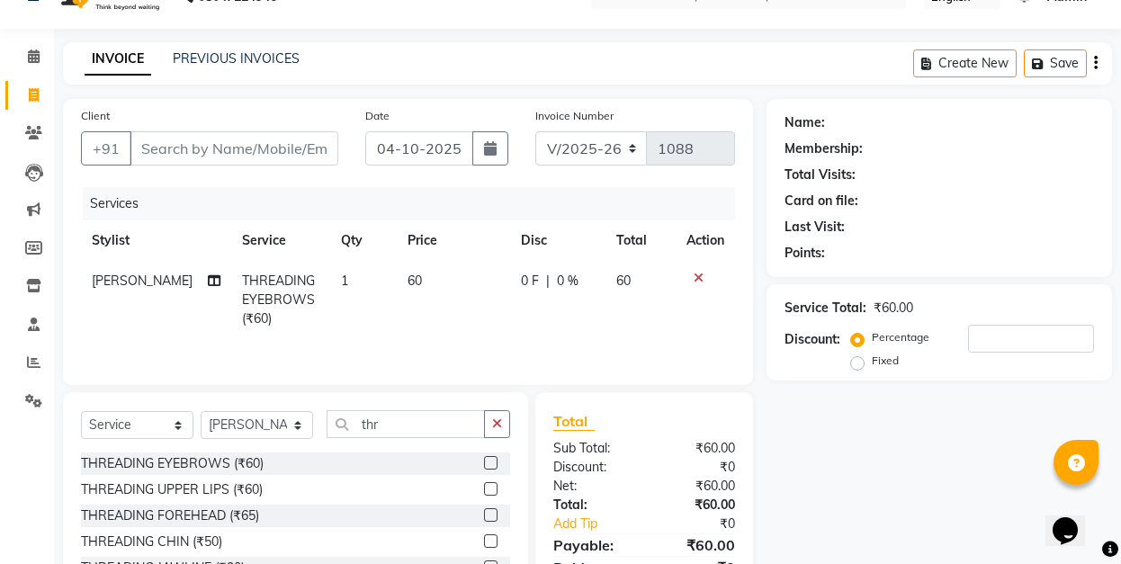
click at [484, 488] on label at bounding box center [490, 488] width 13 height 13
click at [484, 488] on input "checkbox" at bounding box center [490, 490] width 12 height 12
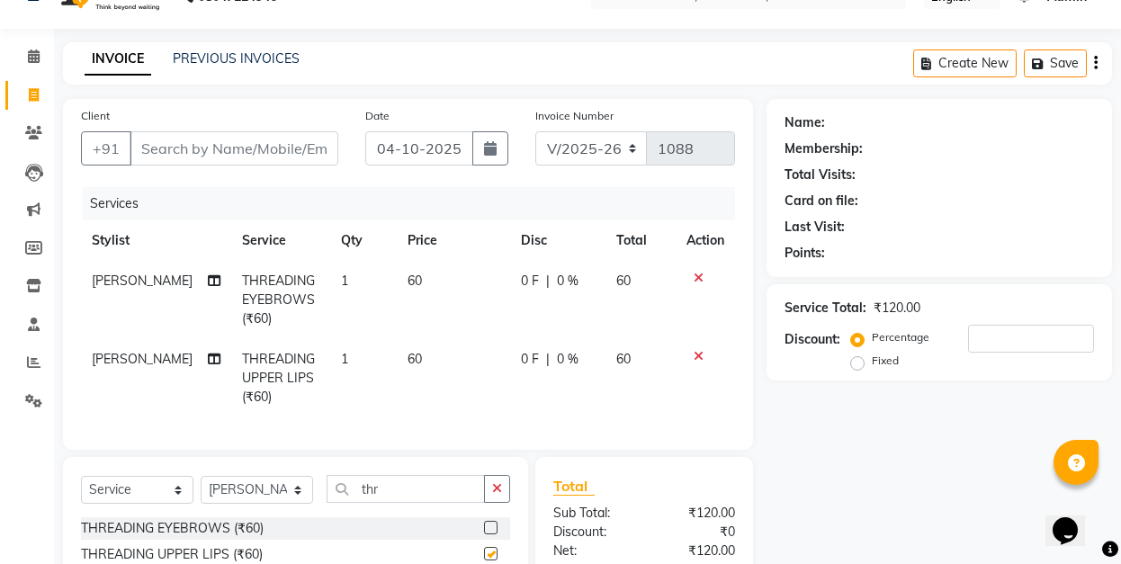
checkbox input "false"
click at [241, 148] on input "Client" at bounding box center [234, 148] width 209 height 34
type input "9"
type input "0"
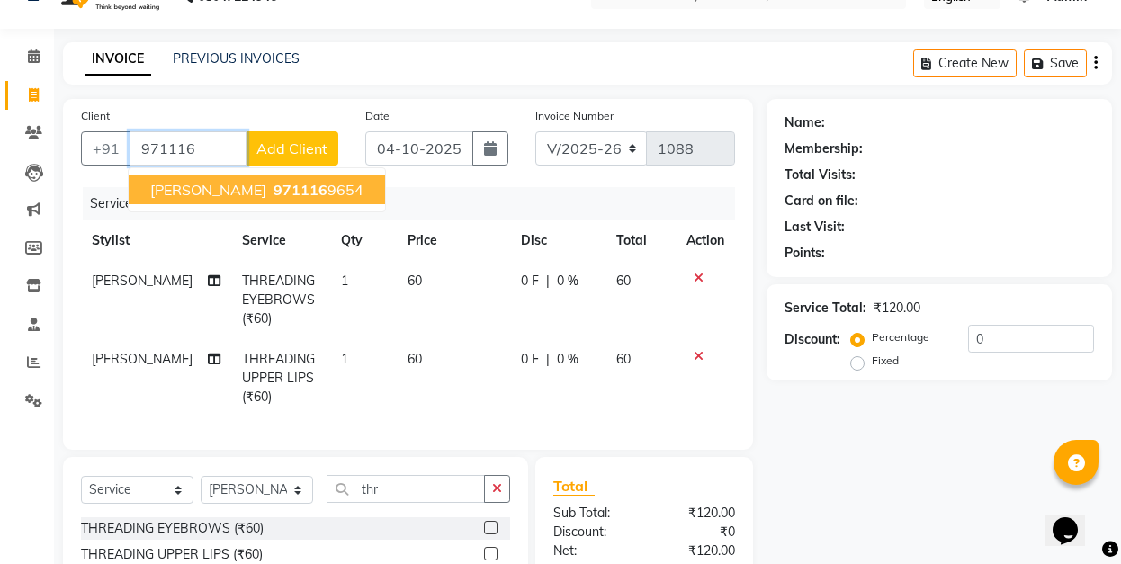
click at [288, 184] on span "971116" at bounding box center [300, 190] width 54 height 18
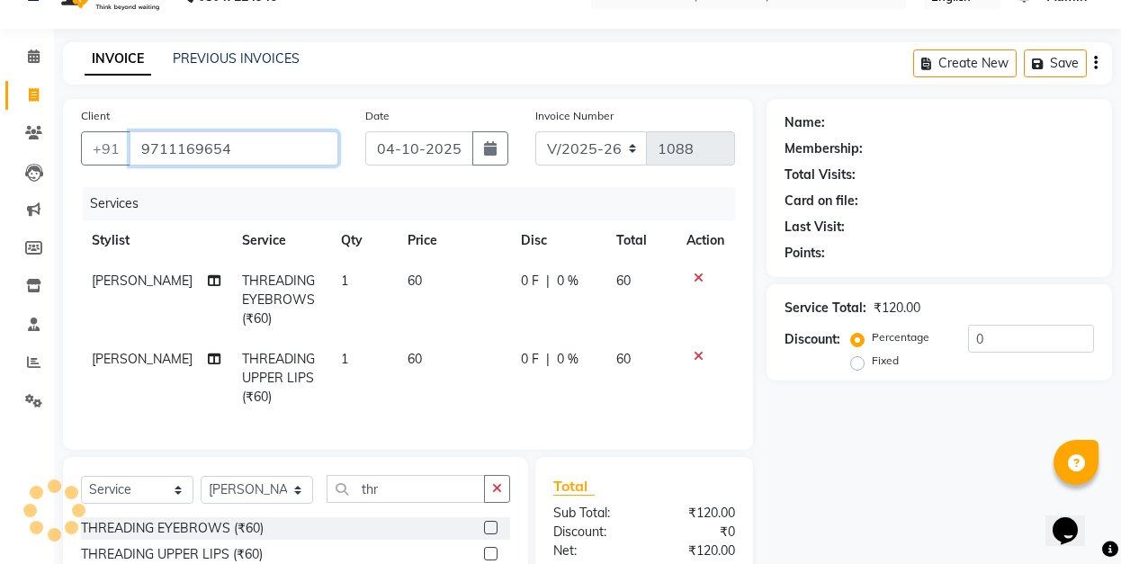
type input "9711169654"
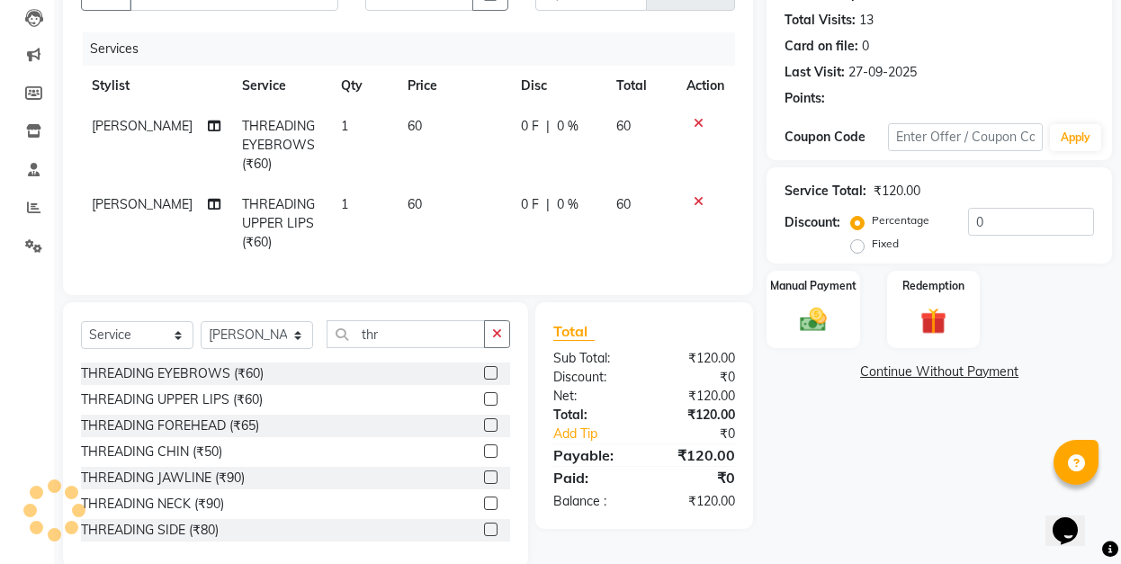
scroll to position [229, 0]
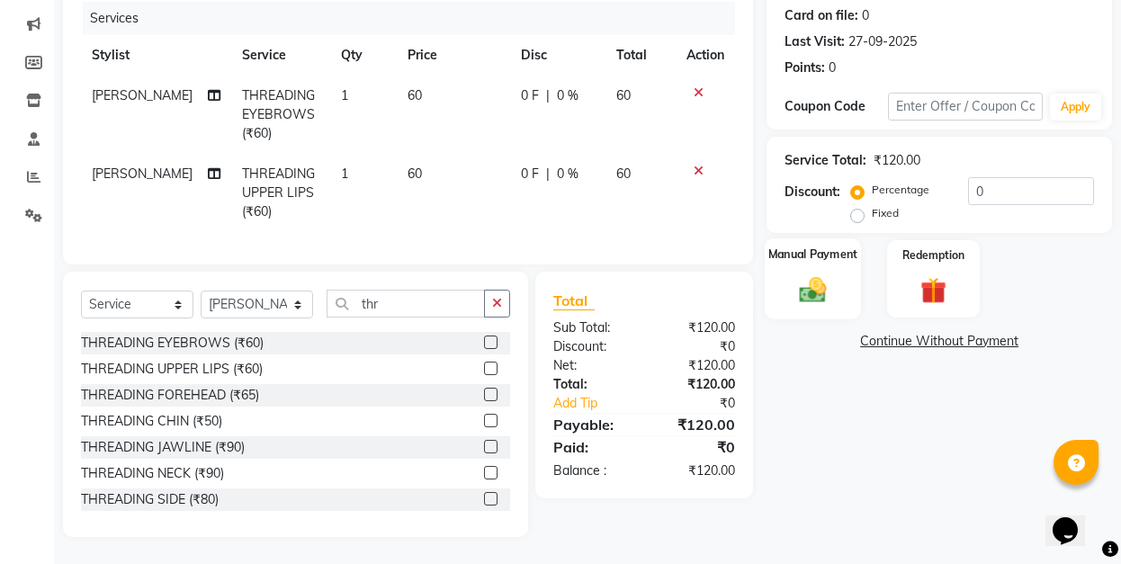
click at [801, 273] on img at bounding box center [813, 288] width 44 height 31
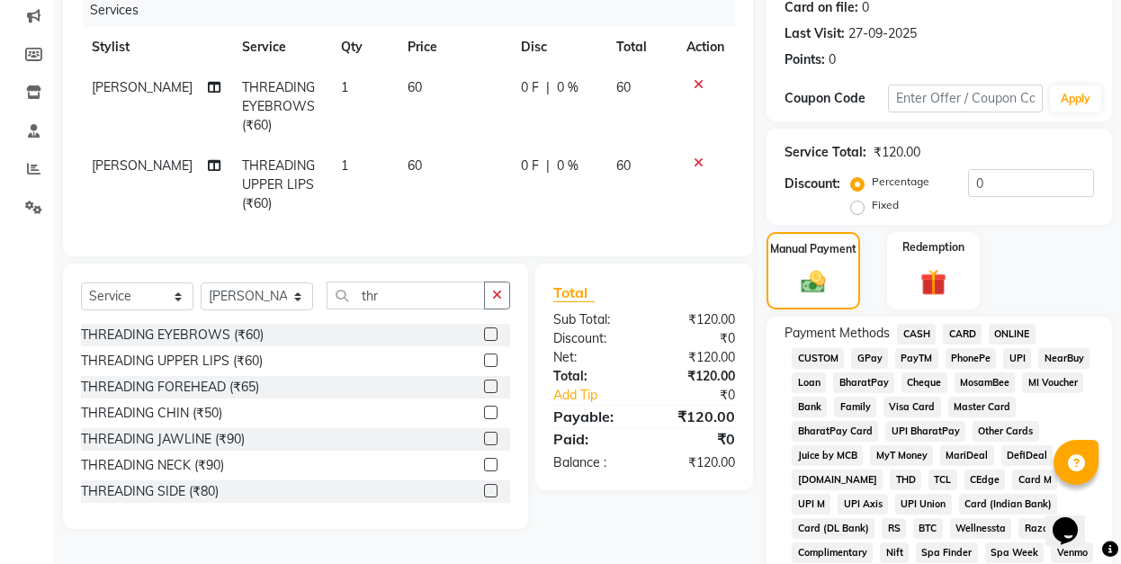
click at [871, 358] on span "GPay" at bounding box center [869, 358] width 37 height 21
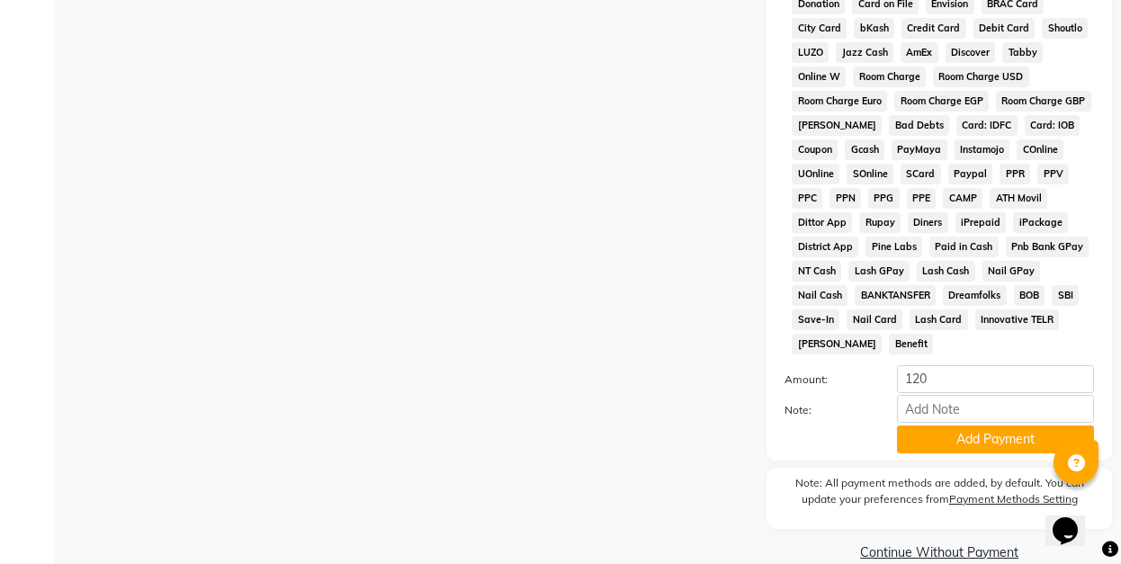
scroll to position [885, 0]
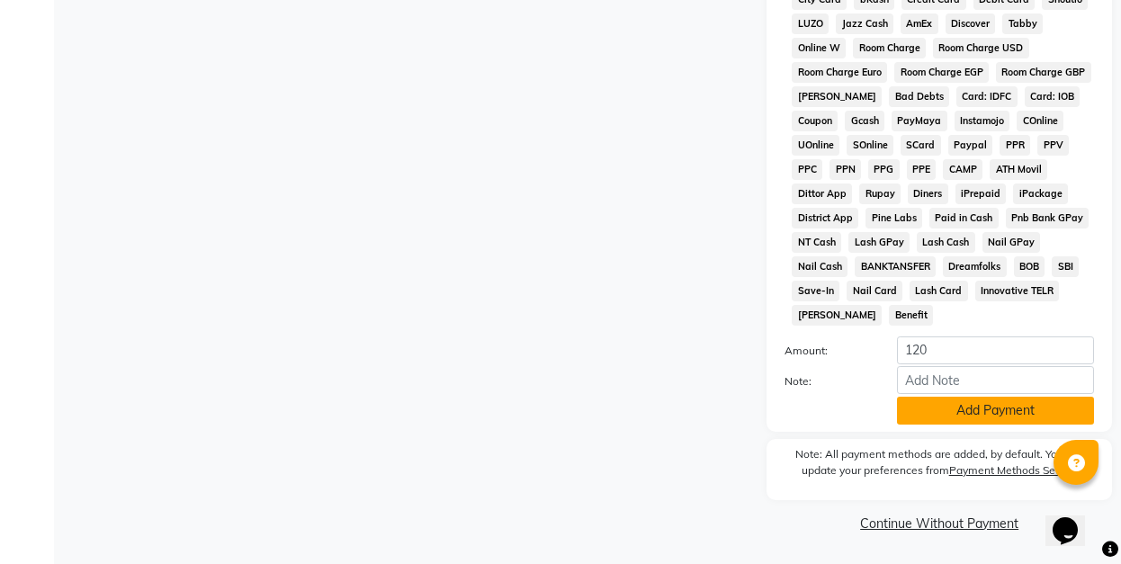
click at [968, 412] on button "Add Payment" at bounding box center [995, 411] width 197 height 28
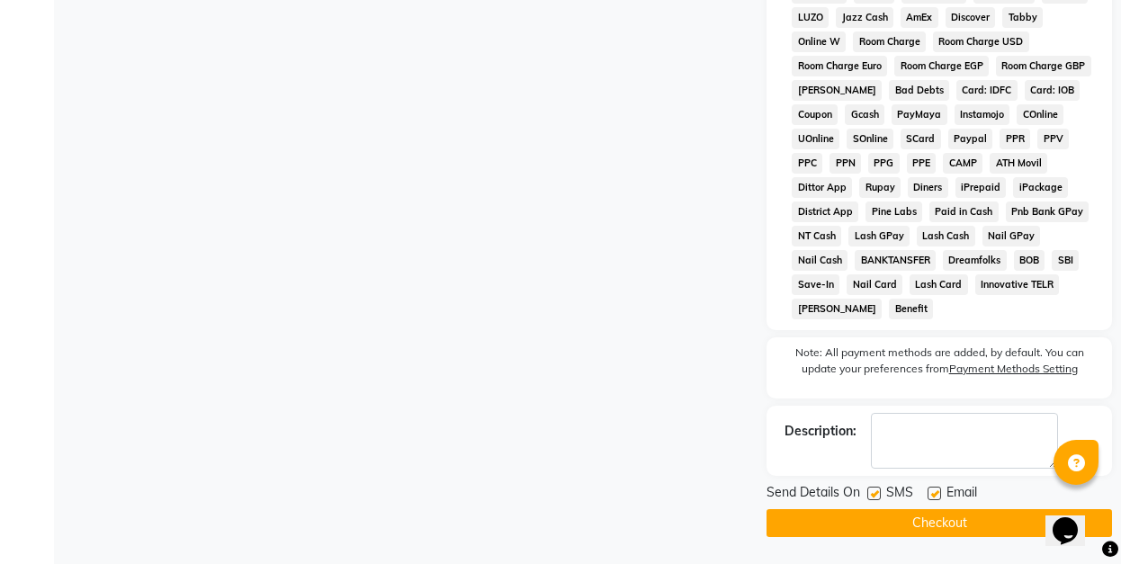
scroll to position [890, 0]
click at [984, 524] on button "Checkout" at bounding box center [938, 523] width 345 height 28
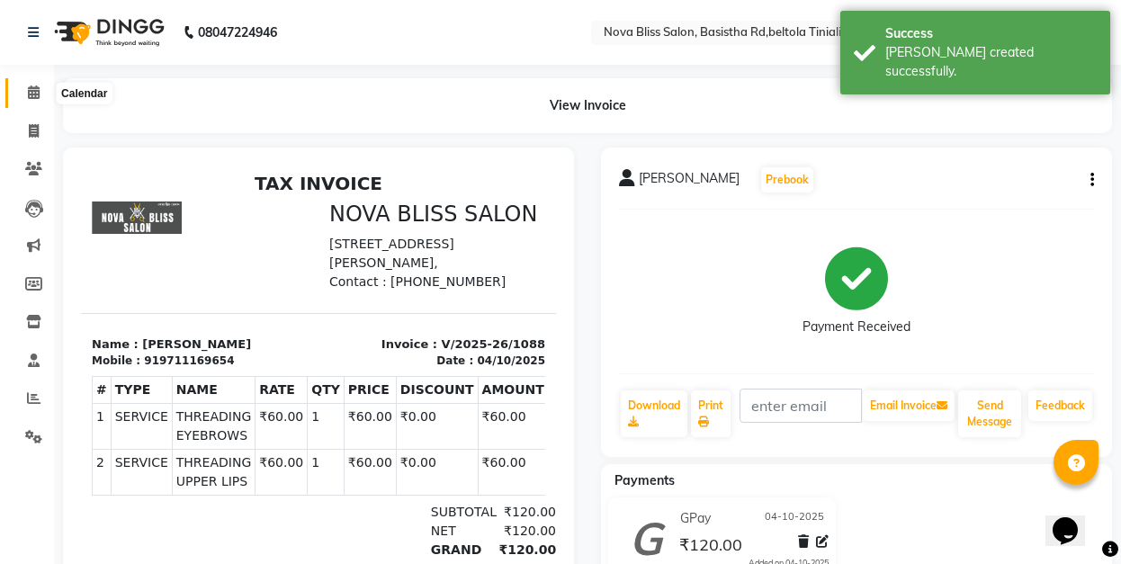
click at [29, 92] on icon at bounding box center [34, 91] width 12 height 13
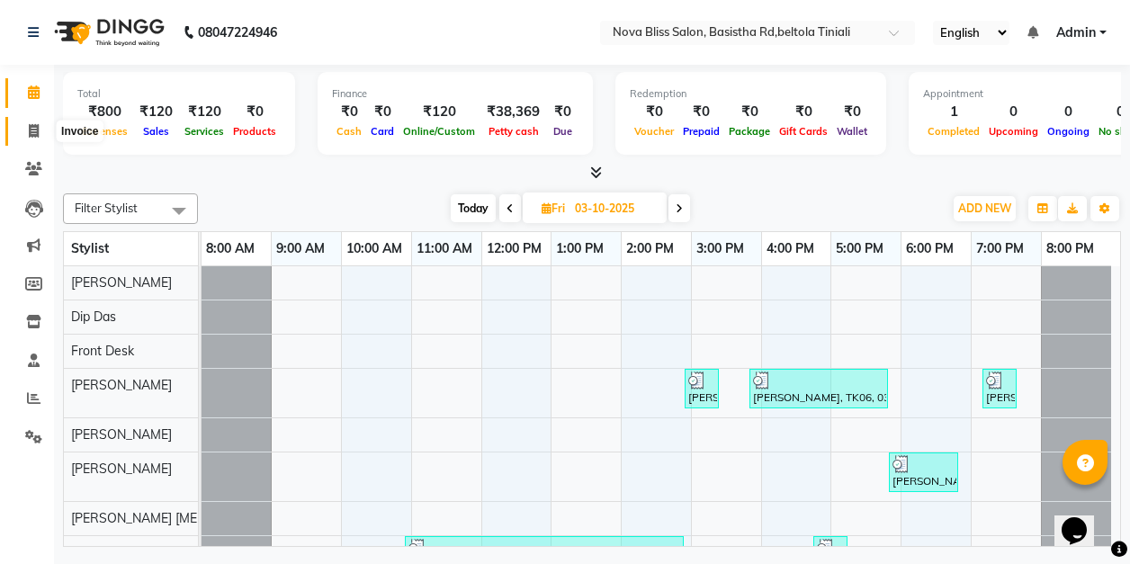
click at [29, 134] on icon at bounding box center [34, 130] width 10 height 13
select select "service"
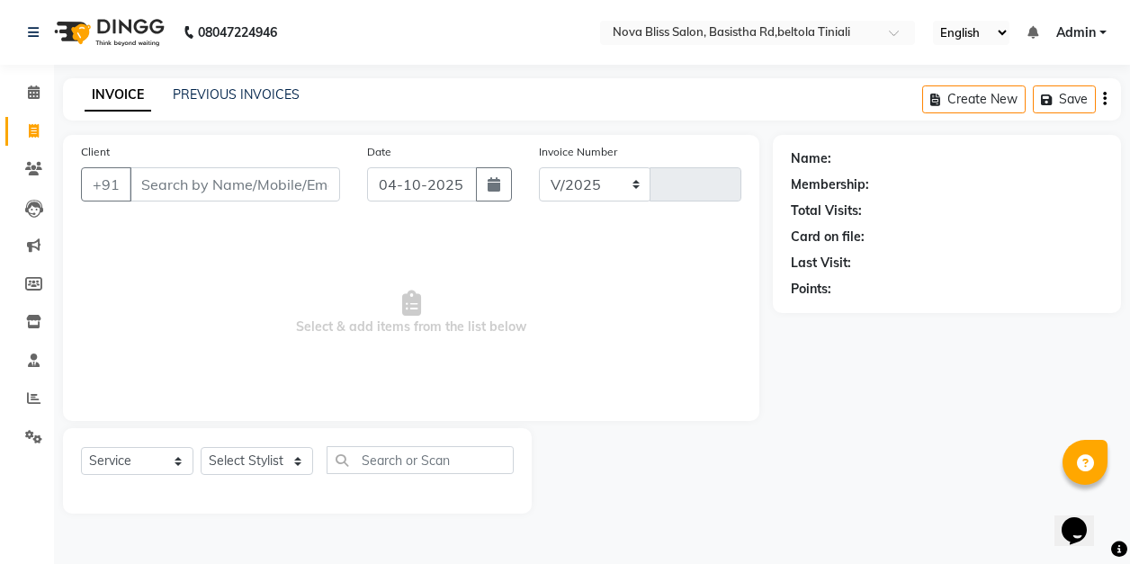
select select "6211"
type input "1089"
